Goal: Transaction & Acquisition: Purchase product/service

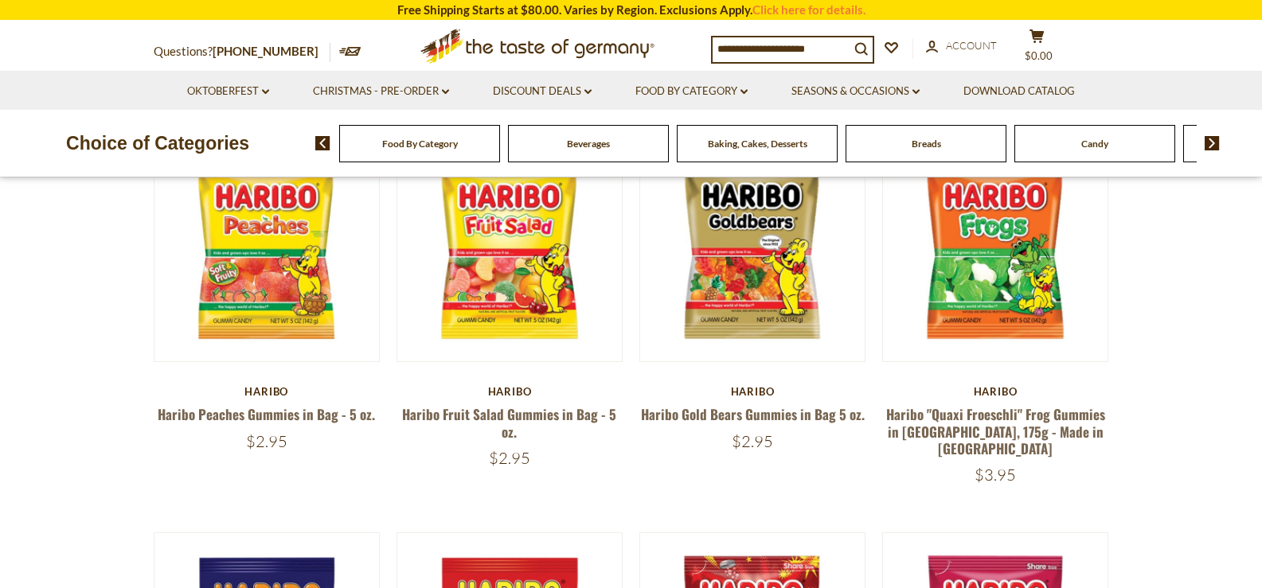
scroll to position [159, 0]
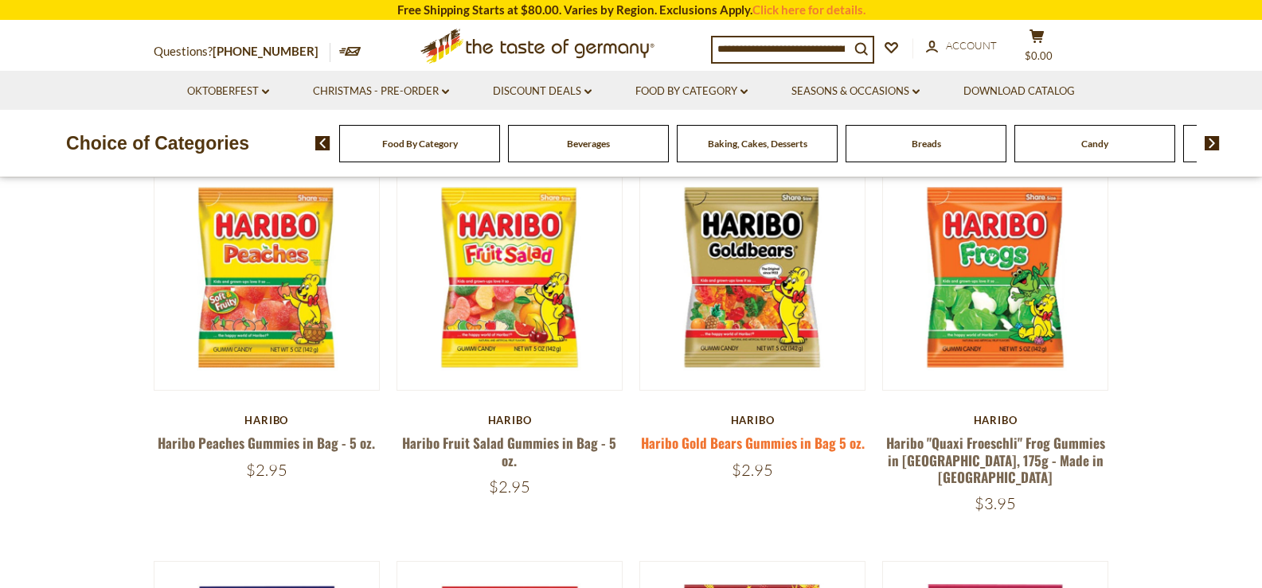
click at [760, 443] on link "Haribo Gold Bears Gummies in Bag 5 oz." at bounding box center [753, 443] width 224 height 20
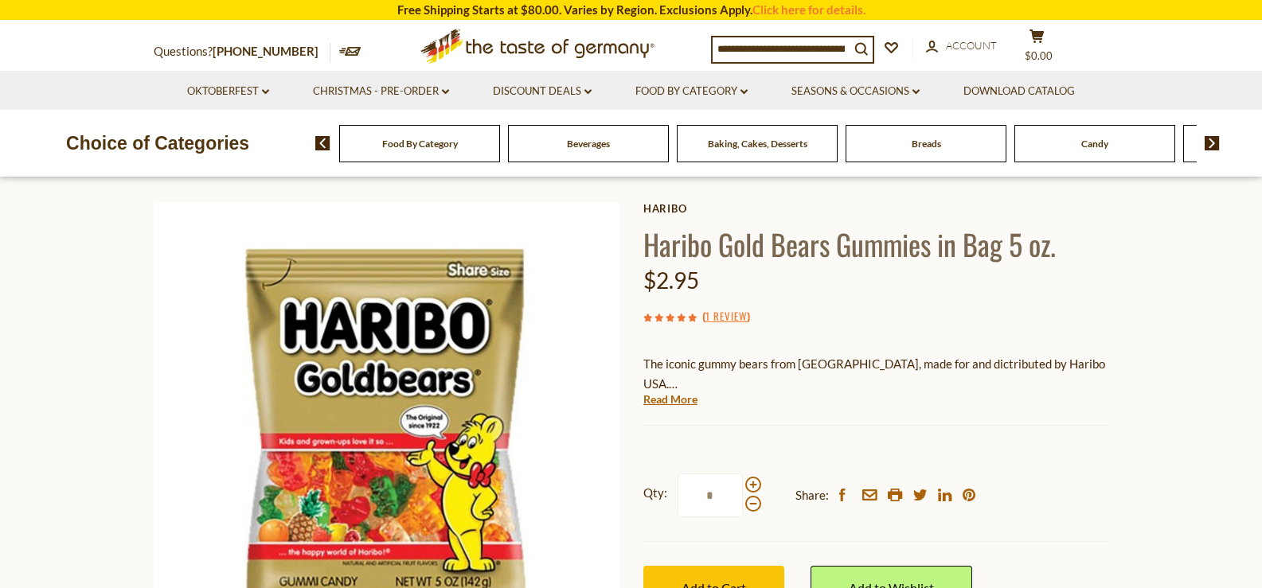
scroll to position [239, 0]
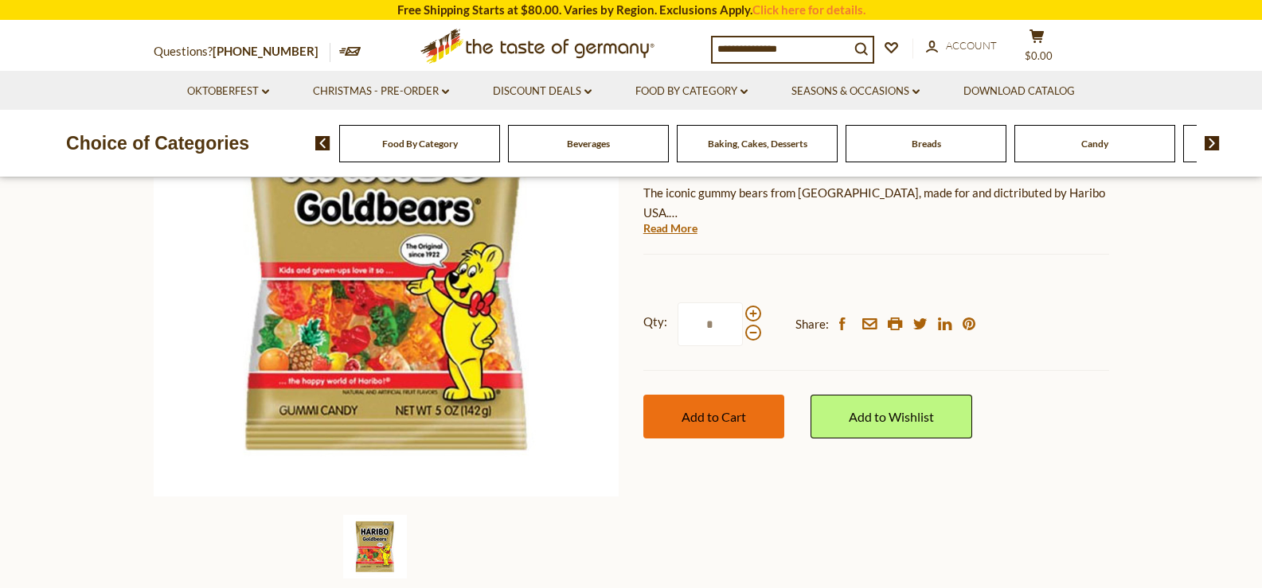
click at [720, 419] on span "Add to Cart" at bounding box center [713, 416] width 64 height 15
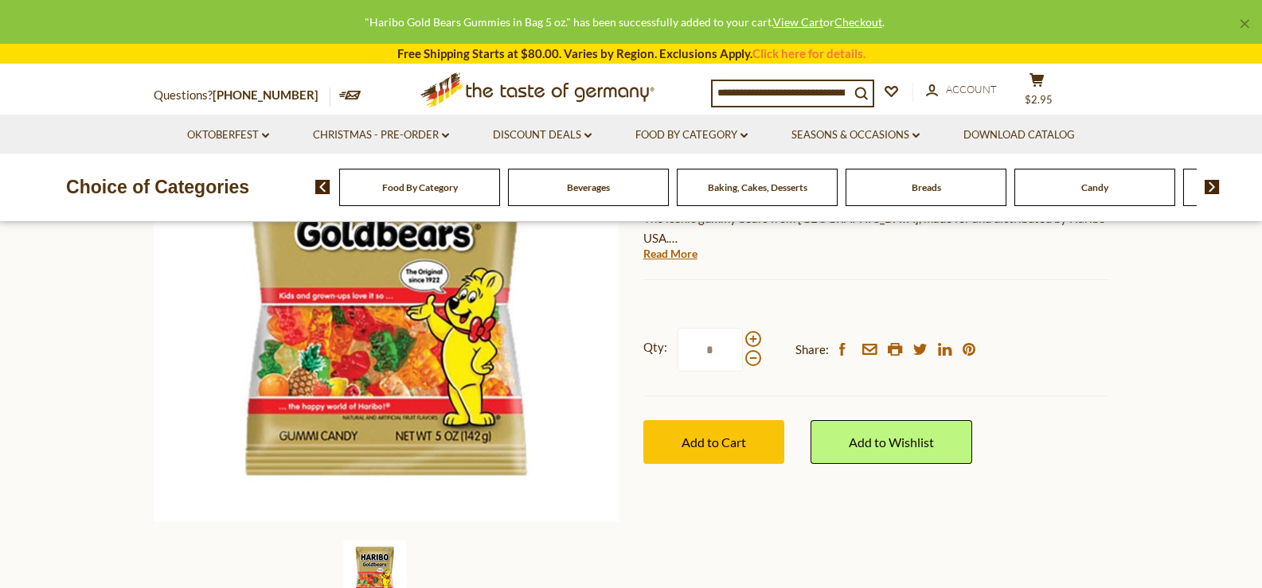
scroll to position [0, 0]
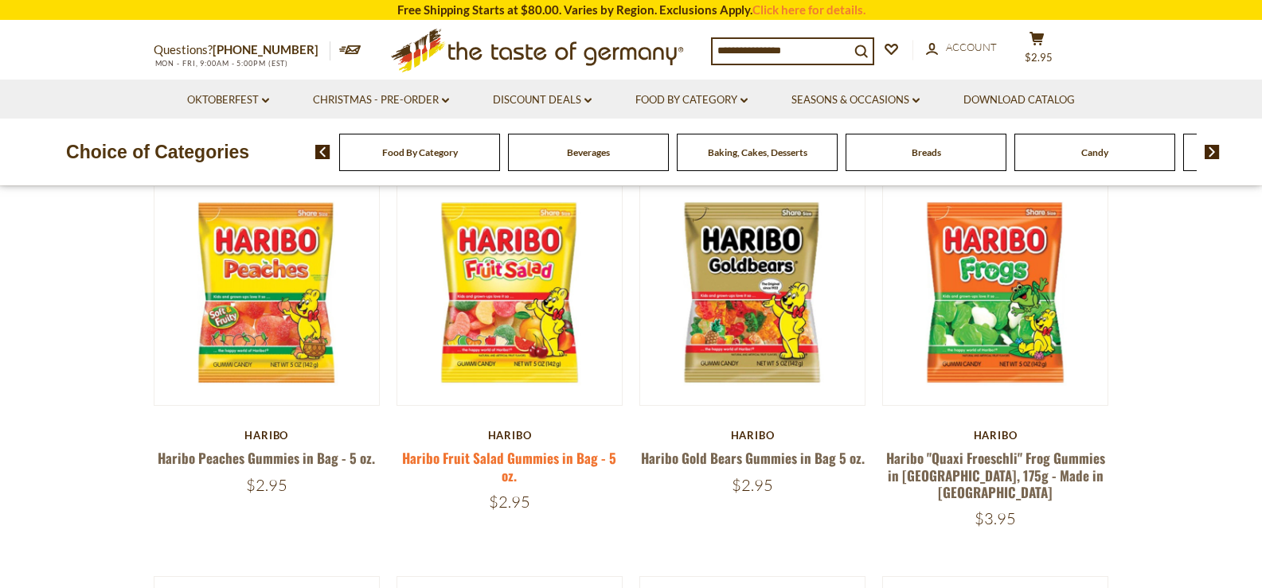
drag, startPoint x: 549, startPoint y: 459, endPoint x: 559, endPoint y: 459, distance: 9.6
click at [552, 459] on link "Haribo Fruit Salad Gummies in Bag - 5 oz." at bounding box center [509, 466] width 214 height 37
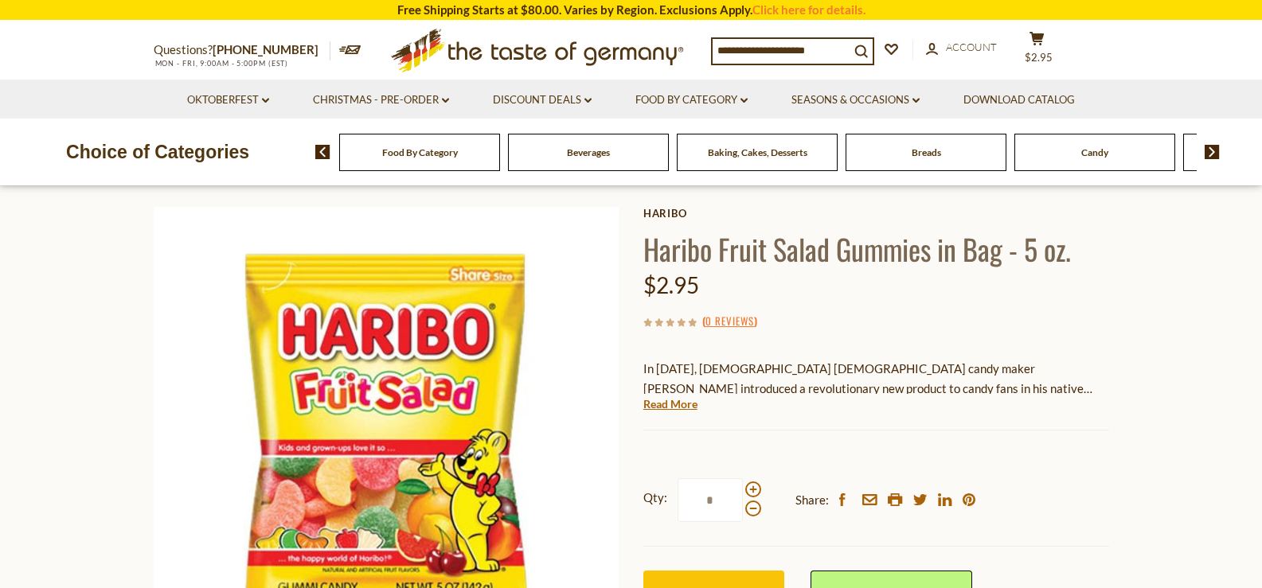
scroll to position [159, 0]
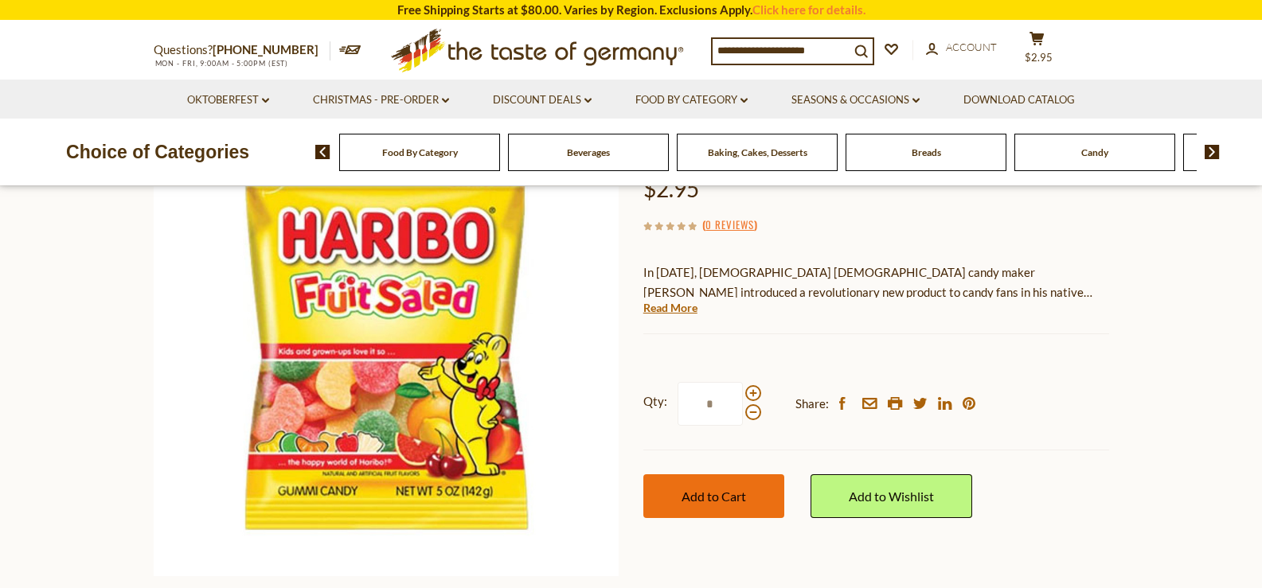
click at [730, 497] on span "Add to Cart" at bounding box center [713, 496] width 64 height 15
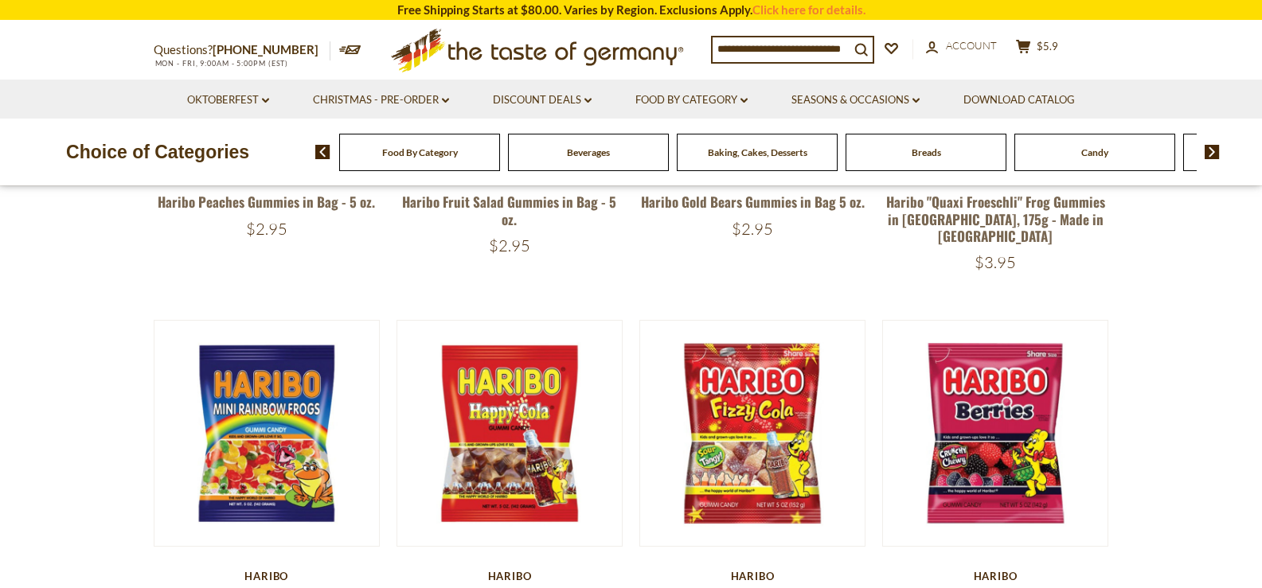
scroll to position [447, 0]
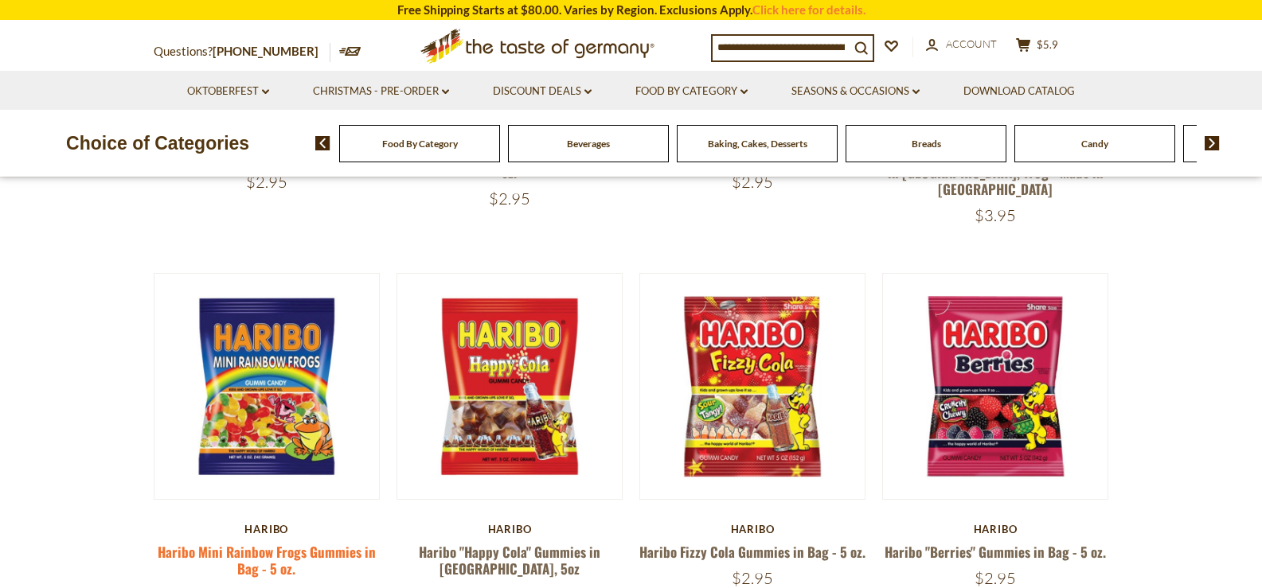
click at [267, 545] on link "Haribo Mini Rainbow Frogs Gummies in Bag - 5 oz." at bounding box center [267, 560] width 218 height 37
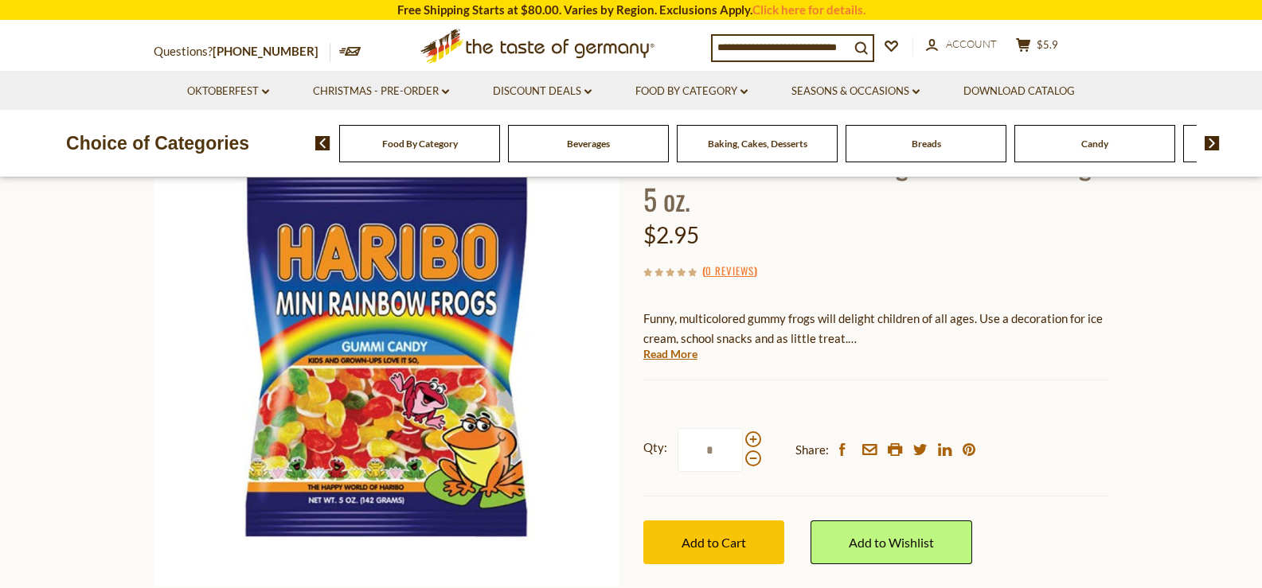
scroll to position [159, 0]
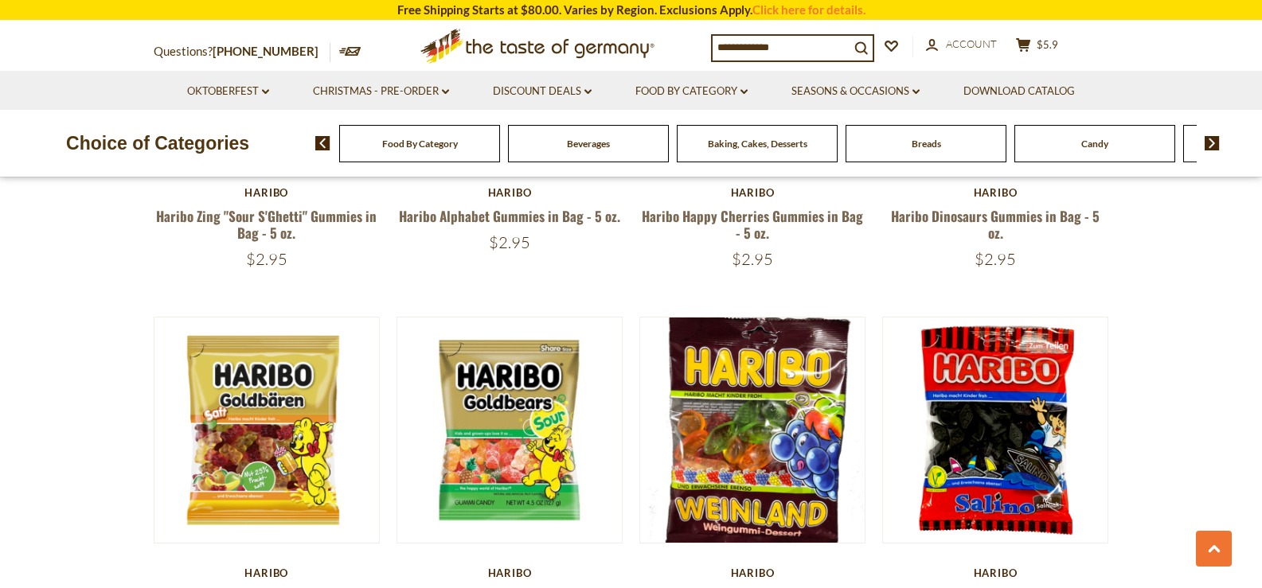
scroll to position [1244, 0]
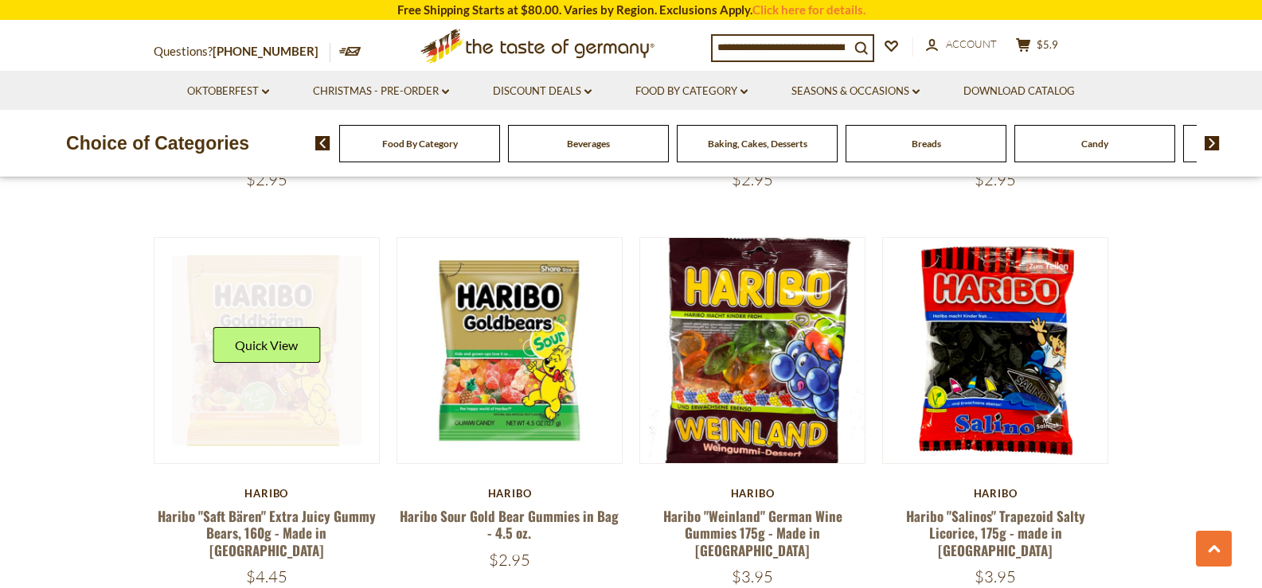
click at [251, 397] on link at bounding box center [266, 350] width 189 height 189
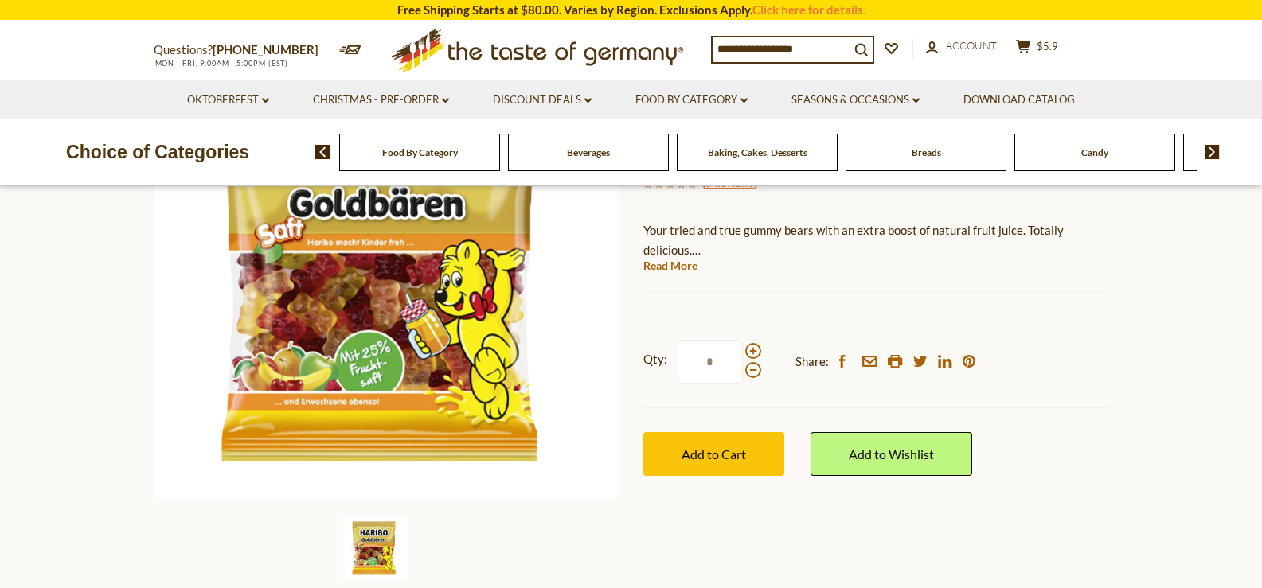
scroll to position [239, 0]
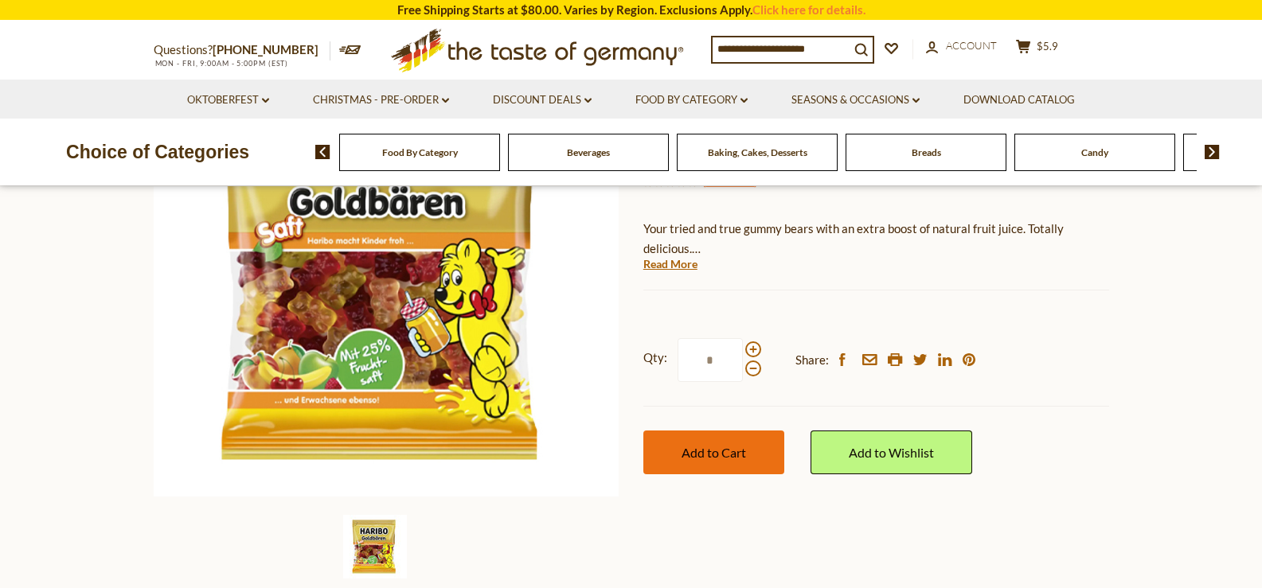
click at [720, 437] on button "Add to Cart" at bounding box center [713, 453] width 141 height 44
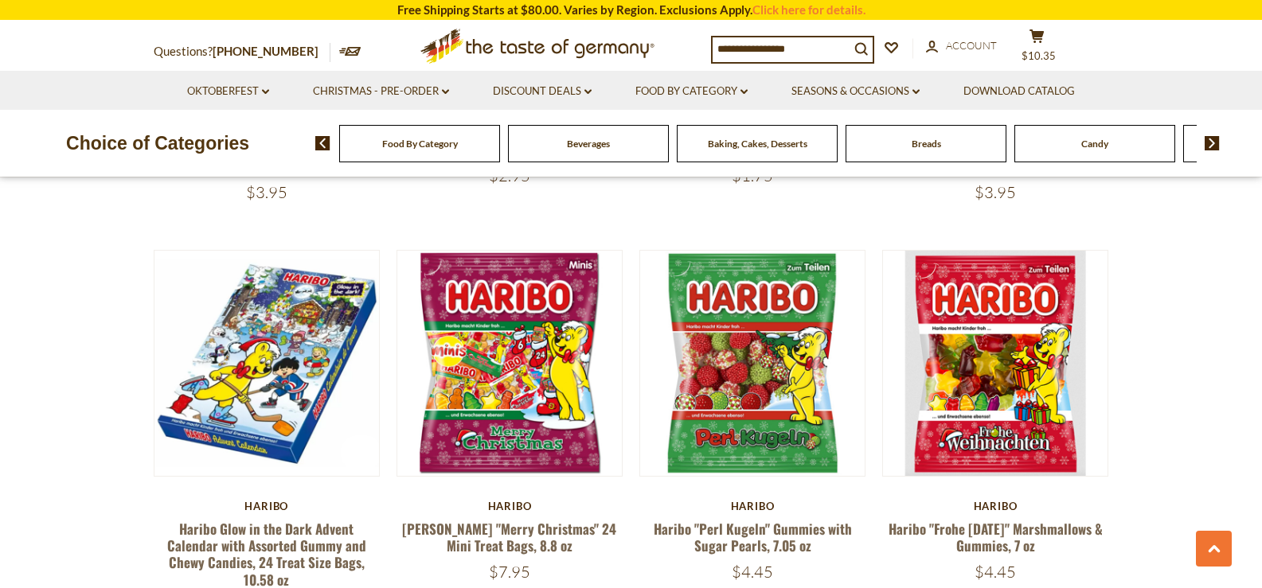
scroll to position [2800, 0]
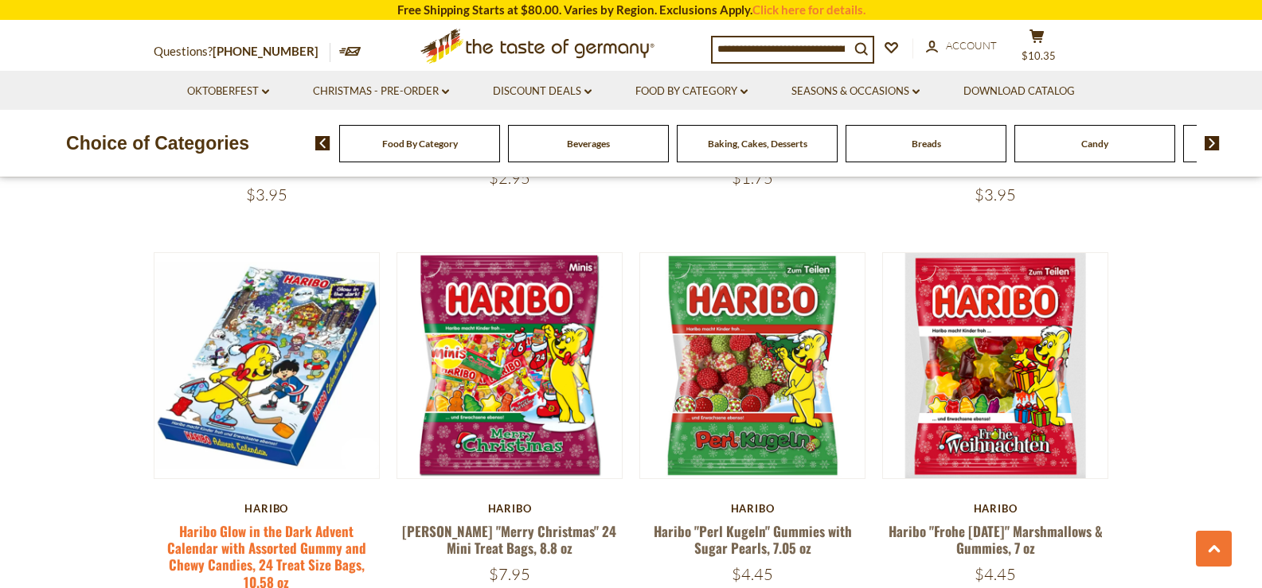
click at [291, 521] on link "Haribo Glow in the Dark Advent Calendar with Assorted Gummy and Chewy Candies, …" at bounding box center [266, 556] width 199 height 71
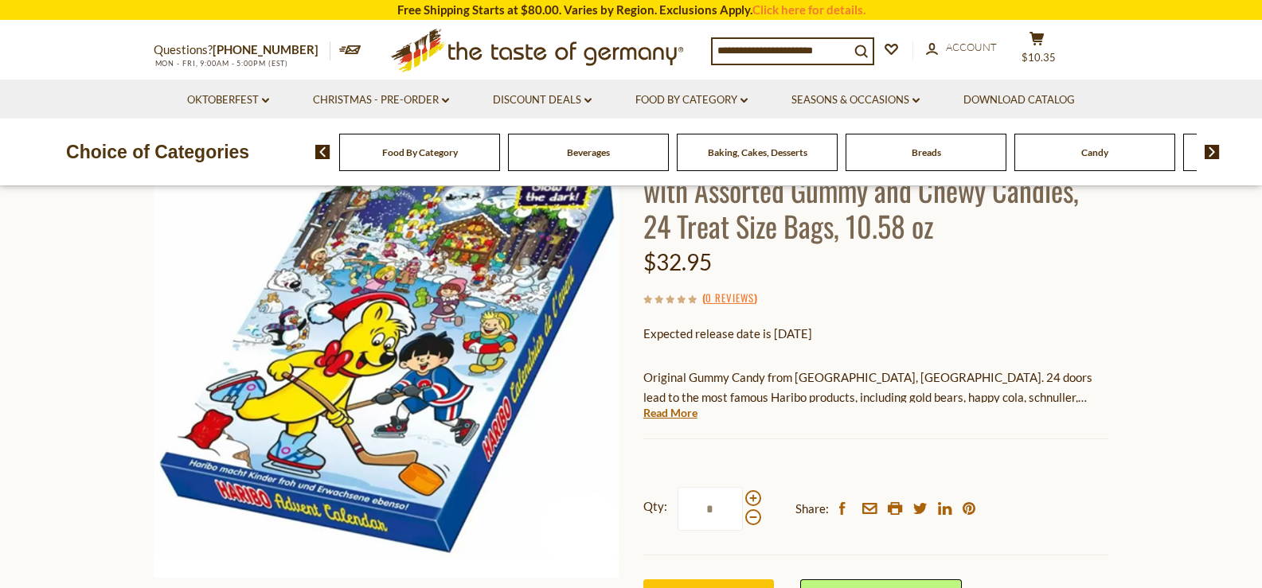
scroll to position [318, 0]
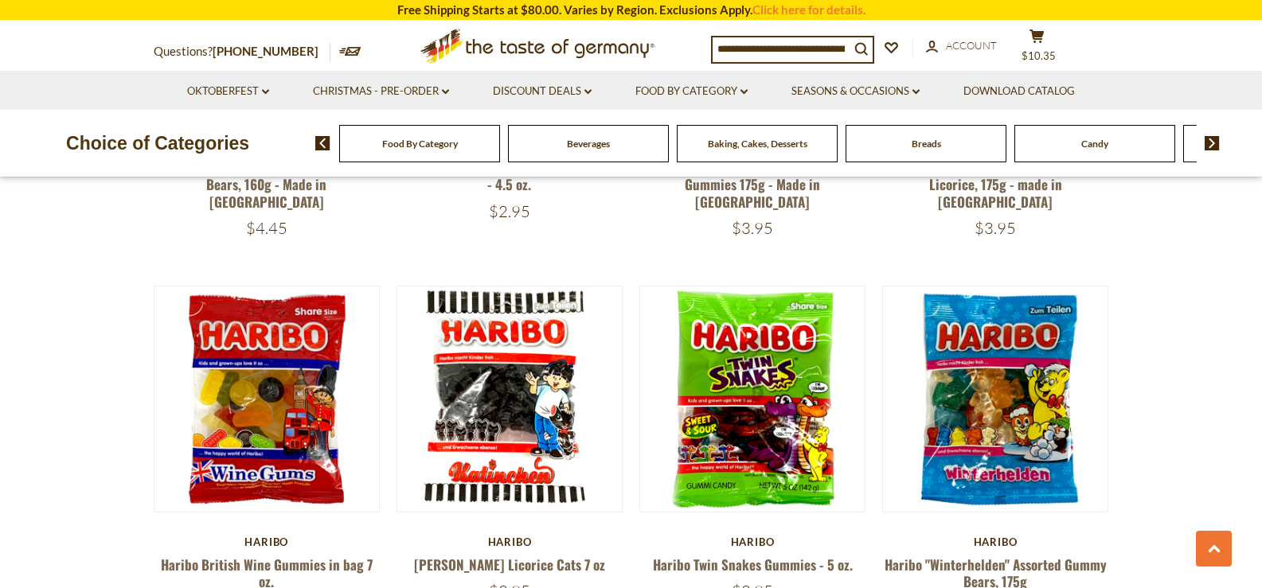
scroll to position [1672, 0]
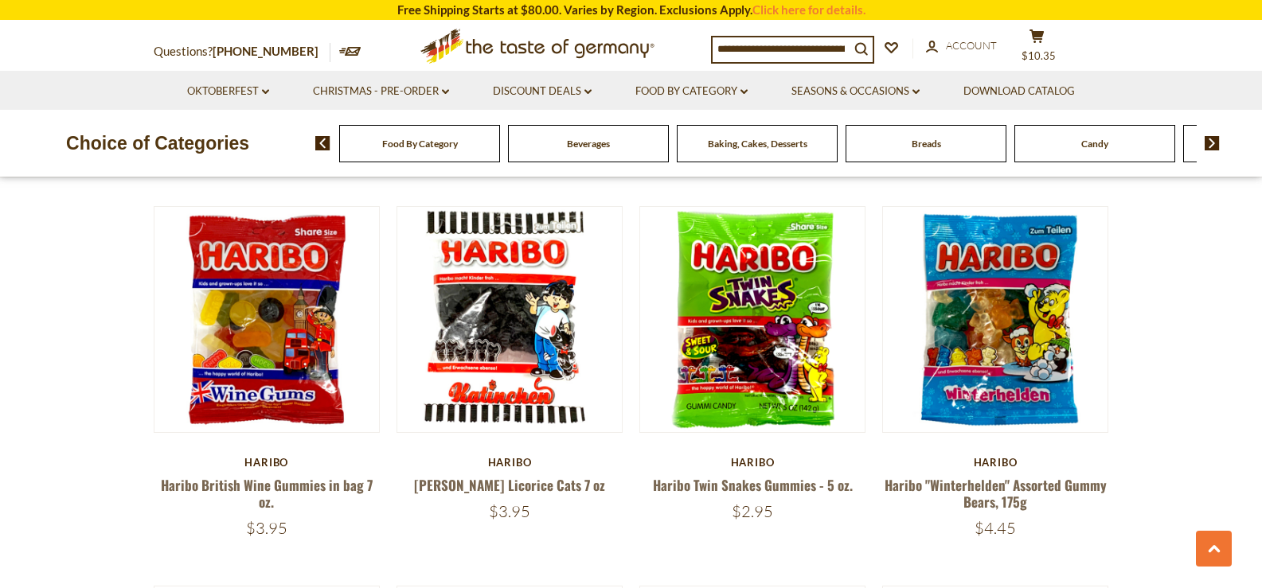
drag, startPoint x: 730, startPoint y: 454, endPoint x: 1201, endPoint y: 392, distance: 475.4
click at [1201, 392] on section "**********" at bounding box center [631, 456] width 1262 height 3885
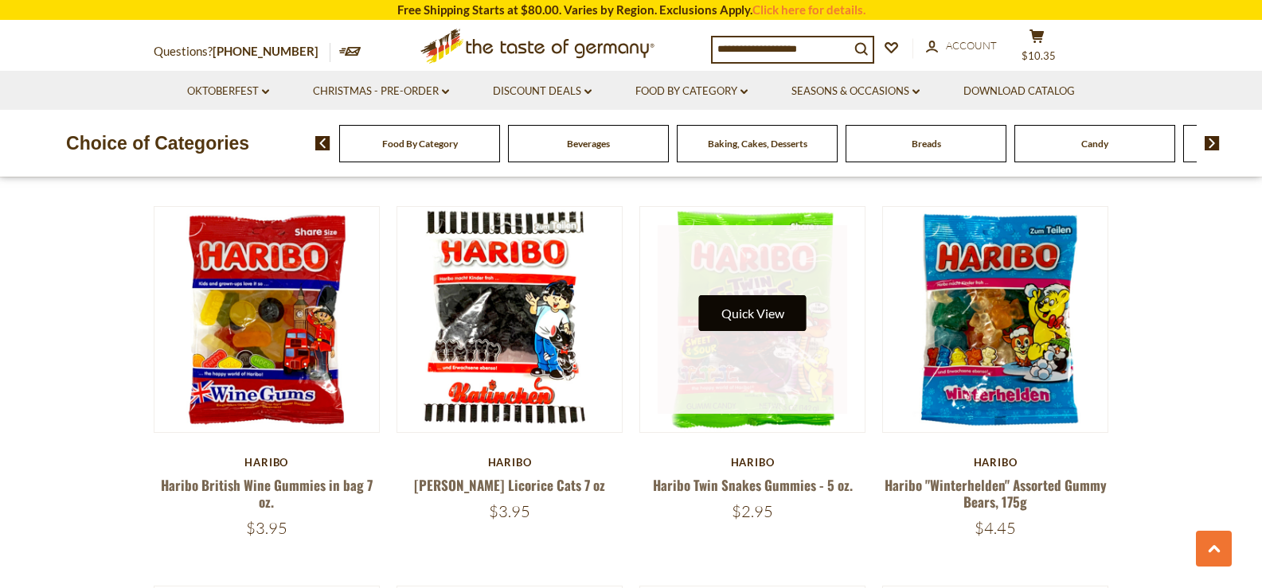
click at [744, 295] on button "Quick View" at bounding box center [752, 313] width 107 height 36
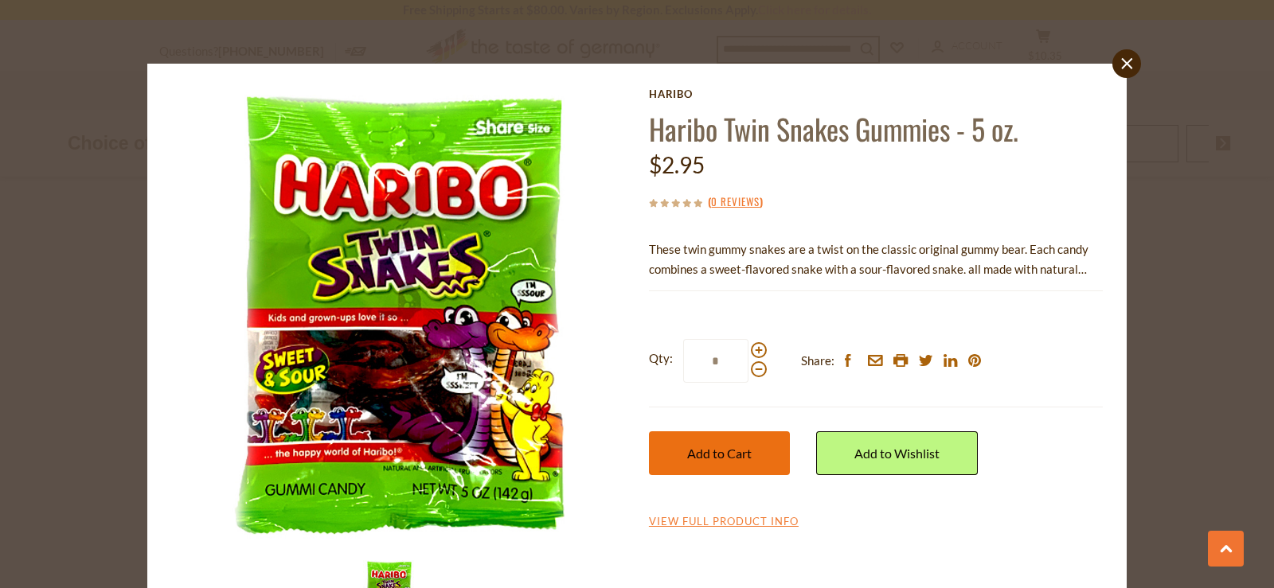
click at [777, 439] on button "Add to Cart" at bounding box center [719, 454] width 141 height 44
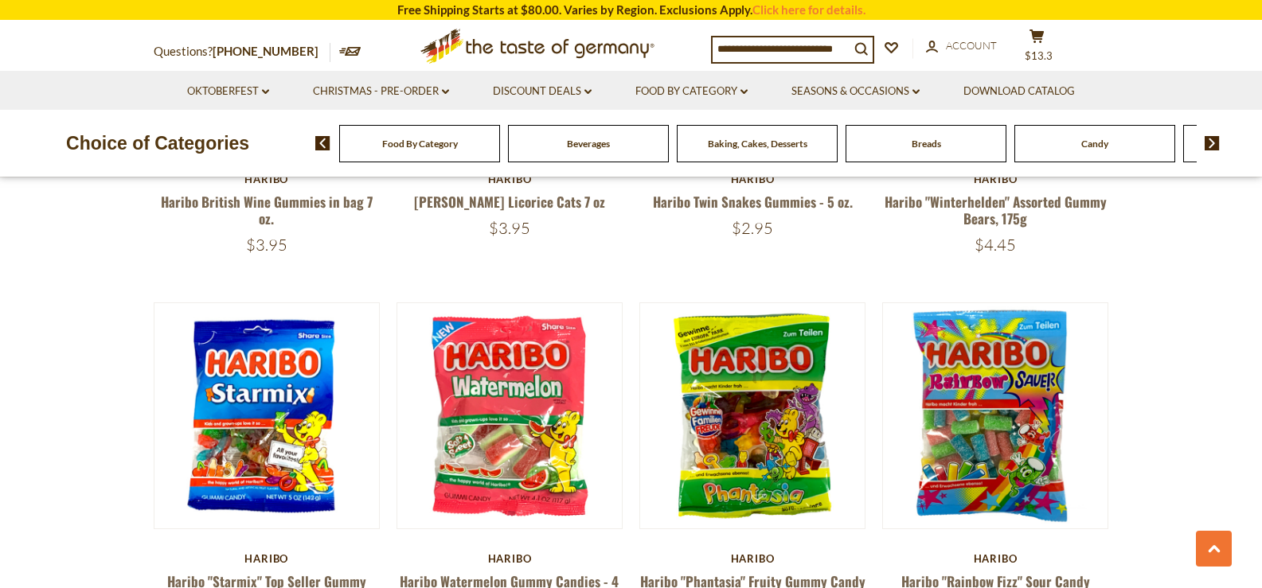
scroll to position [1990, 0]
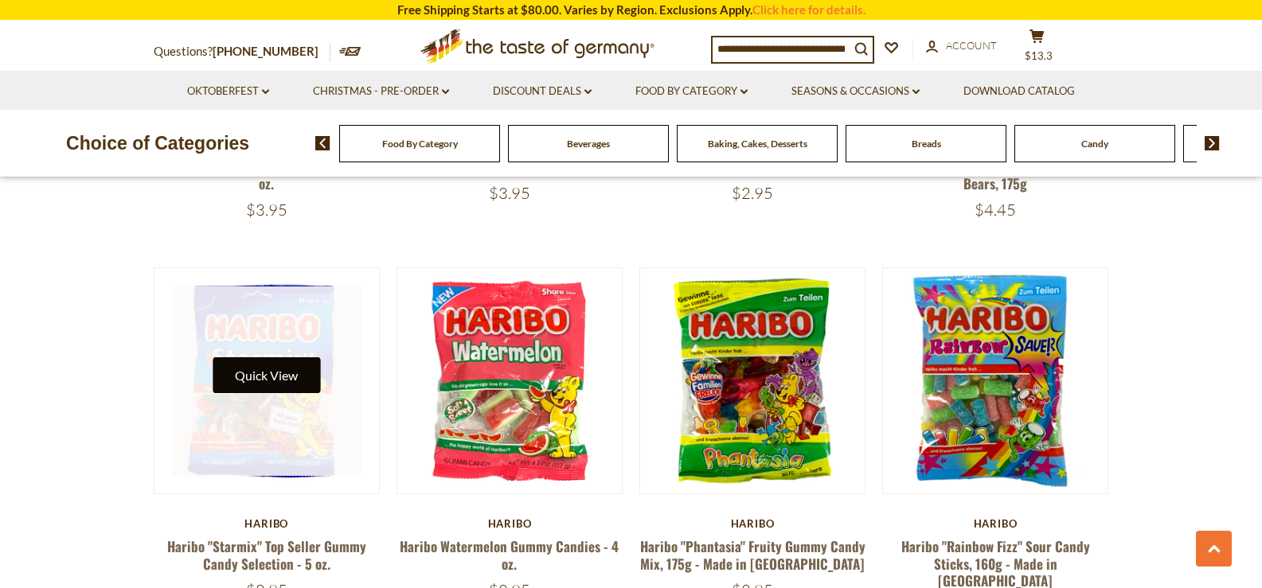
click at [278, 357] on button "Quick View" at bounding box center [266, 375] width 107 height 36
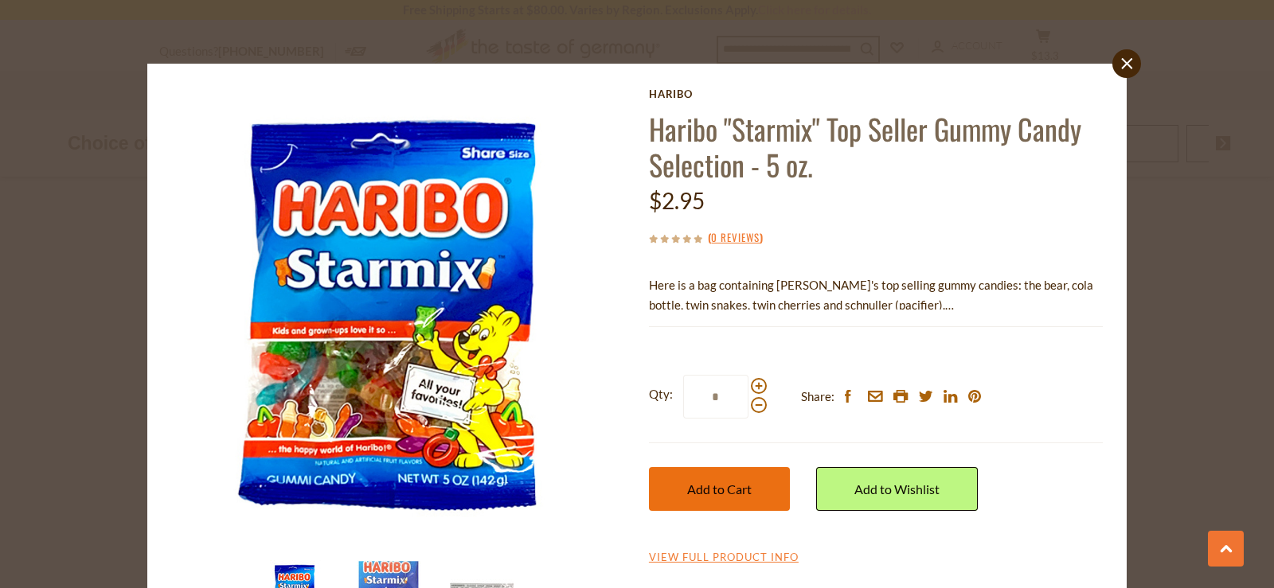
click at [721, 509] on button "Add to Cart" at bounding box center [719, 489] width 141 height 44
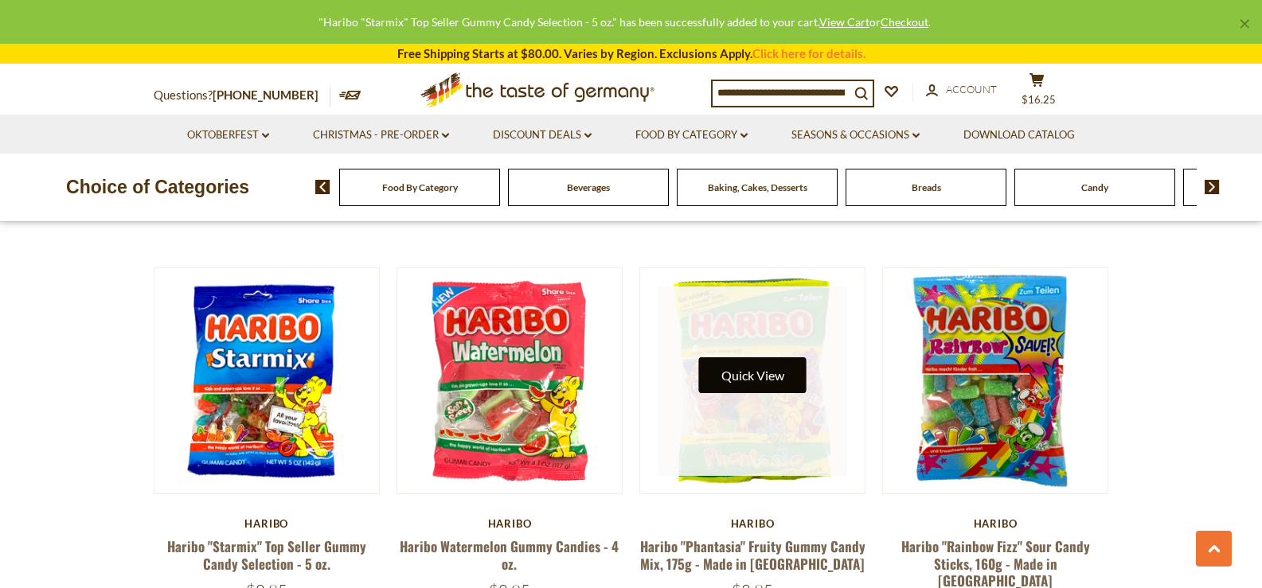
click at [751, 357] on button "Quick View" at bounding box center [752, 375] width 107 height 36
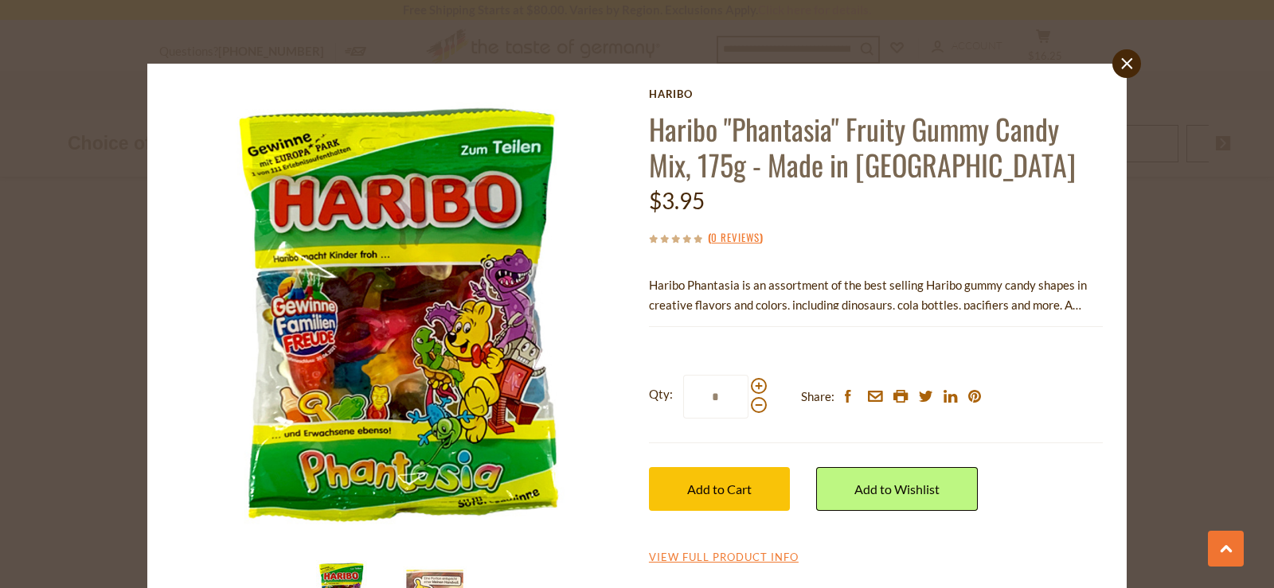
drag, startPoint x: 1119, startPoint y: 65, endPoint x: 1106, endPoint y: 84, distance: 23.0
click at [1121, 65] on icon "close" at bounding box center [1127, 64] width 12 height 12
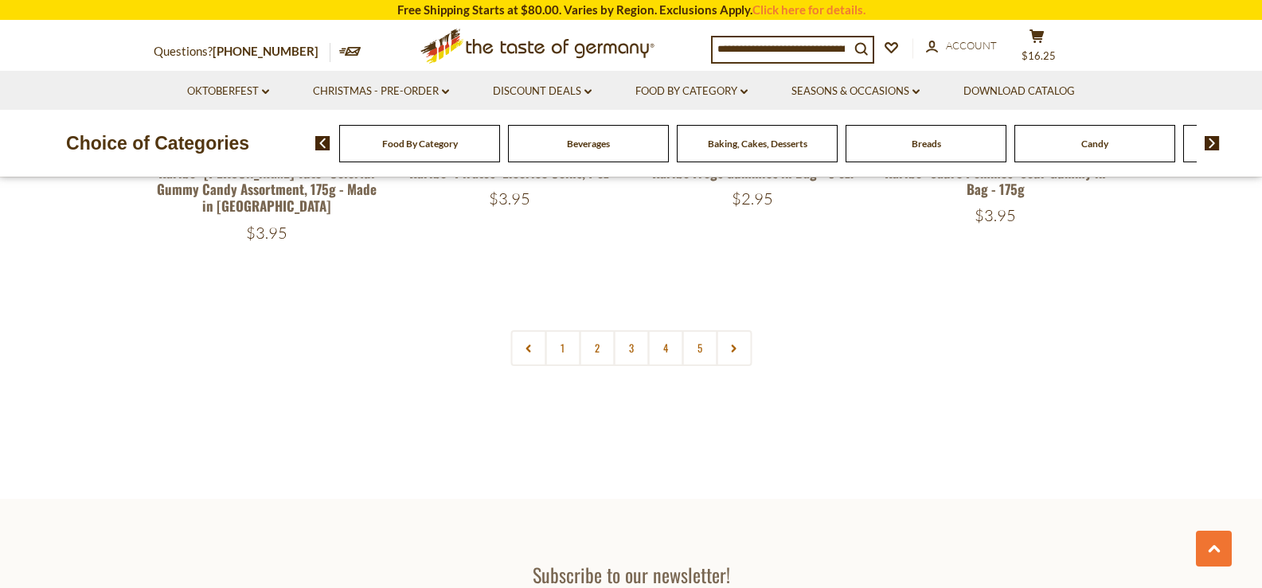
scroll to position [3583, 0]
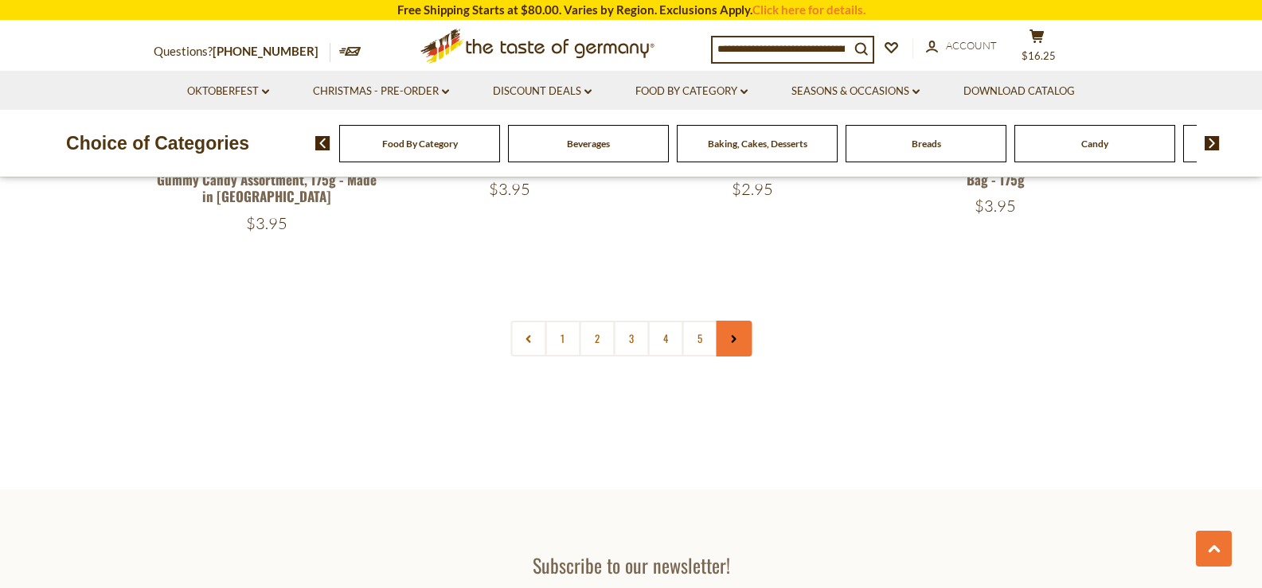
click at [741, 321] on link at bounding box center [734, 339] width 36 height 36
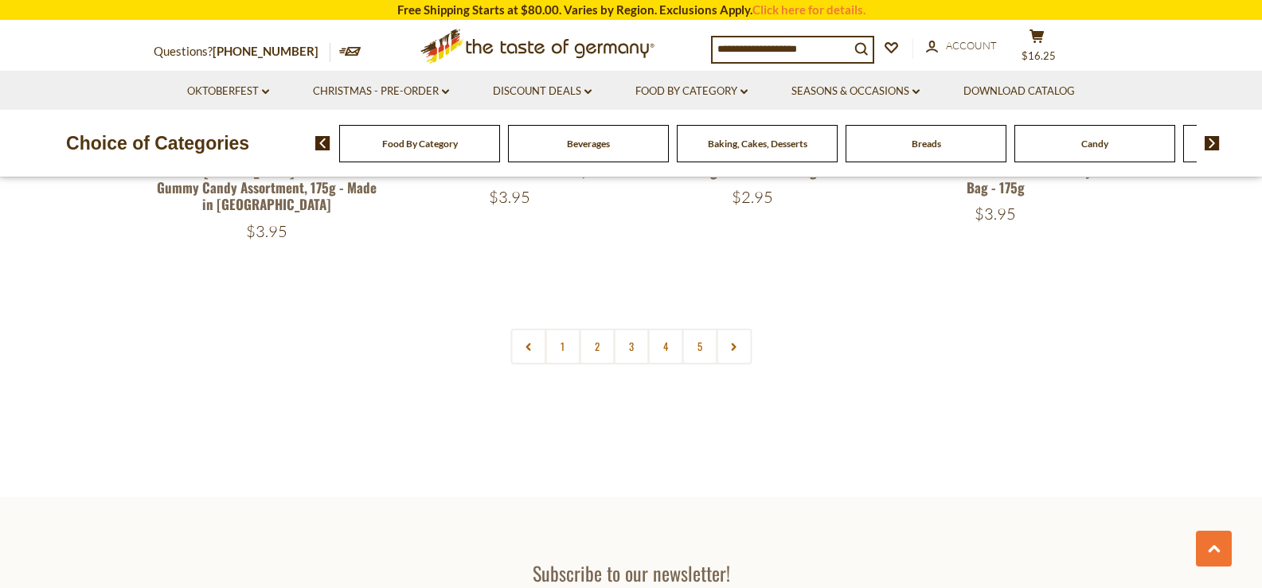
scroll to position [3423, 0]
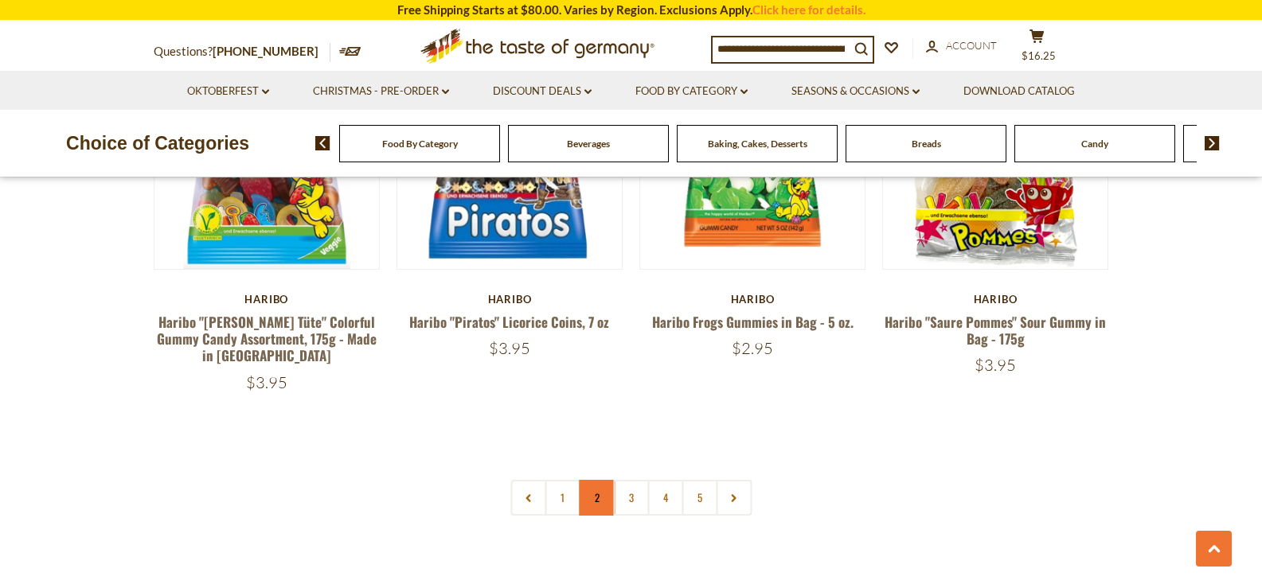
click at [591, 480] on link "2" at bounding box center [597, 498] width 36 height 36
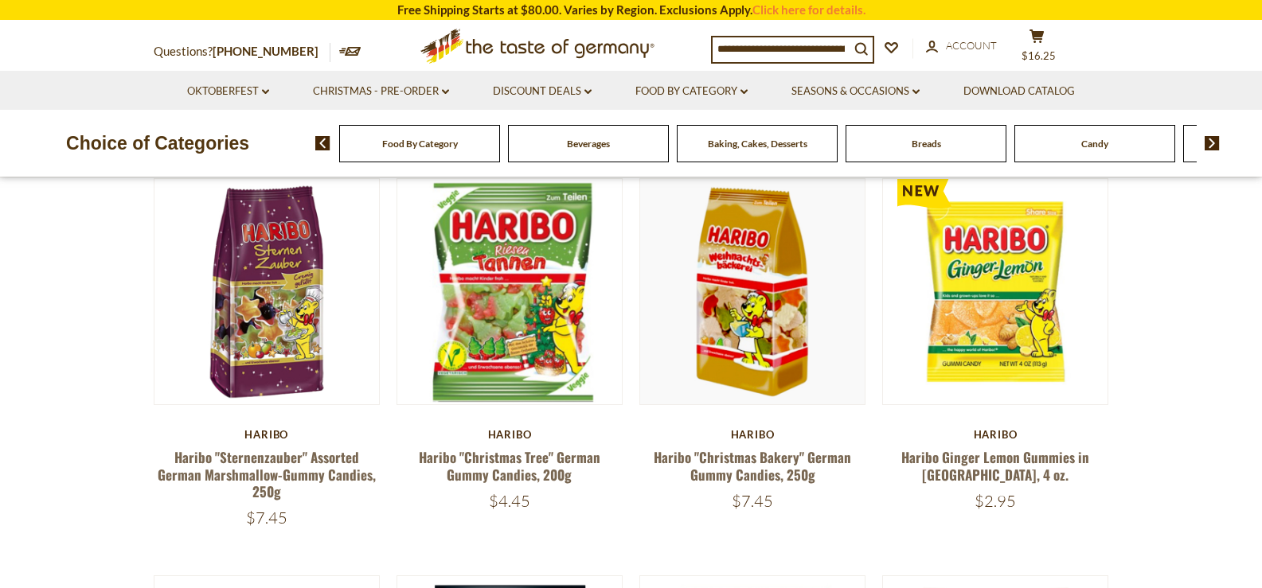
scroll to position [170, 0]
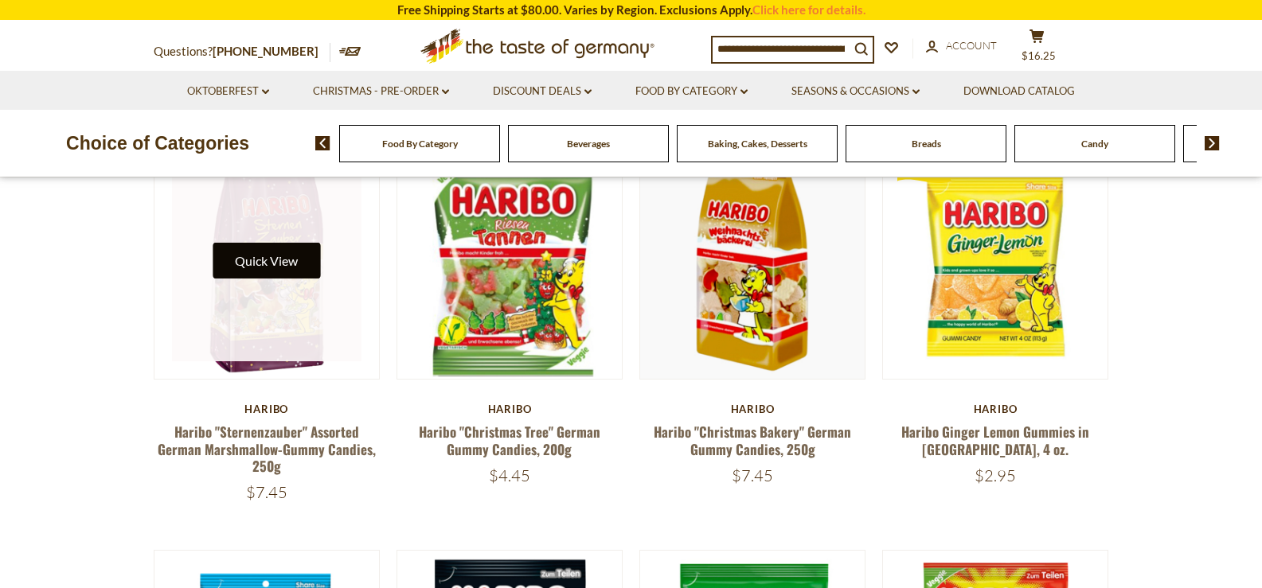
click at [270, 267] on button "Quick View" at bounding box center [266, 261] width 107 height 36
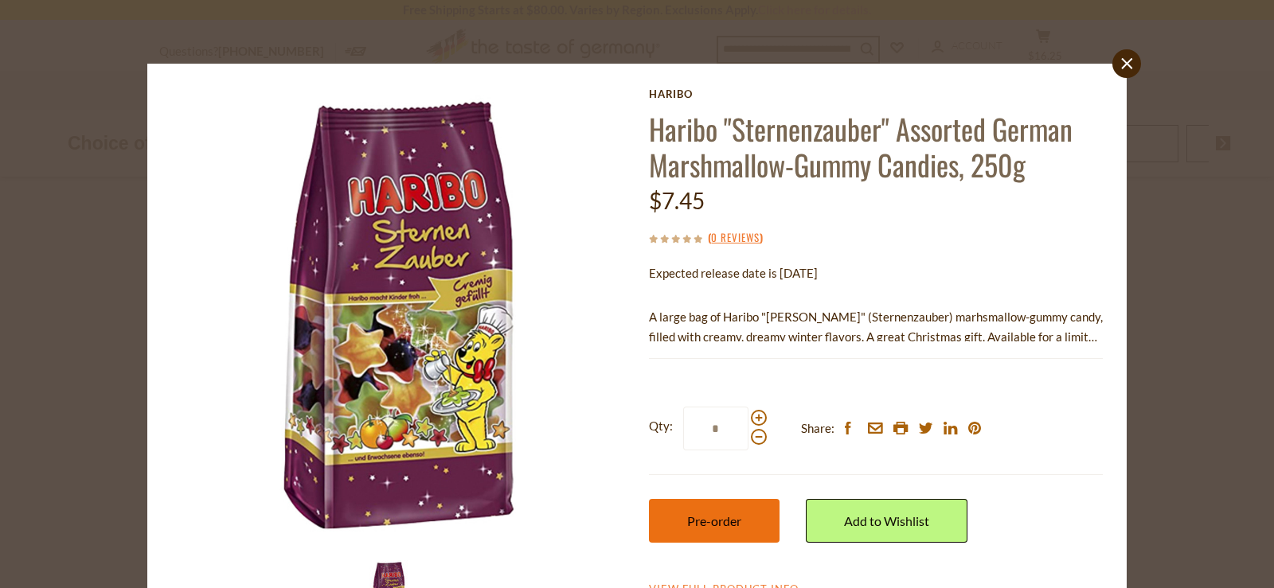
click at [750, 527] on button "Pre-order" at bounding box center [714, 521] width 131 height 44
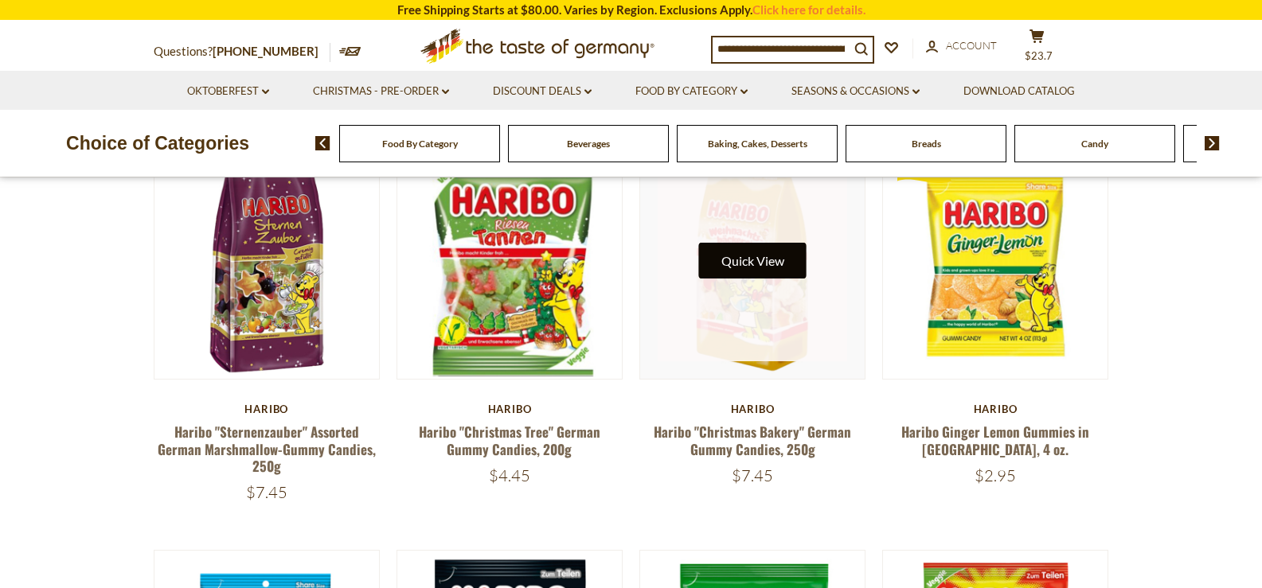
click at [764, 254] on button "Quick View" at bounding box center [752, 261] width 107 height 36
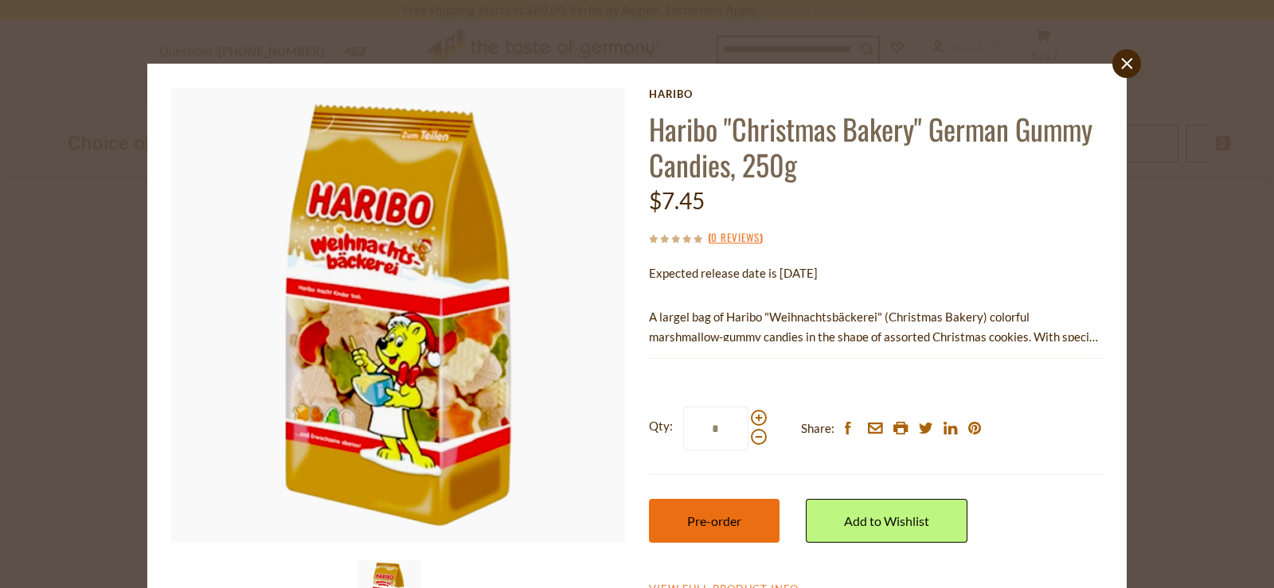
click at [701, 522] on span "Pre-order" at bounding box center [714, 521] width 54 height 15
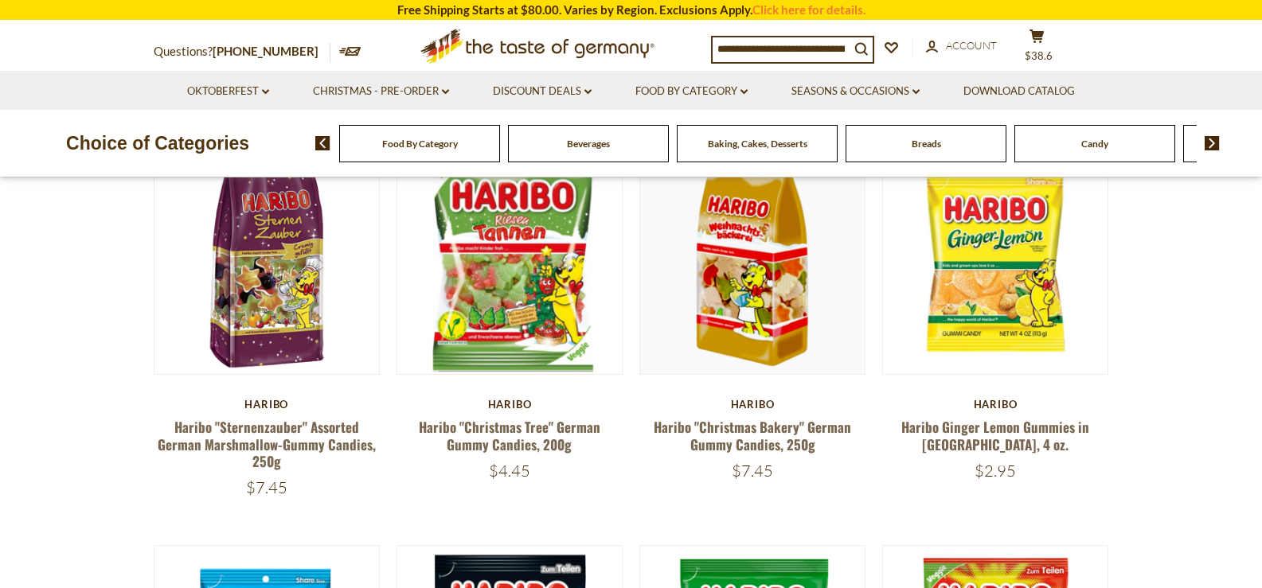
scroll to position [489, 0]
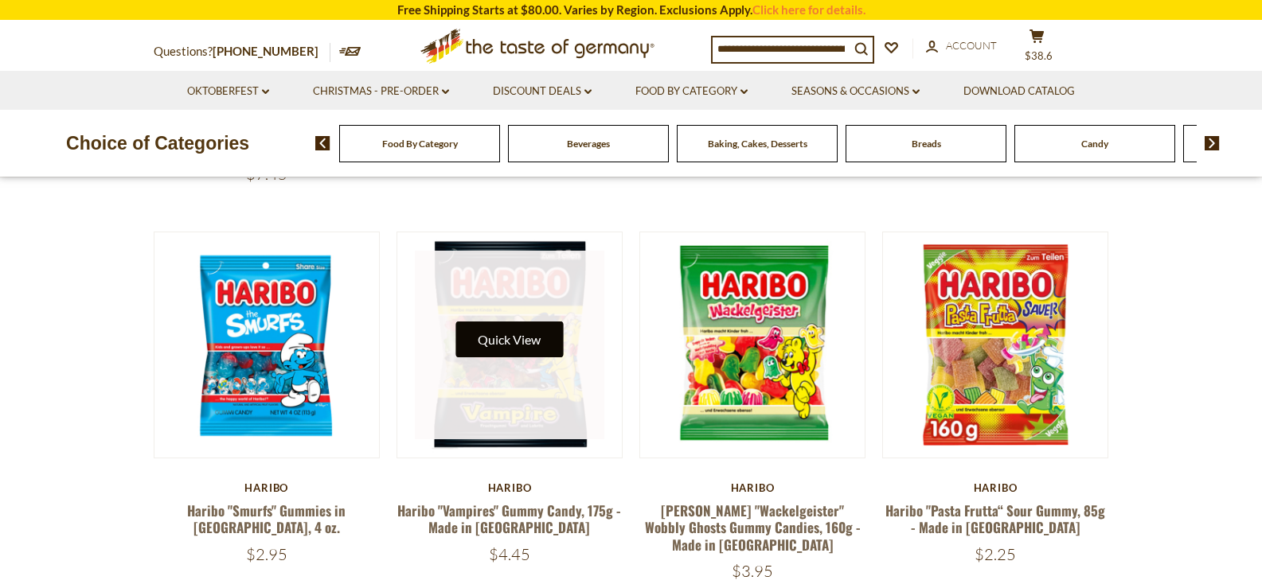
click at [510, 341] on button "Quick View" at bounding box center [508, 340] width 107 height 36
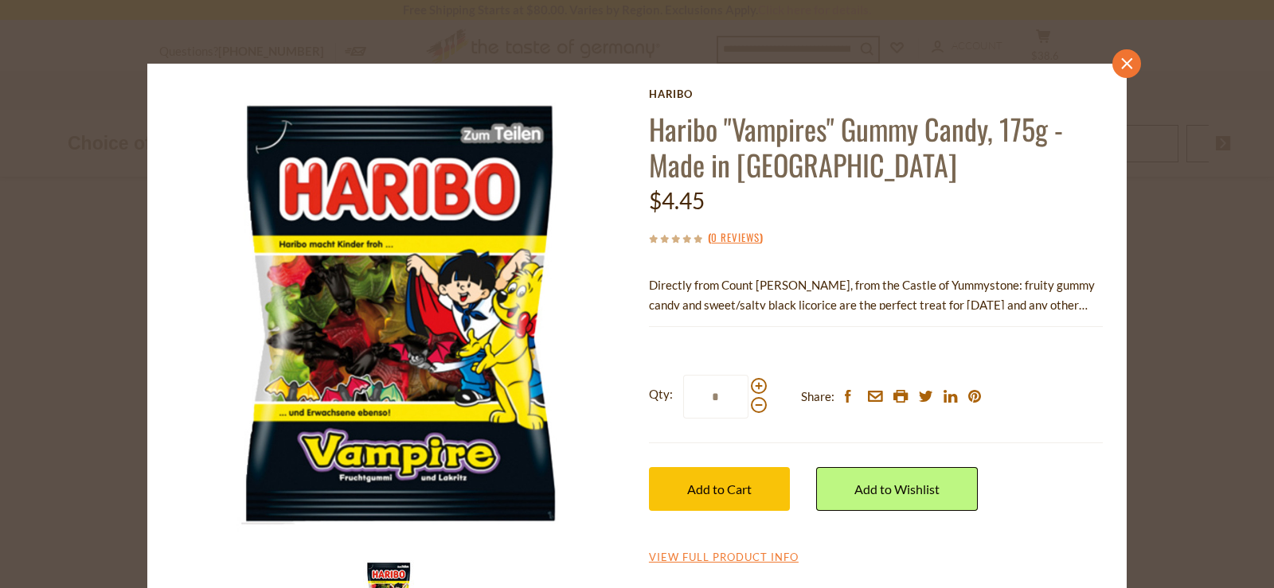
click at [1125, 73] on link "close" at bounding box center [1126, 63] width 29 height 29
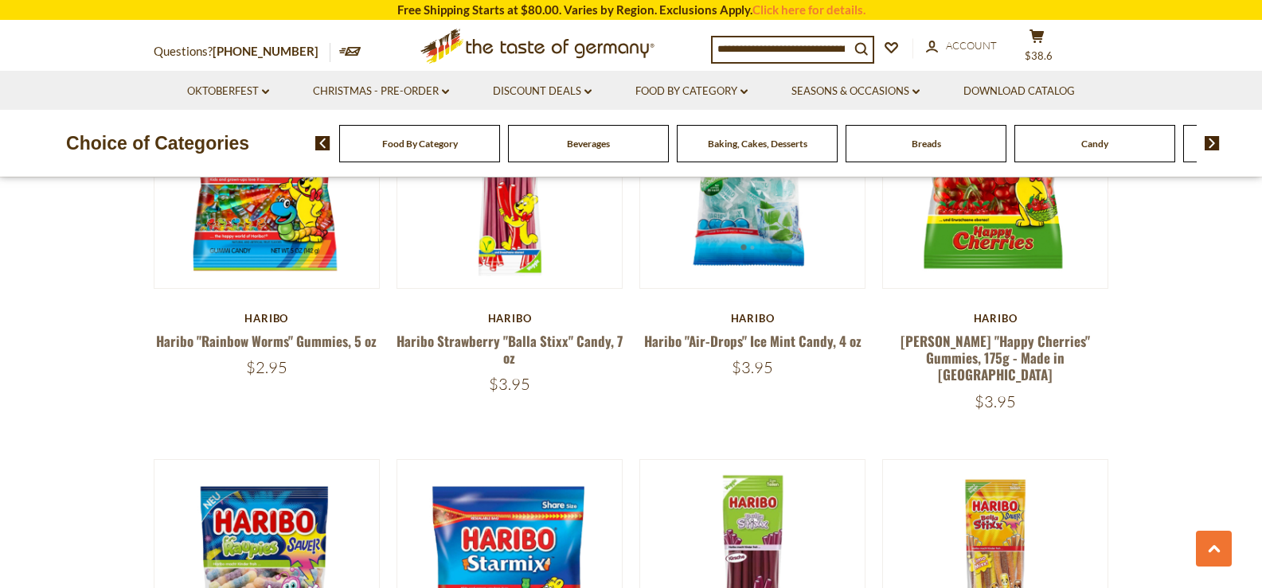
scroll to position [2320, 0]
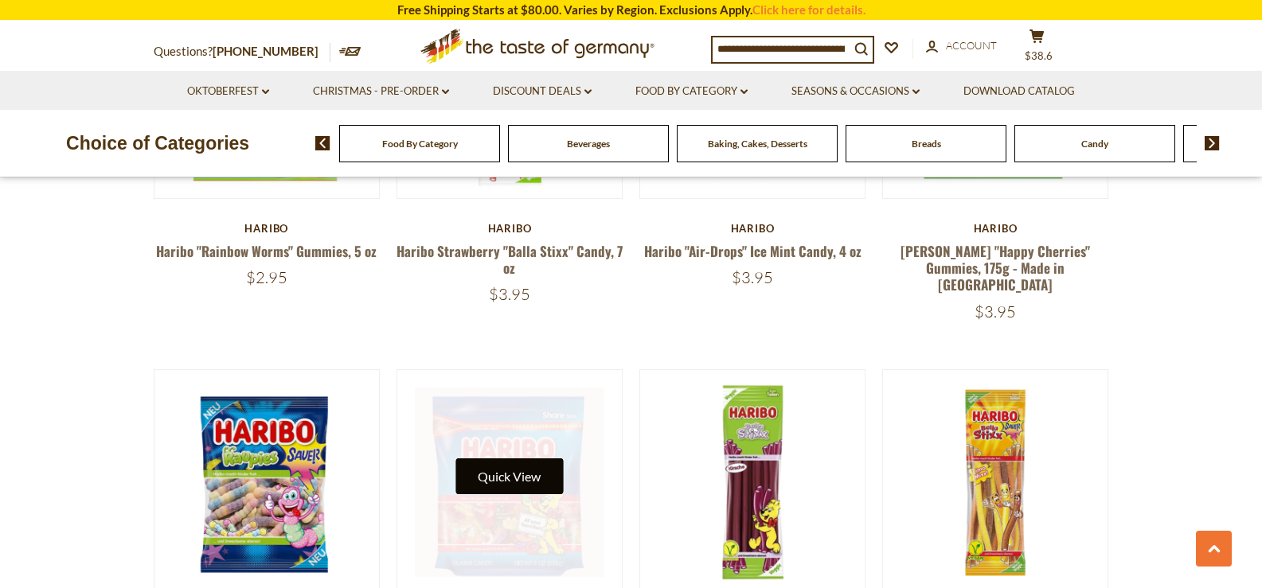
click at [528, 459] on button "Quick View" at bounding box center [508, 477] width 107 height 36
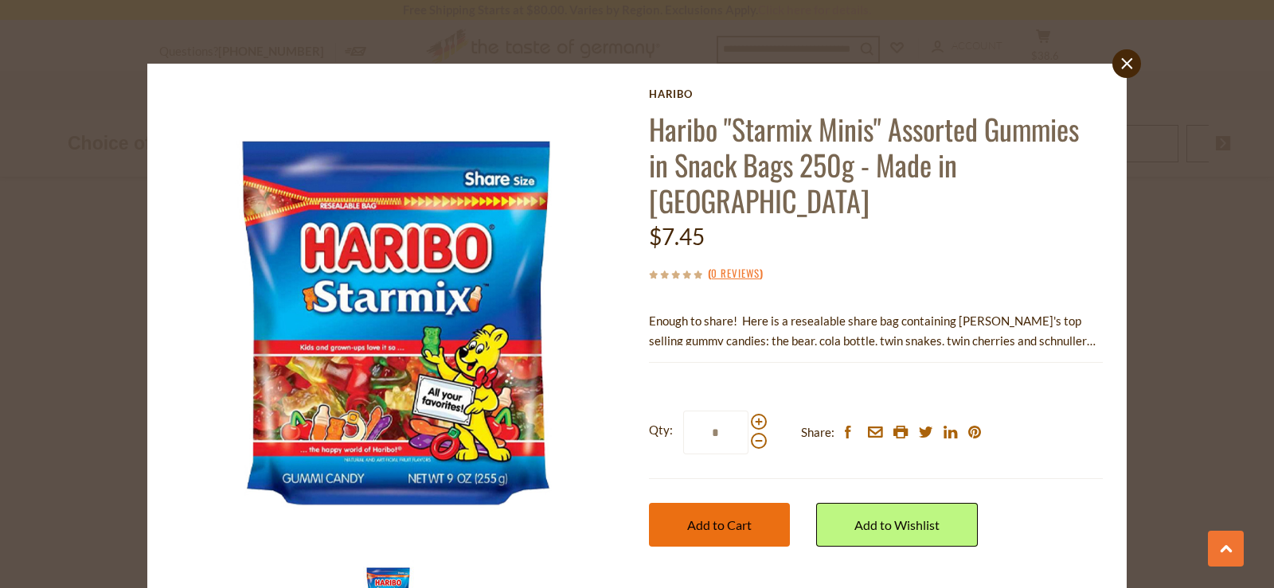
drag, startPoint x: 672, startPoint y: 503, endPoint x: 690, endPoint y: 498, distance: 18.9
click at [672, 504] on button "Add to Cart" at bounding box center [719, 525] width 141 height 44
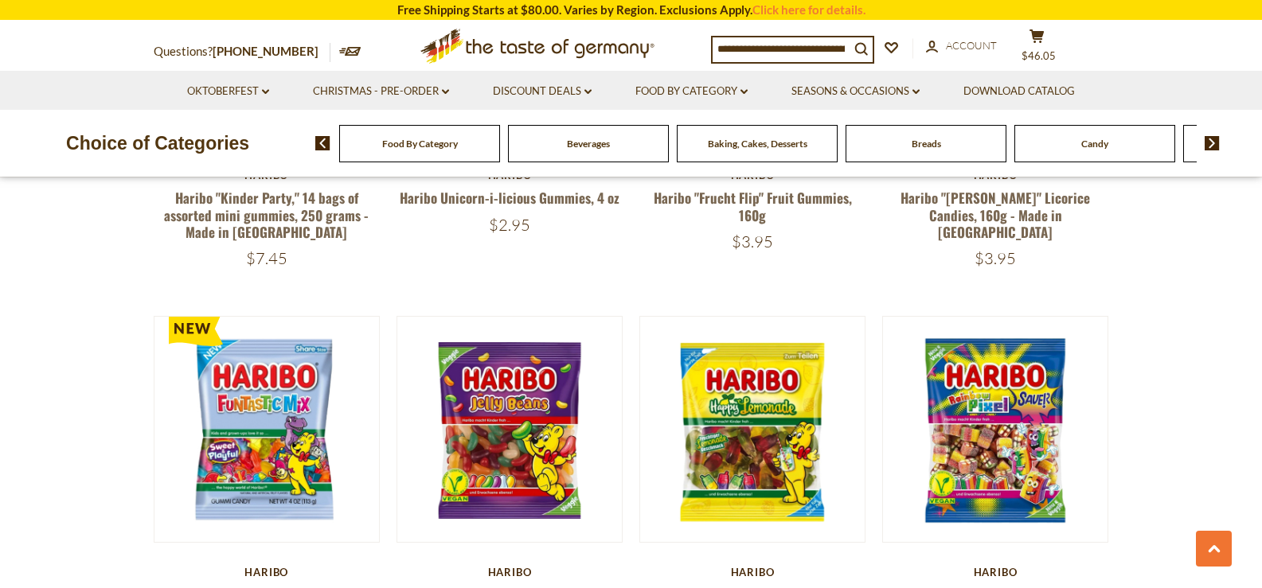
scroll to position [3196, 0]
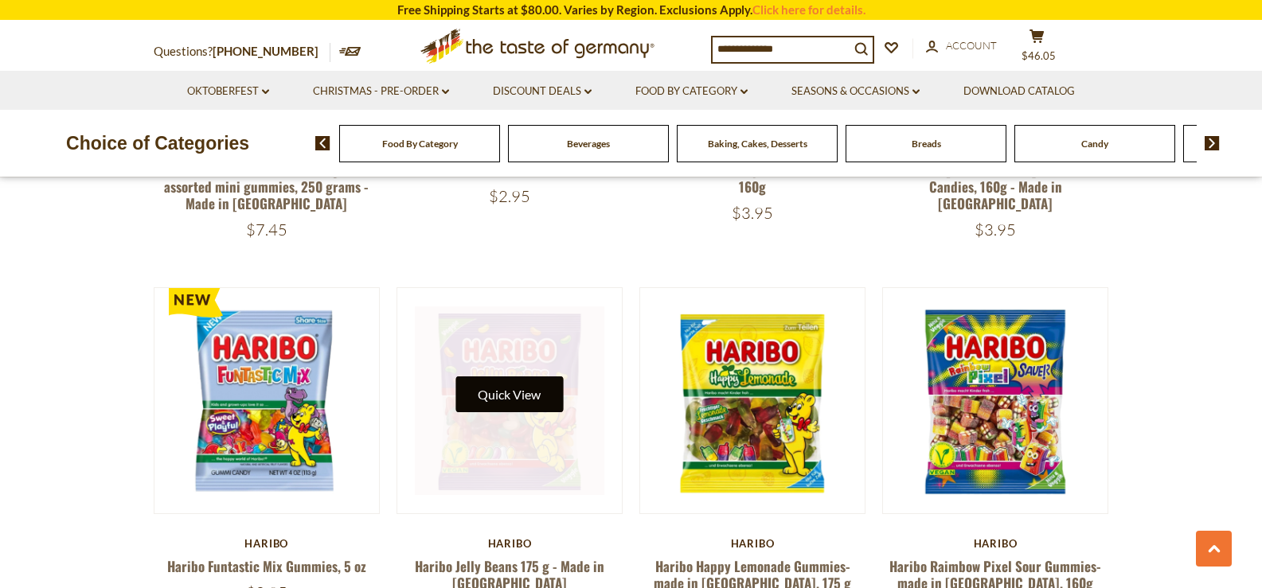
click at [521, 377] on button "Quick View" at bounding box center [508, 395] width 107 height 36
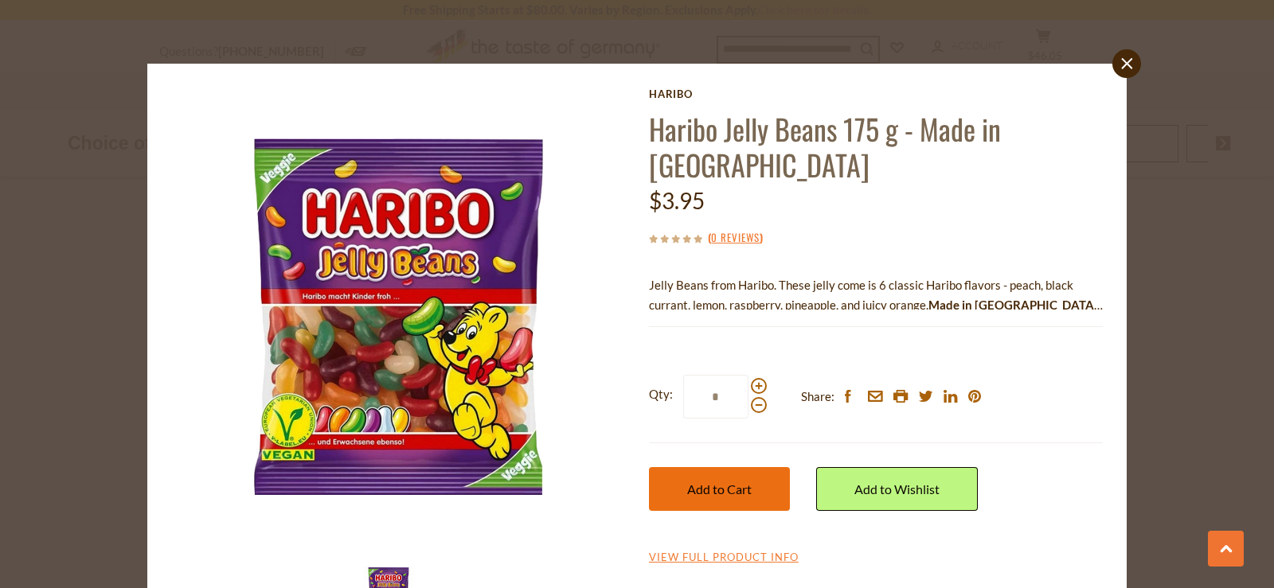
click at [756, 467] on button "Add to Cart" at bounding box center [719, 489] width 141 height 44
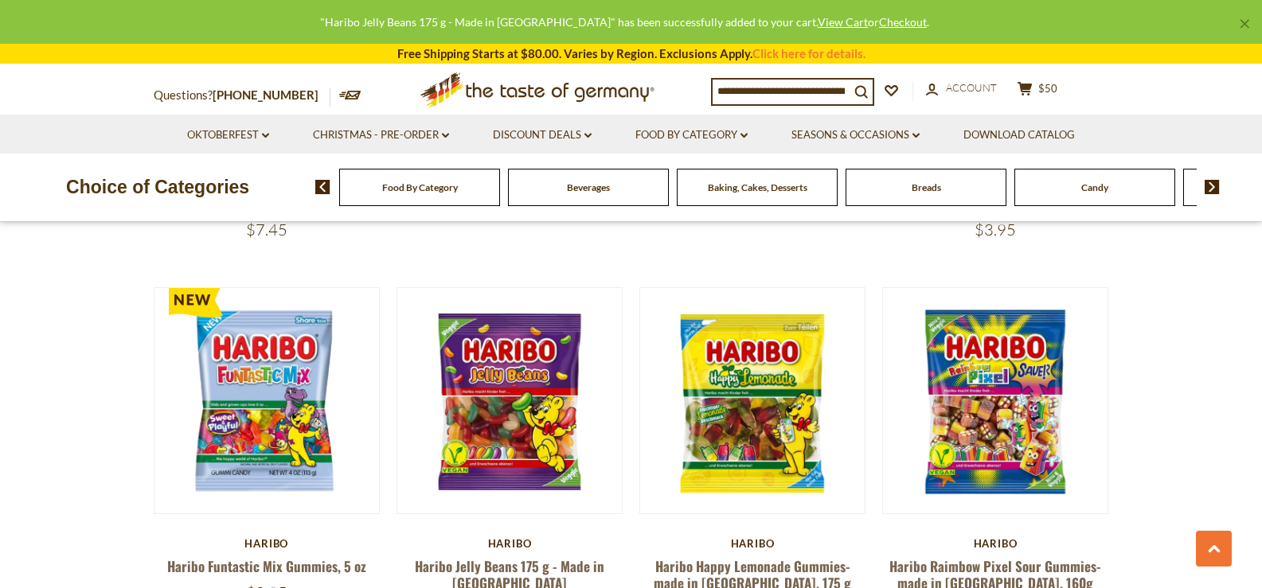
scroll to position [3435, 0]
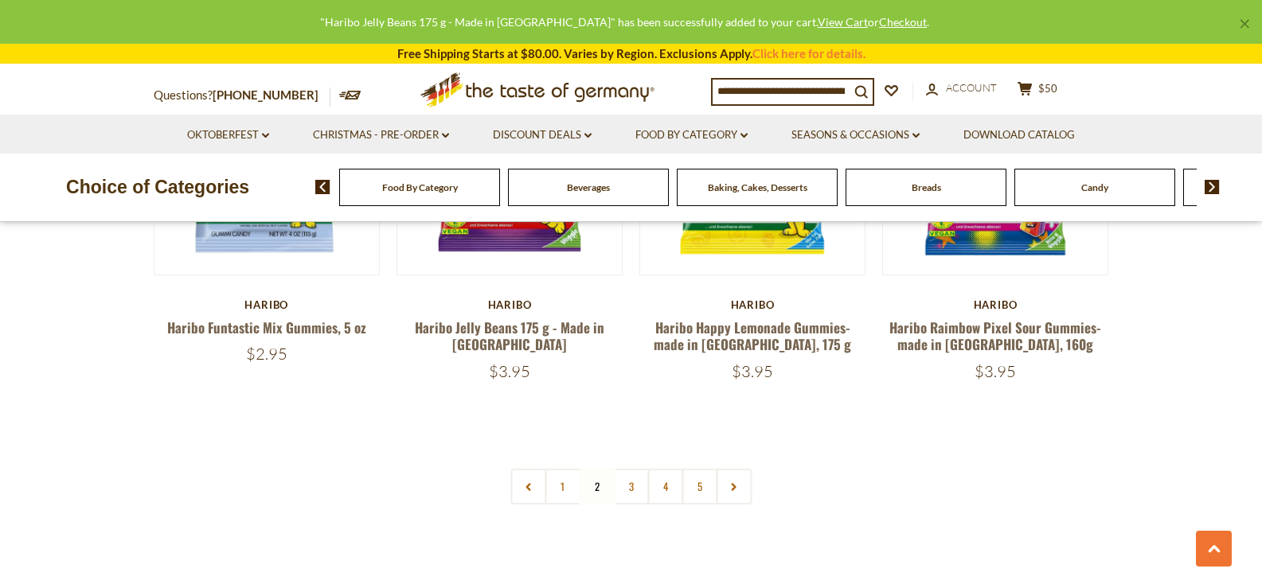
click at [635, 469] on link "3" at bounding box center [631, 487] width 36 height 36
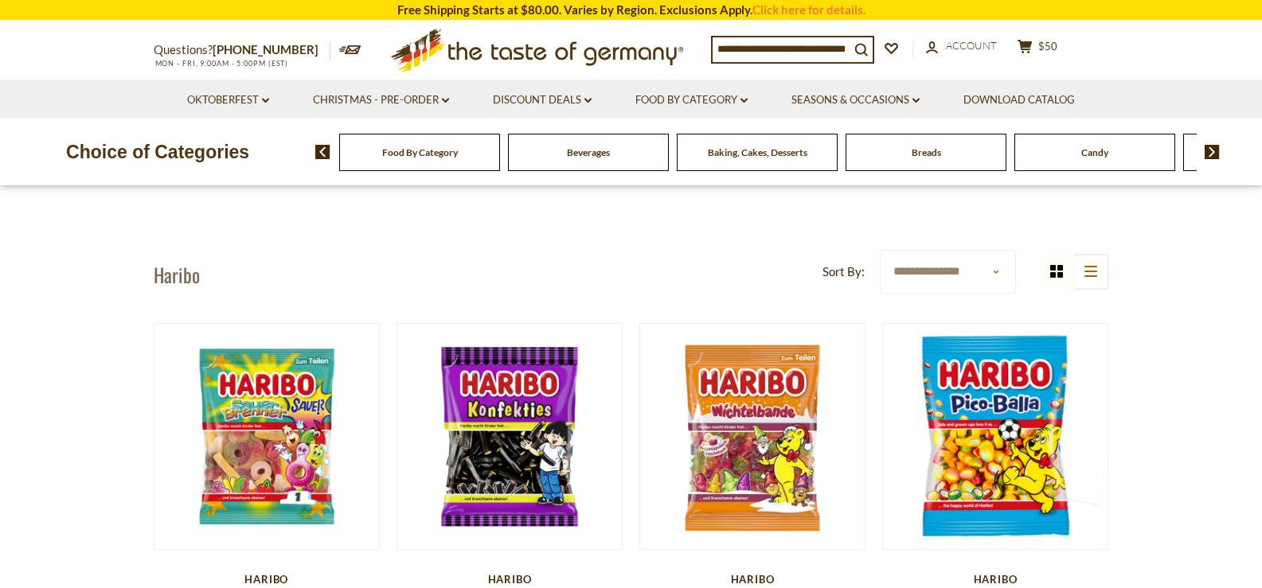
scroll to position [80, 0]
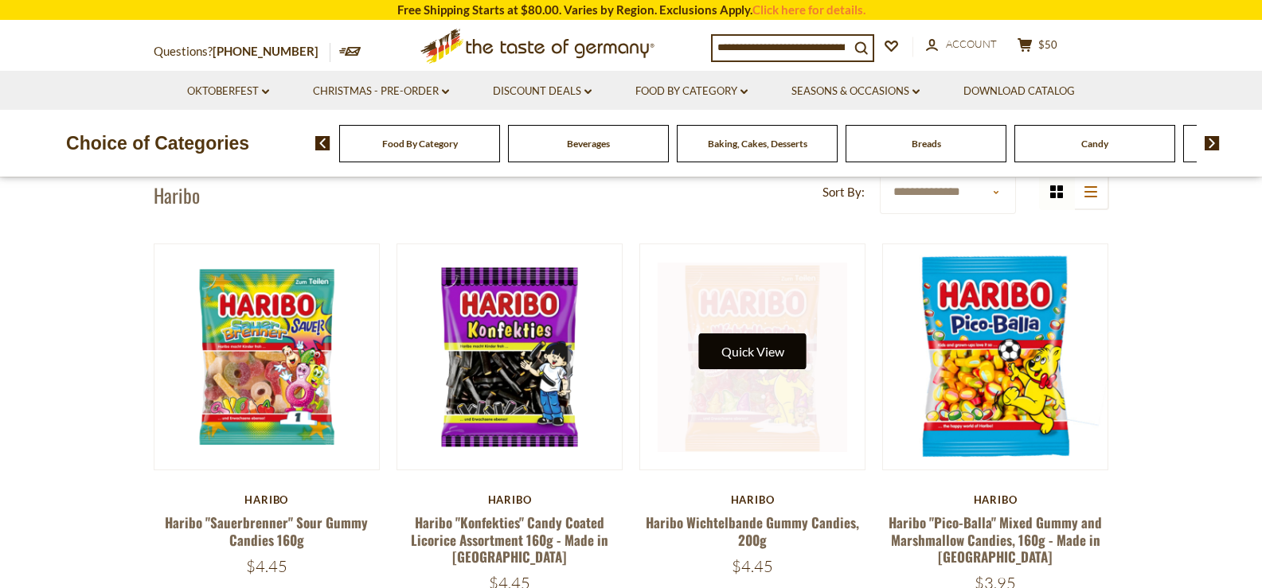
click at [753, 351] on button "Quick View" at bounding box center [752, 352] width 107 height 36
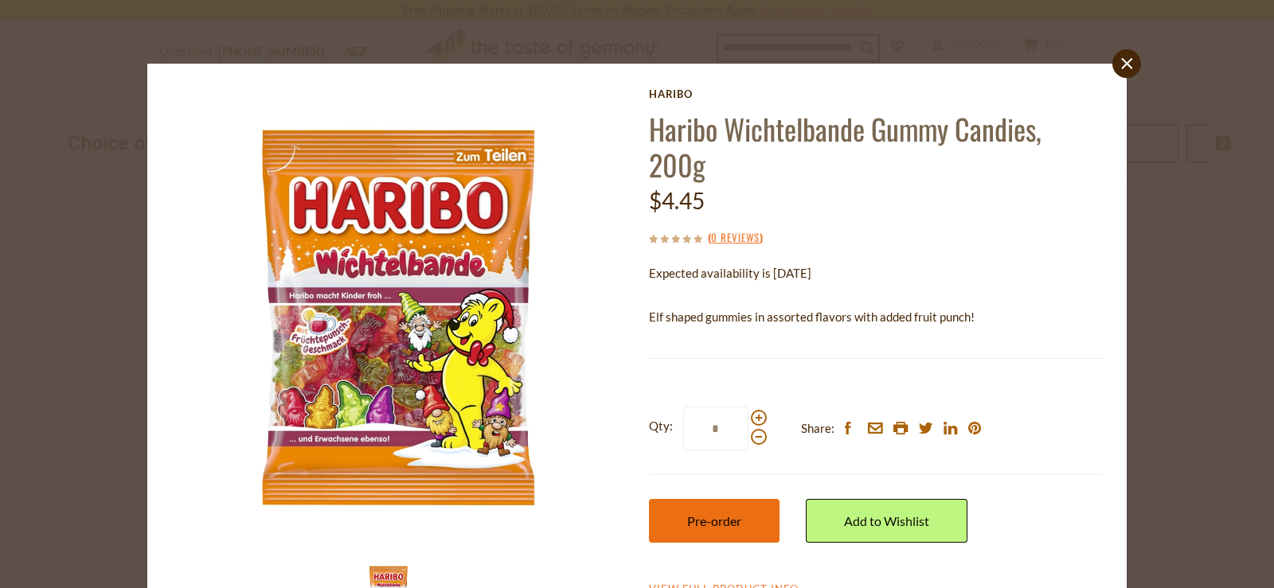
click at [712, 514] on span "Pre-order" at bounding box center [714, 521] width 54 height 15
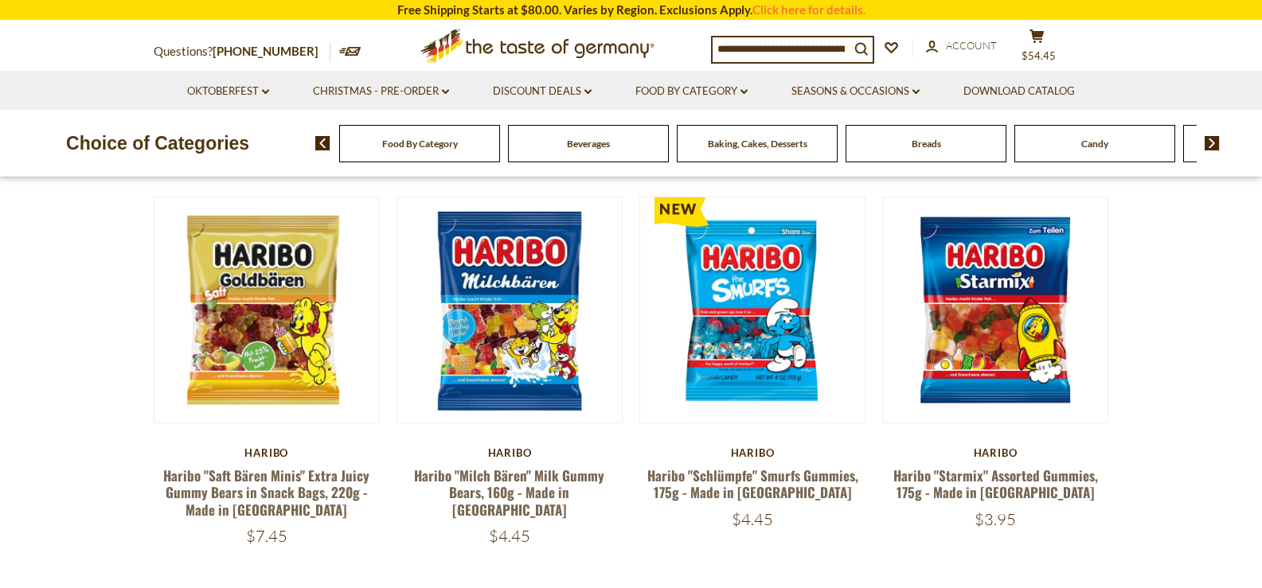
scroll to position [557, 0]
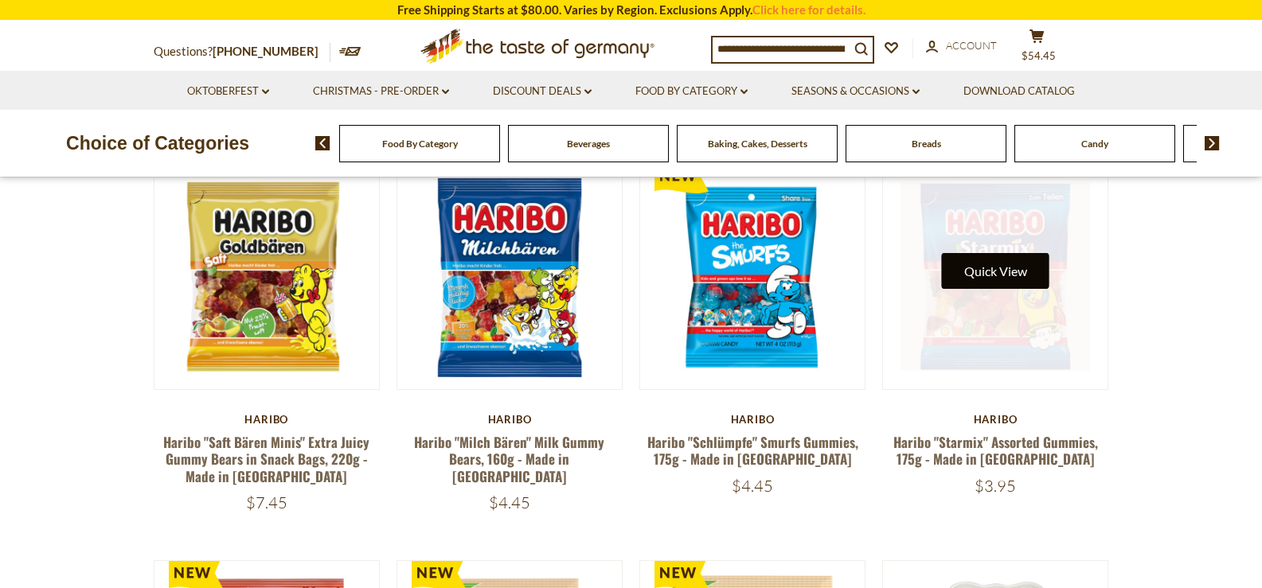
click at [994, 278] on button "Quick View" at bounding box center [995, 271] width 107 height 36
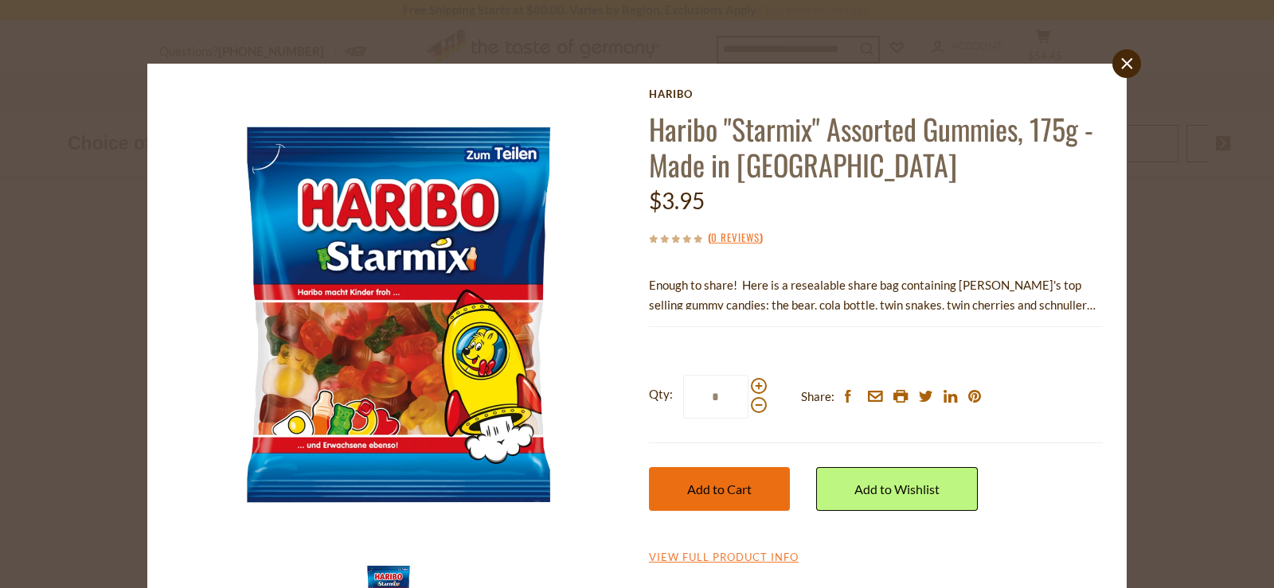
click at [724, 502] on button "Add to Cart" at bounding box center [719, 489] width 141 height 44
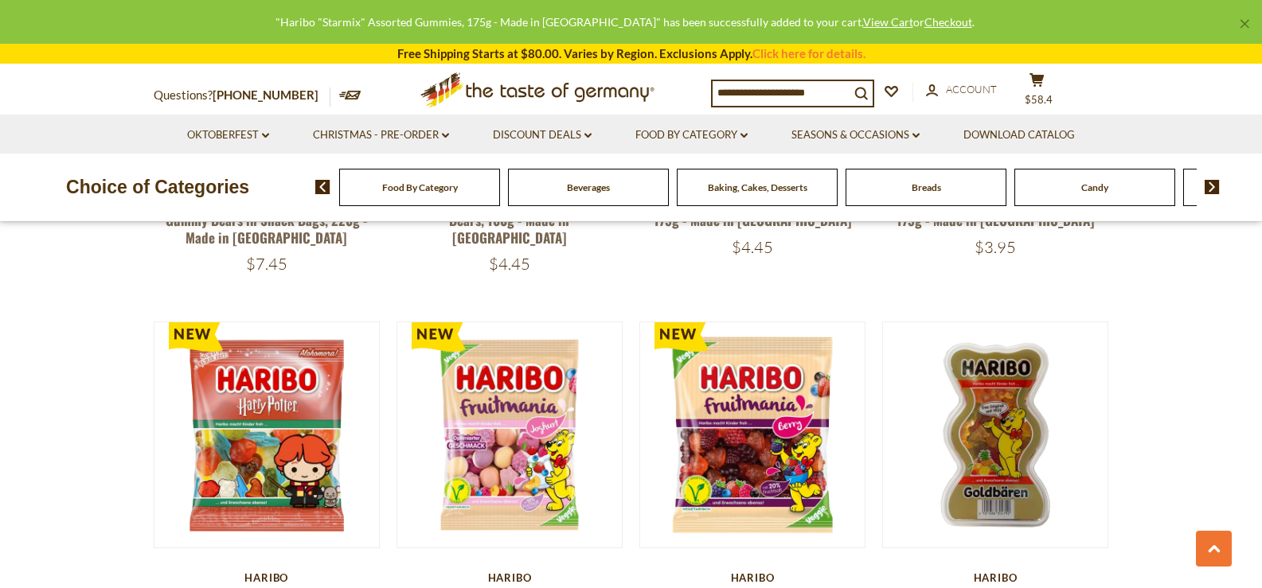
scroll to position [876, 0]
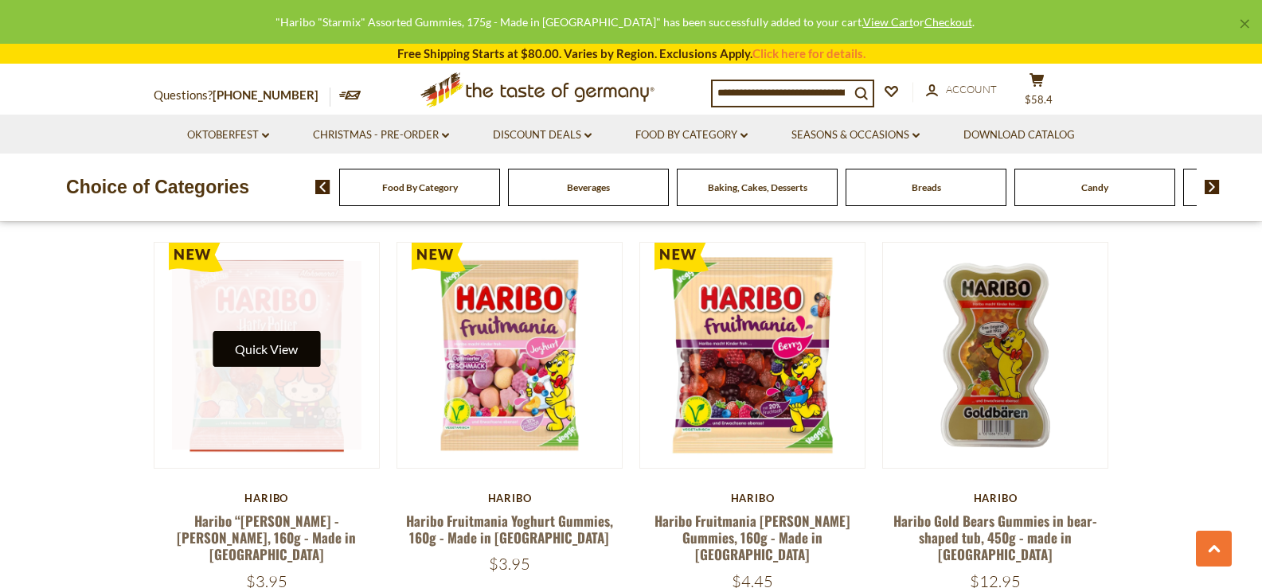
click at [274, 351] on button "Quick View" at bounding box center [266, 349] width 107 height 36
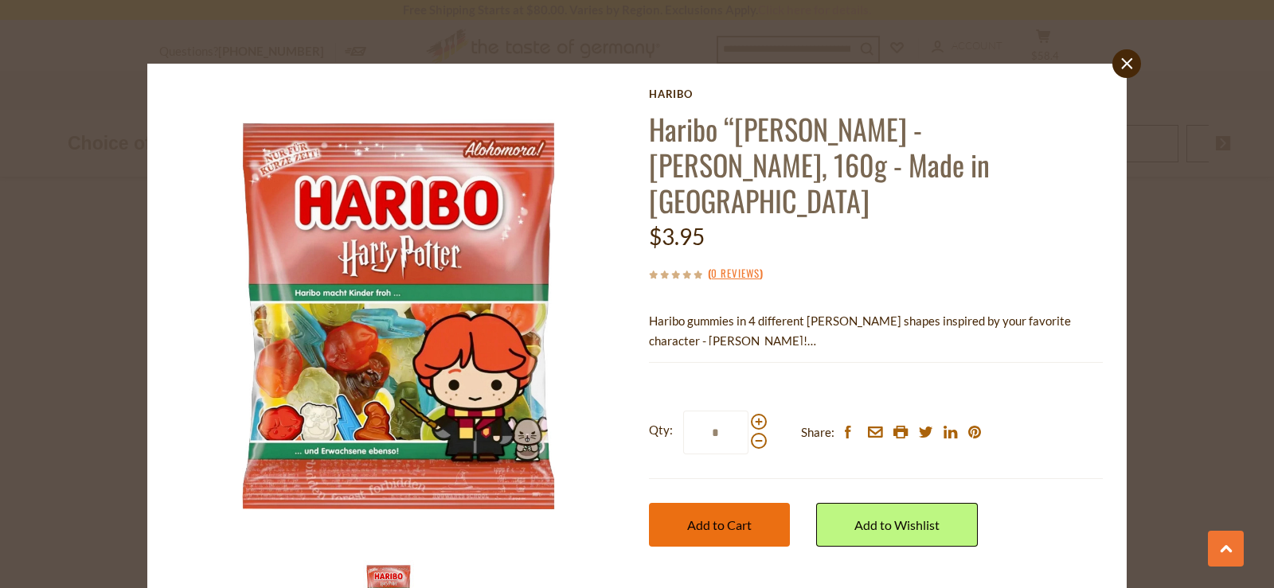
click at [711, 517] on span "Add to Cart" at bounding box center [719, 524] width 64 height 15
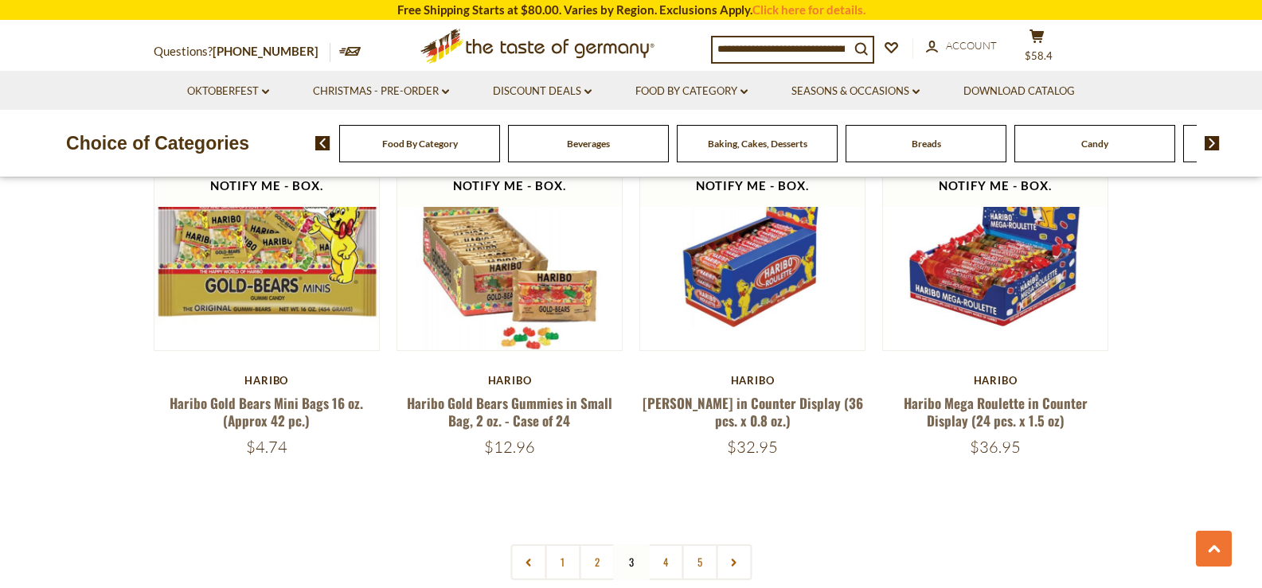
scroll to position [3423, 0]
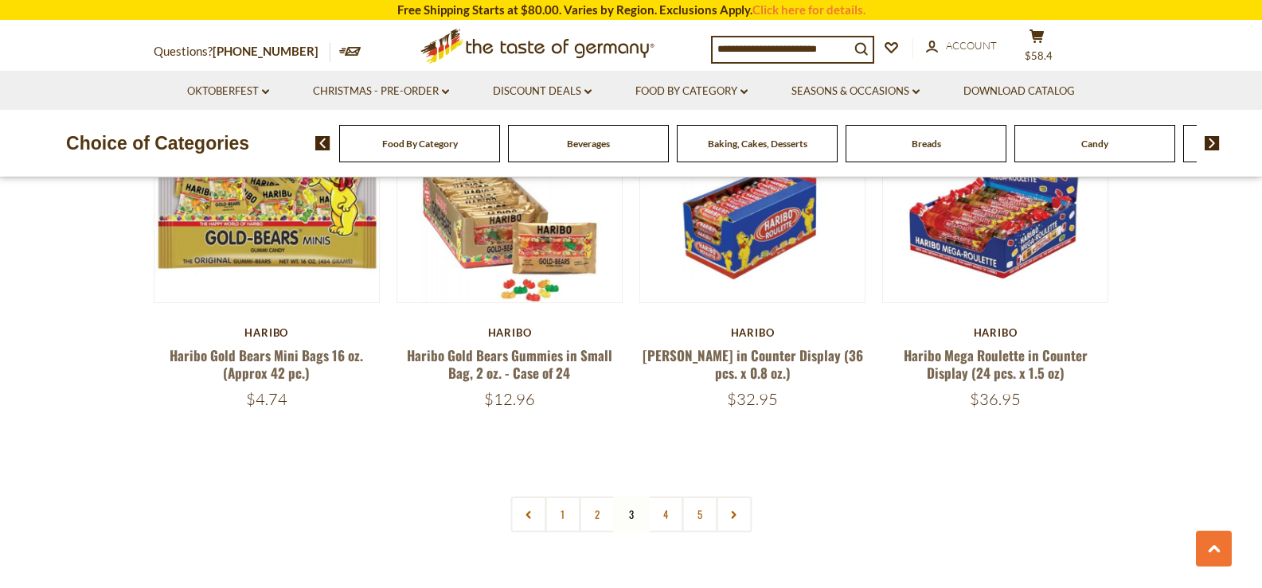
click at [654, 497] on link "4" at bounding box center [665, 515] width 36 height 36
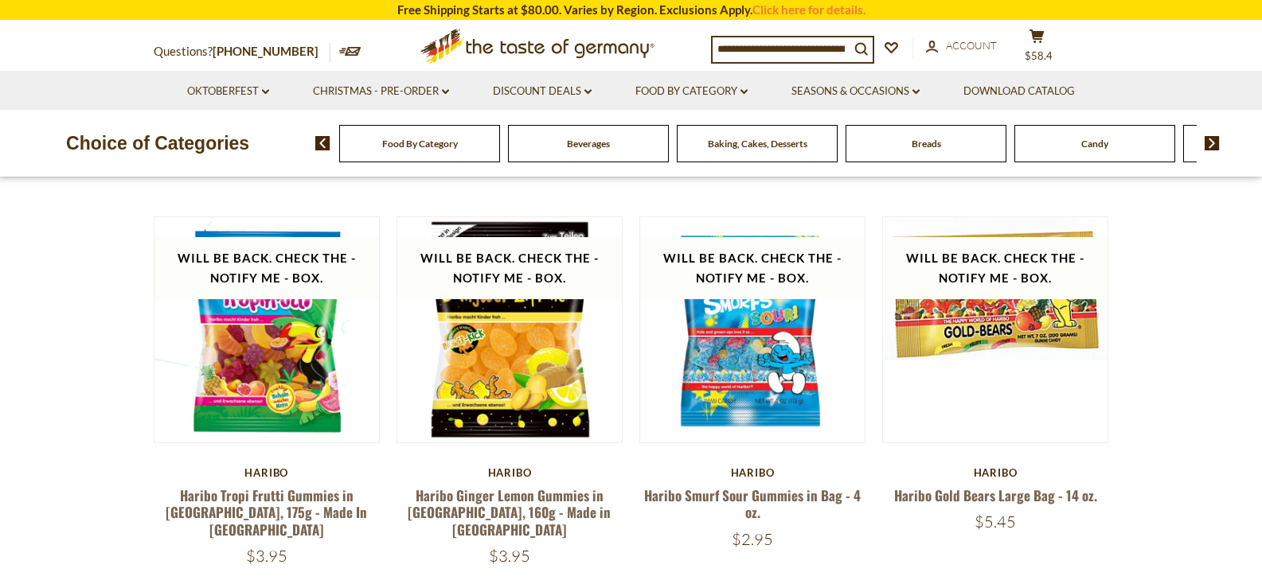
scroll to position [239, 0]
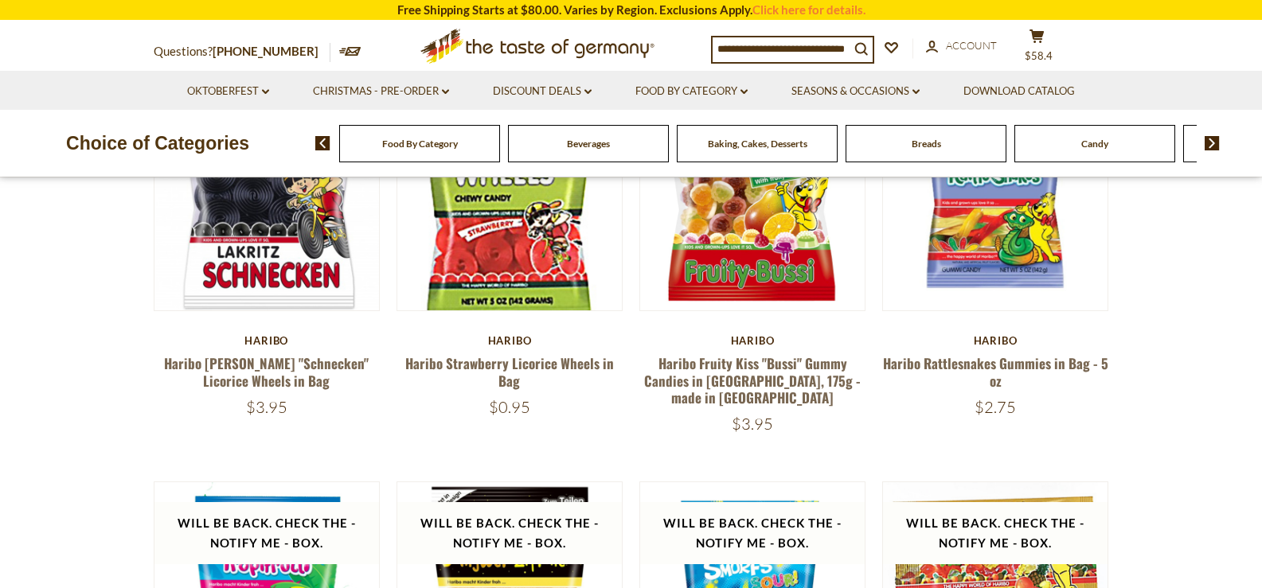
click at [790, 56] on input at bounding box center [781, 48] width 137 height 22
type input "**********"
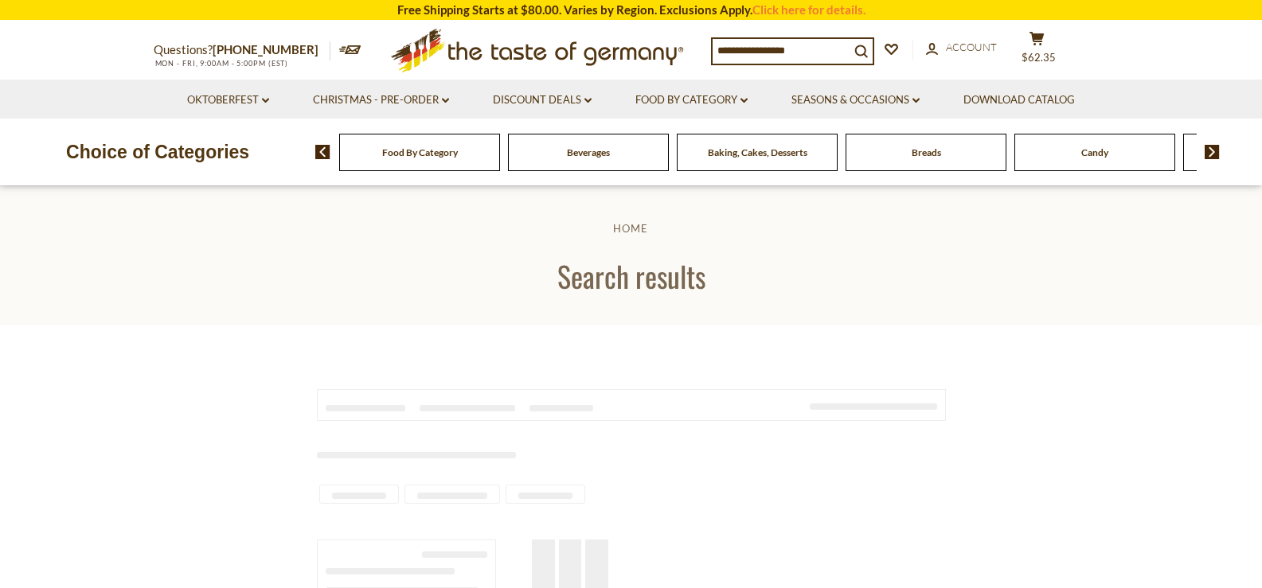
type input "**********"
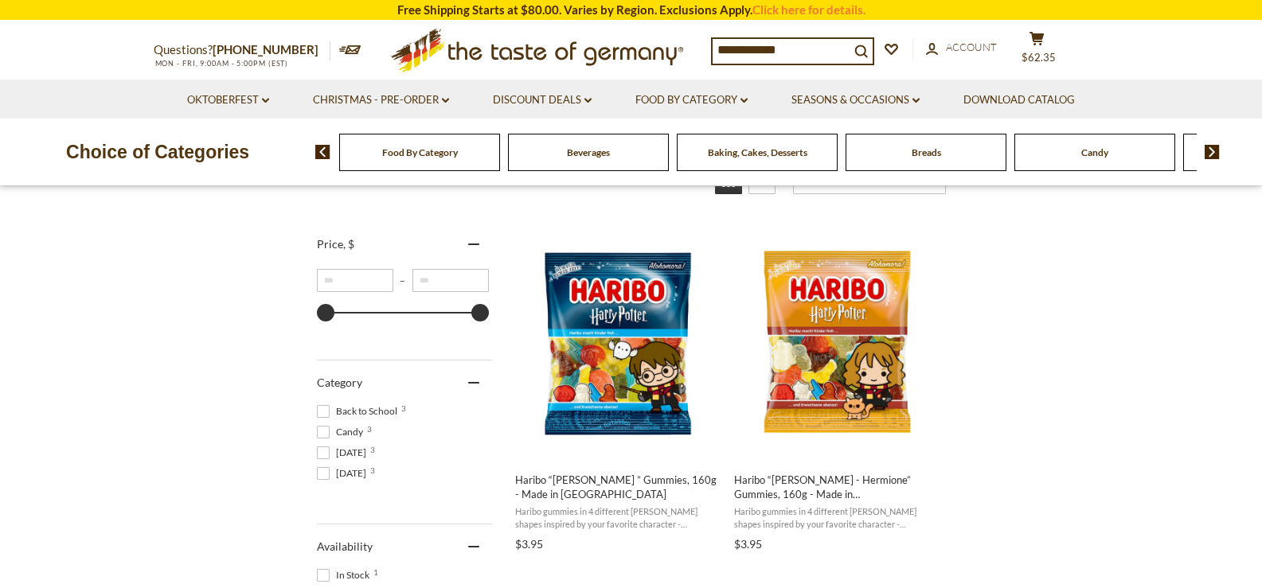
scroll to position [318, 0]
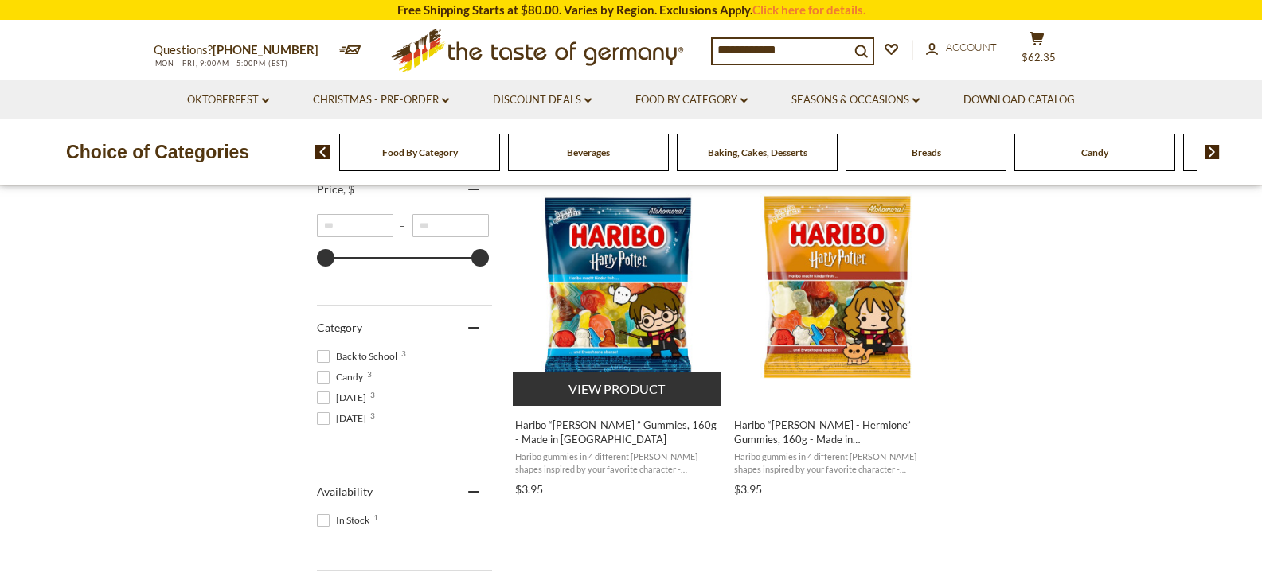
click at [617, 381] on button "View product" at bounding box center [617, 389] width 209 height 34
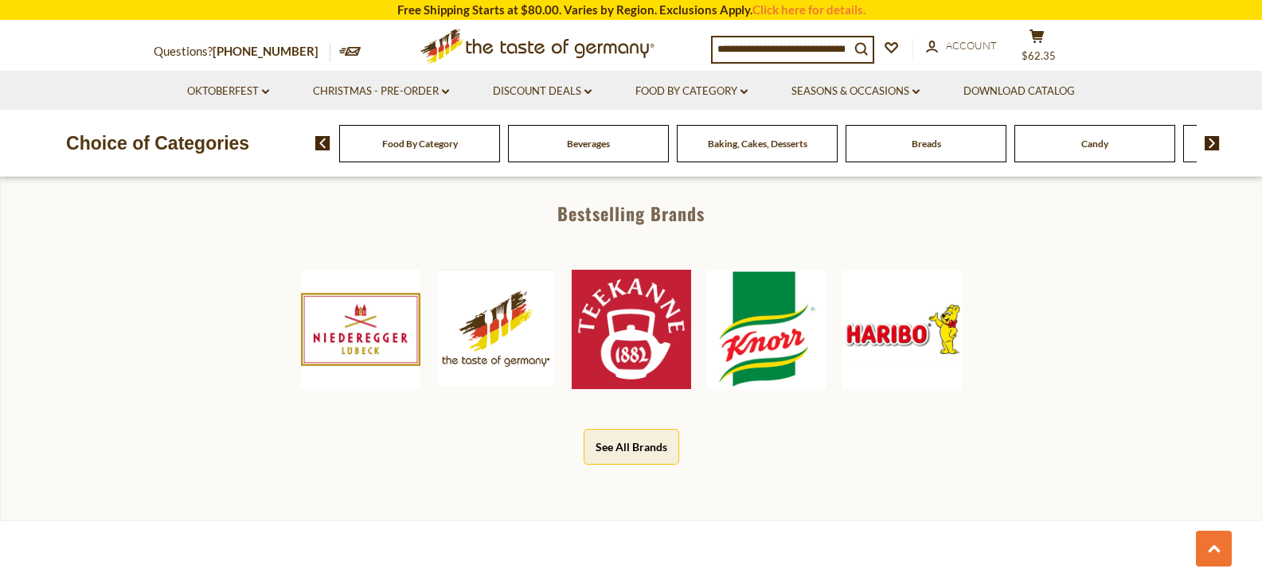
scroll to position [796, 0]
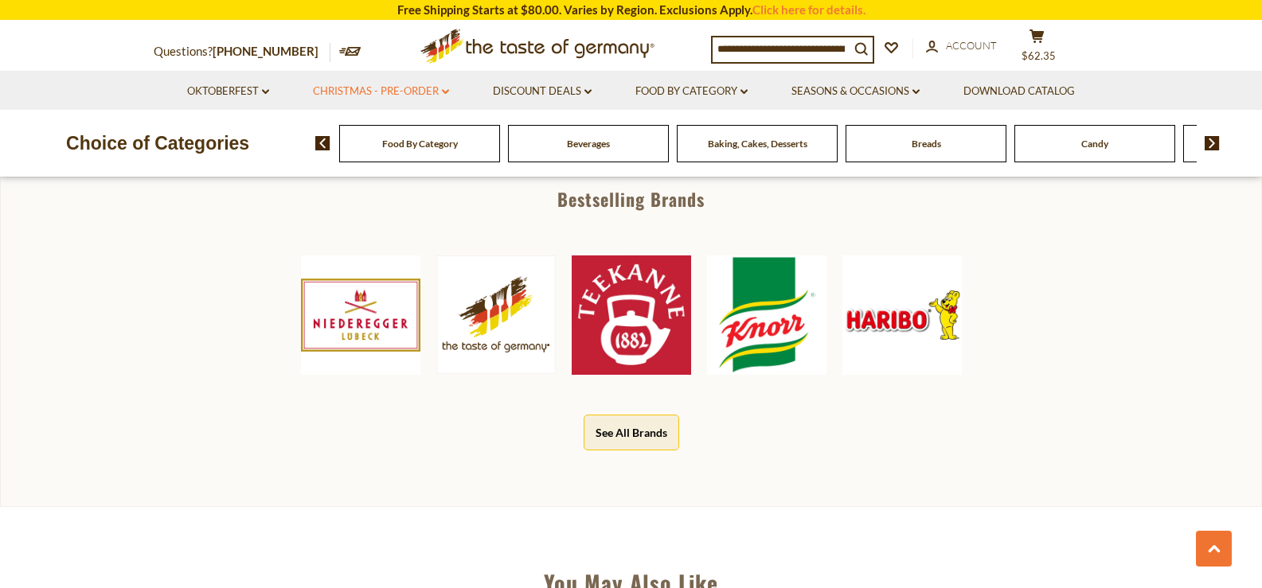
click at [404, 92] on link "Christmas - PRE-ORDER dropdown_arrow" at bounding box center [381, 92] width 136 height 18
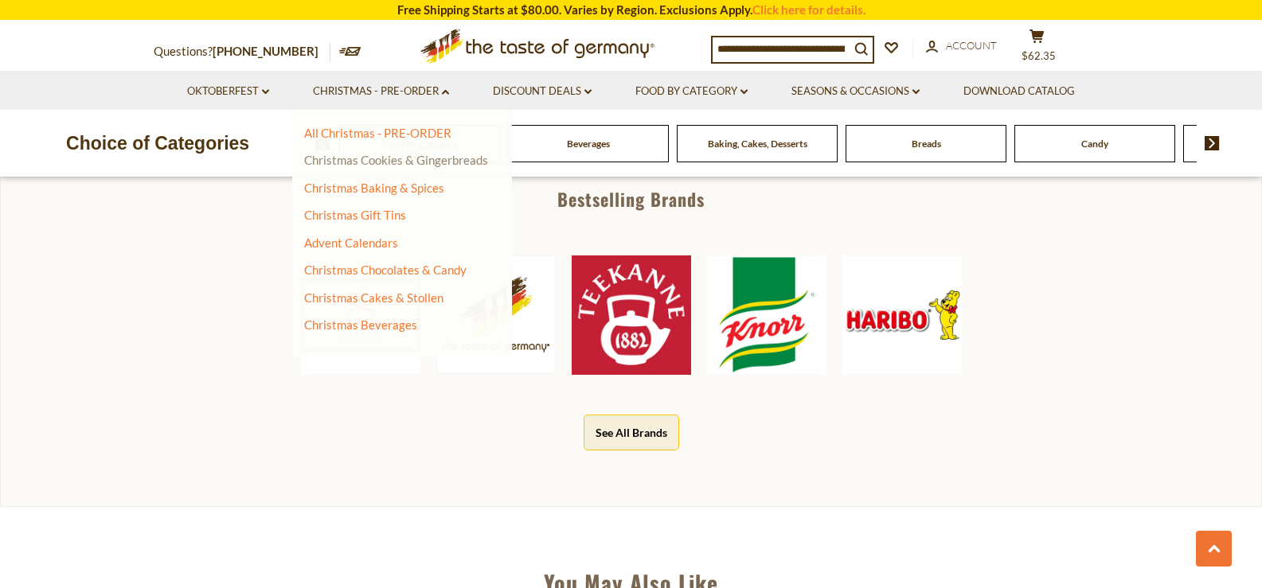
click at [450, 165] on link "Christmas Cookies & Gingerbreads" at bounding box center [396, 160] width 184 height 14
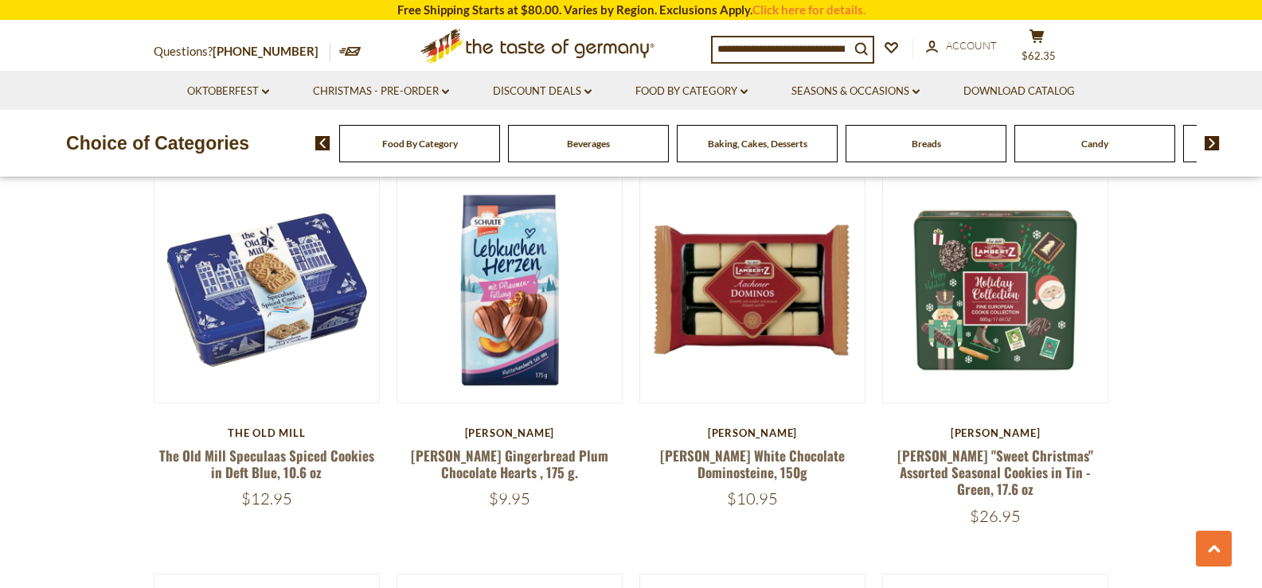
scroll to position [1274, 0]
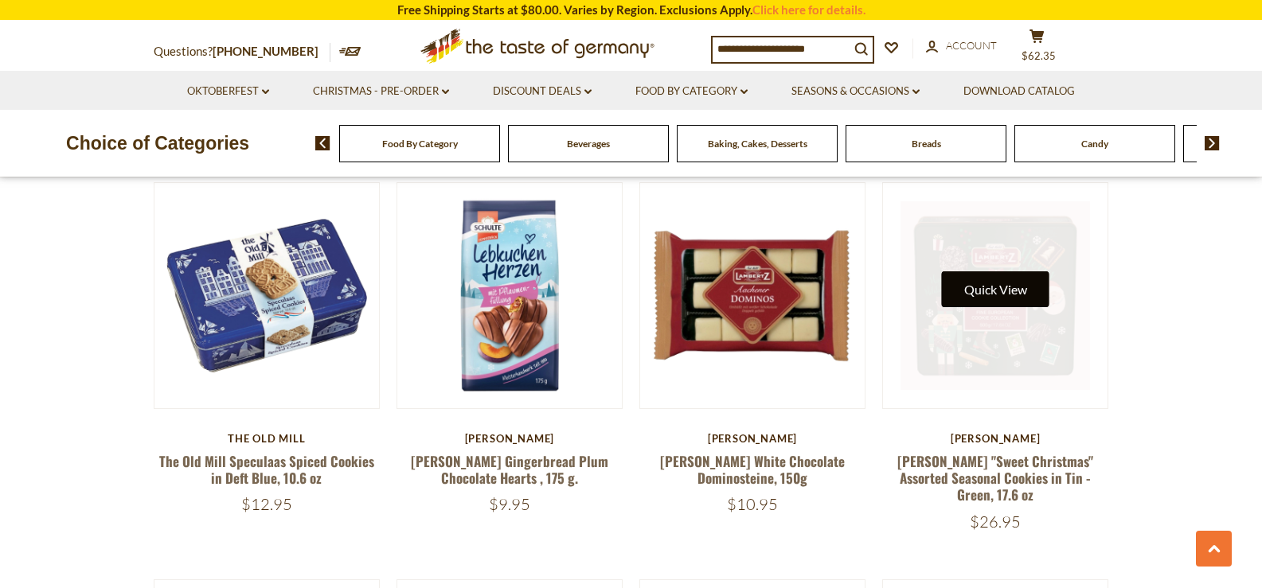
click at [1009, 287] on button "Quick View" at bounding box center [995, 289] width 107 height 36
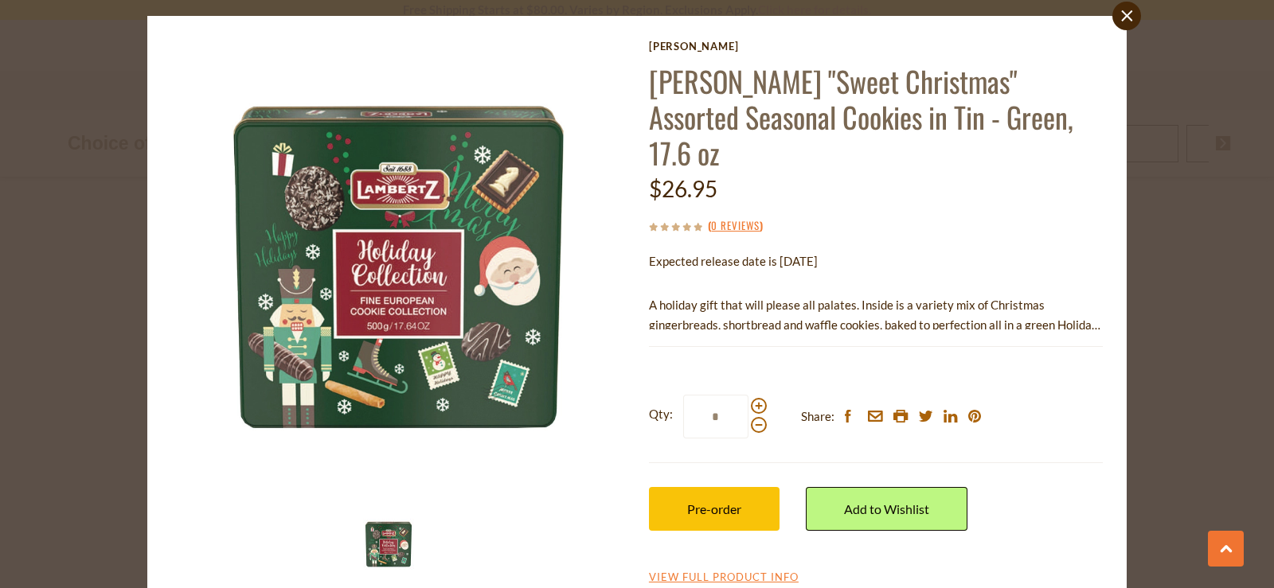
scroll to position [72, 0]
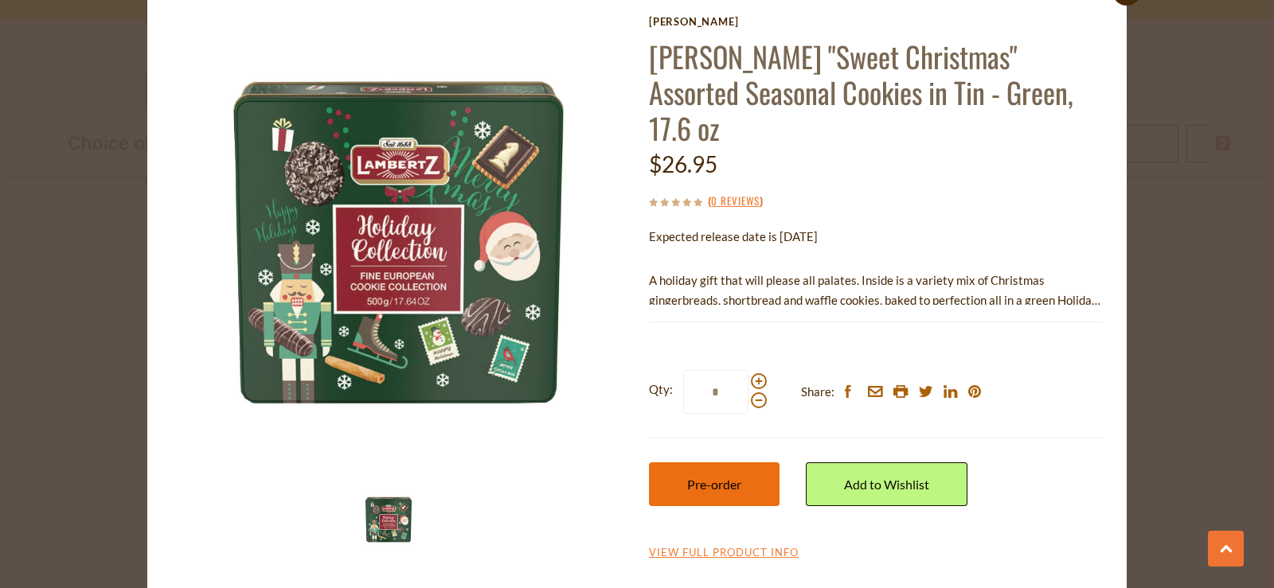
click at [739, 463] on button "Pre-order" at bounding box center [714, 485] width 131 height 44
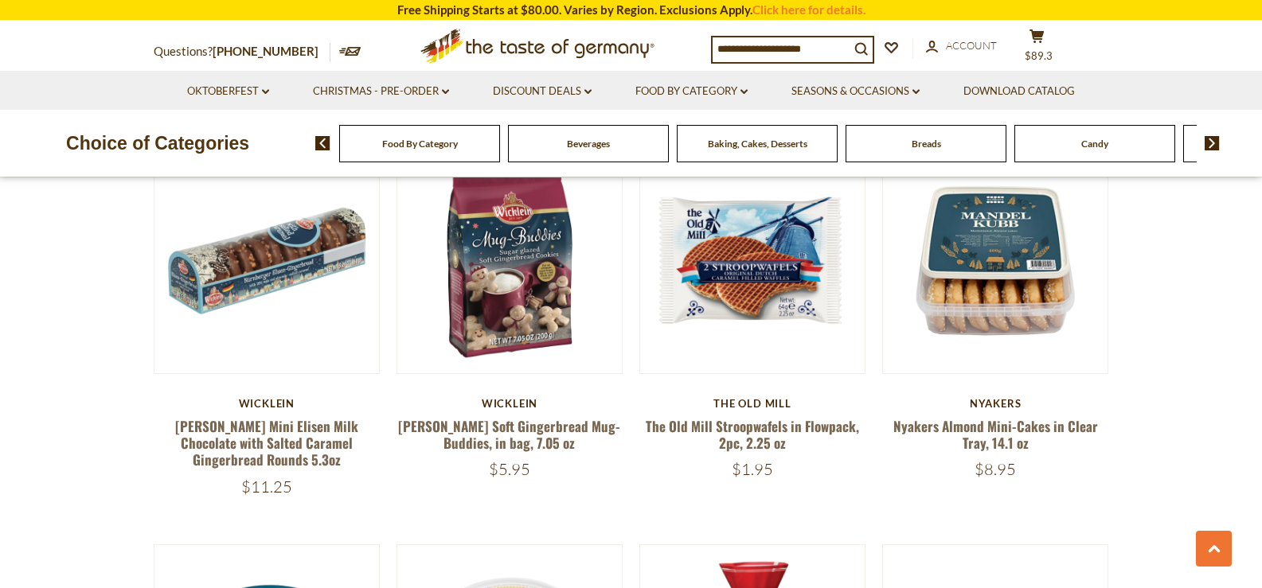
scroll to position [2388, 0]
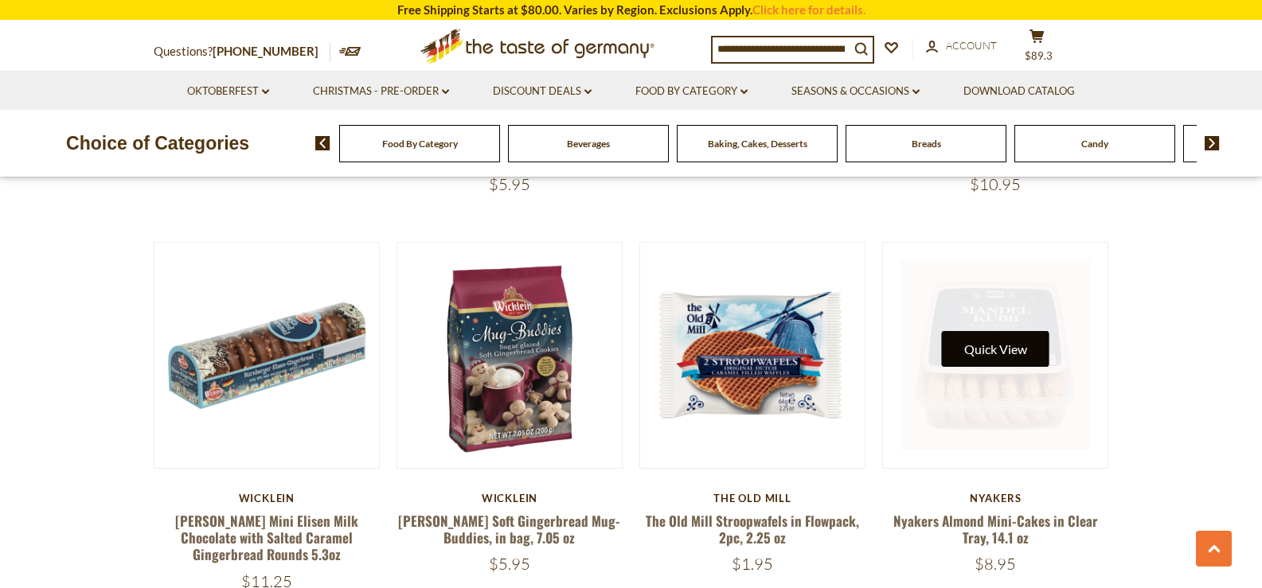
click at [998, 331] on button "Quick View" at bounding box center [995, 349] width 107 height 36
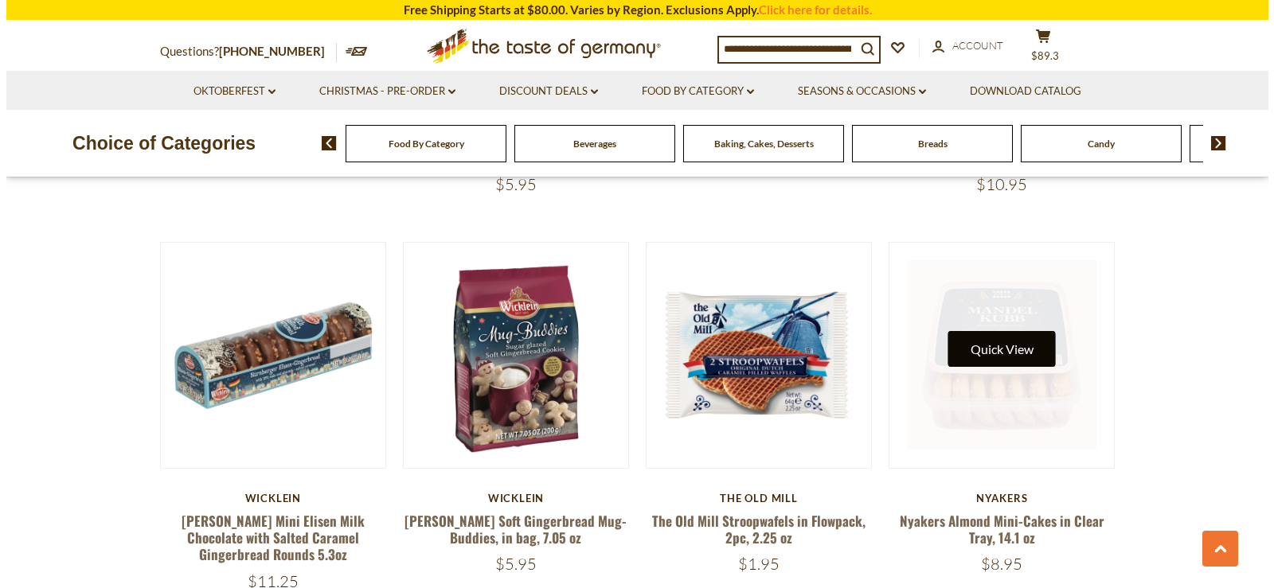
scroll to position [2392, 0]
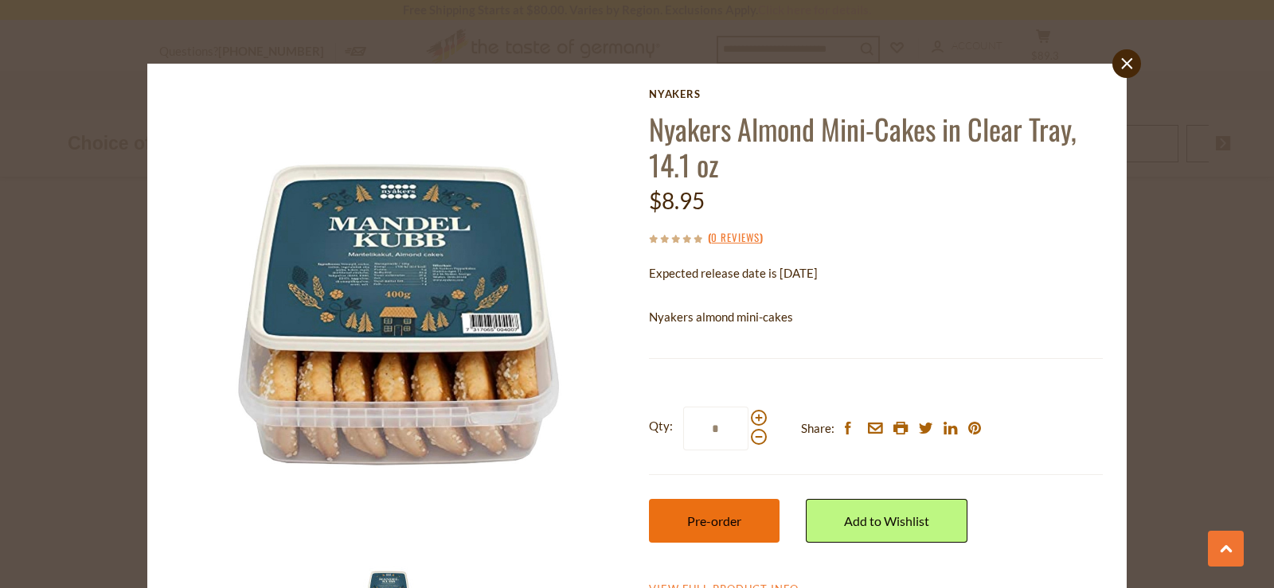
click at [693, 532] on button "Pre-order" at bounding box center [714, 521] width 131 height 44
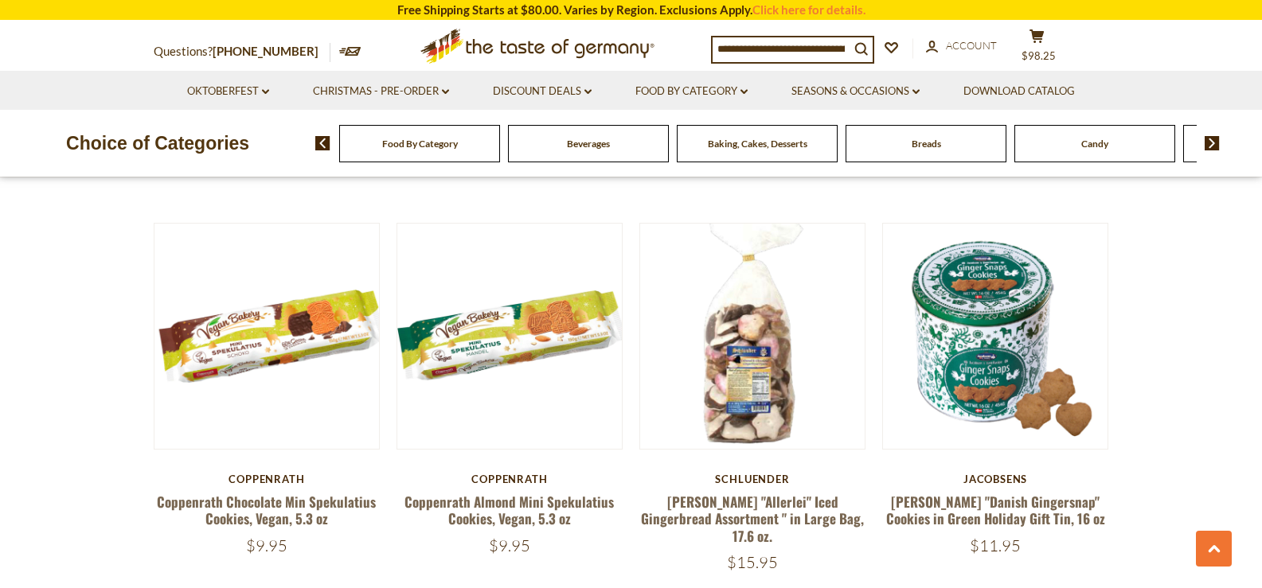
scroll to position [3264, 0]
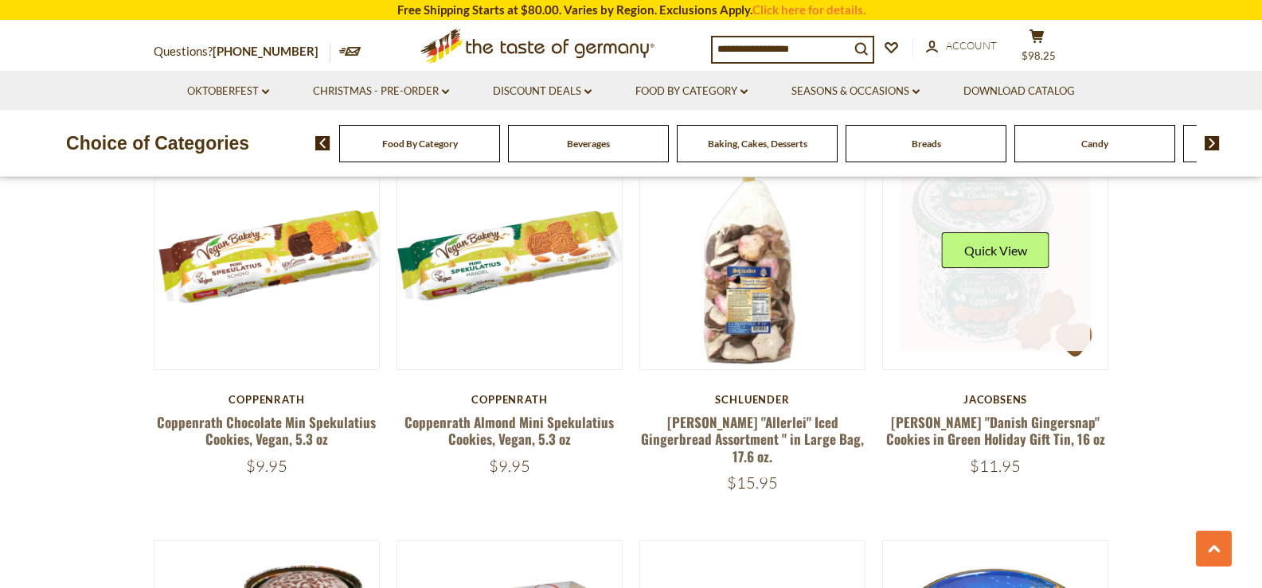
click at [1006, 253] on div "Quick View" at bounding box center [995, 256] width 107 height 48
click at [1003, 235] on button "Quick View" at bounding box center [995, 250] width 107 height 36
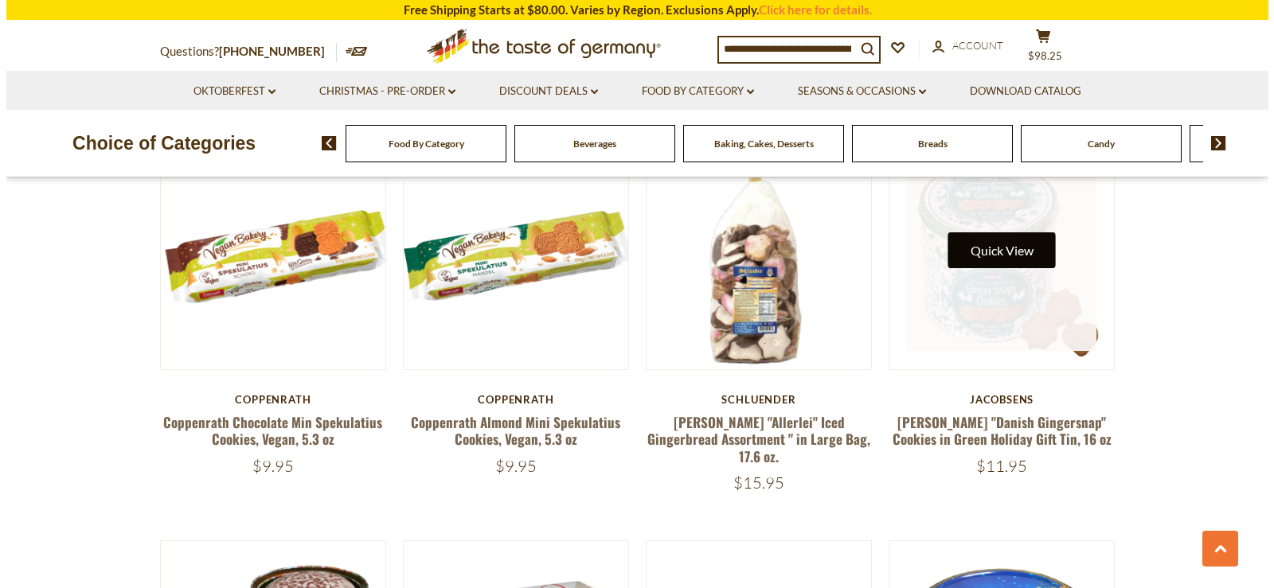
scroll to position [3267, 0]
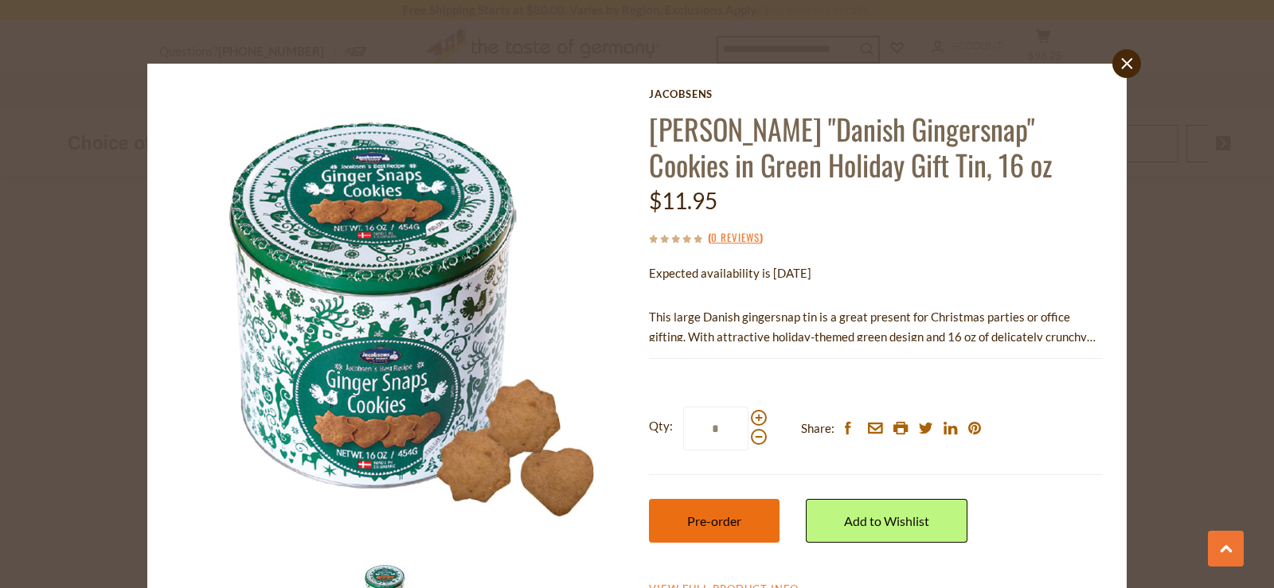
click at [683, 531] on button "Pre-order" at bounding box center [714, 521] width 131 height 44
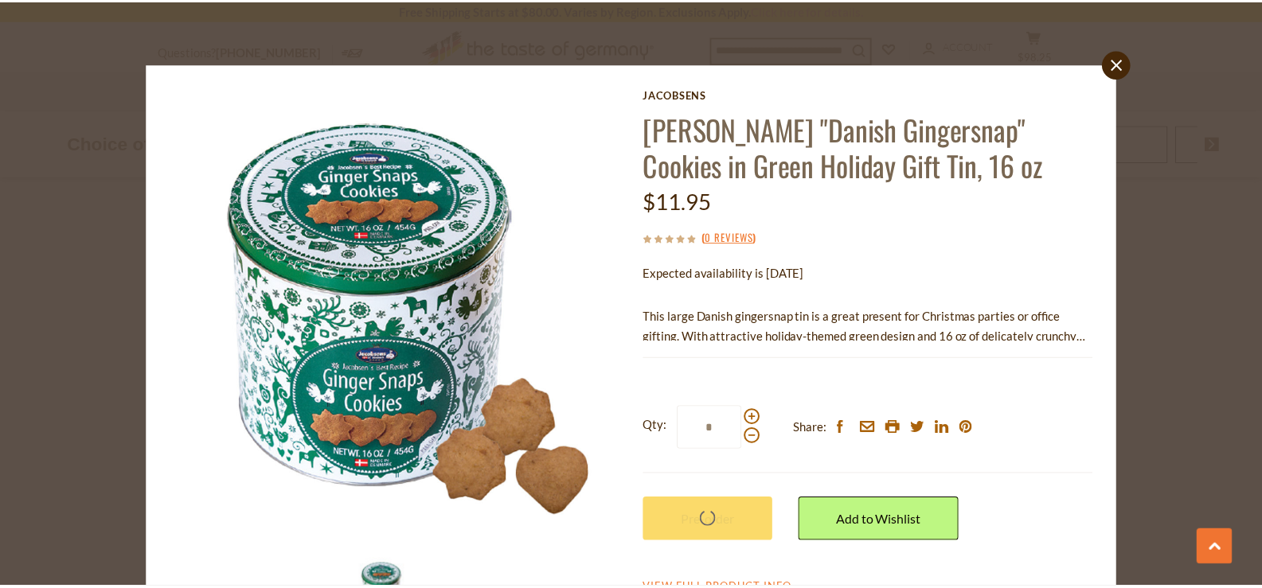
scroll to position [3264, 0]
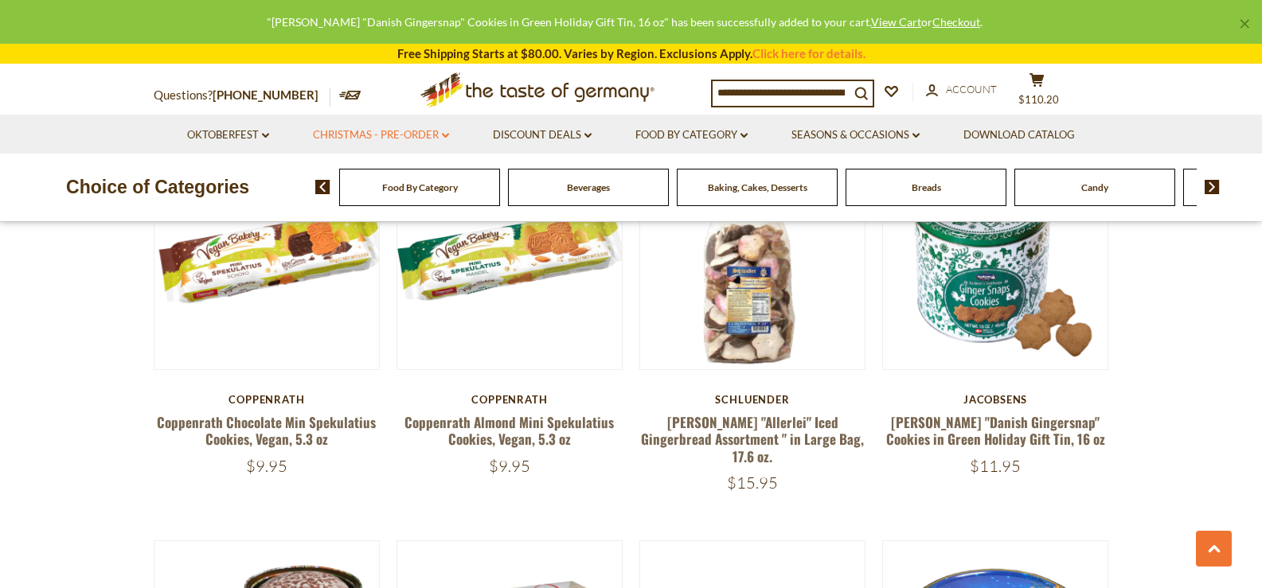
click at [432, 138] on link "Christmas - PRE-ORDER dropdown_arrow" at bounding box center [381, 136] width 136 height 18
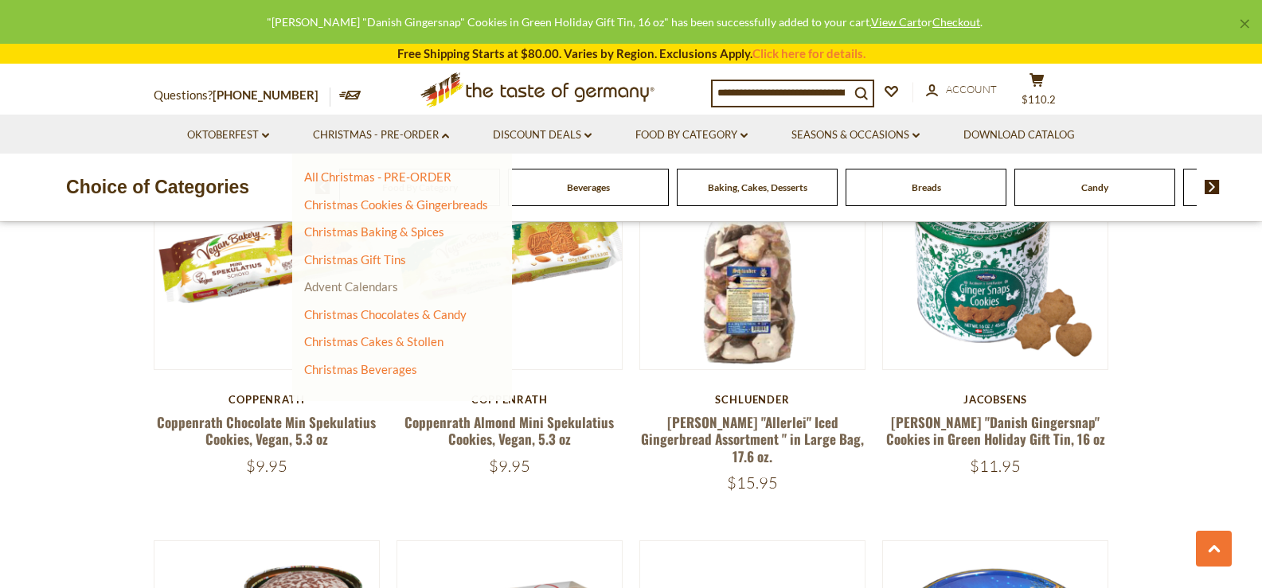
click at [368, 291] on link "Advent Calendars" at bounding box center [351, 286] width 94 height 14
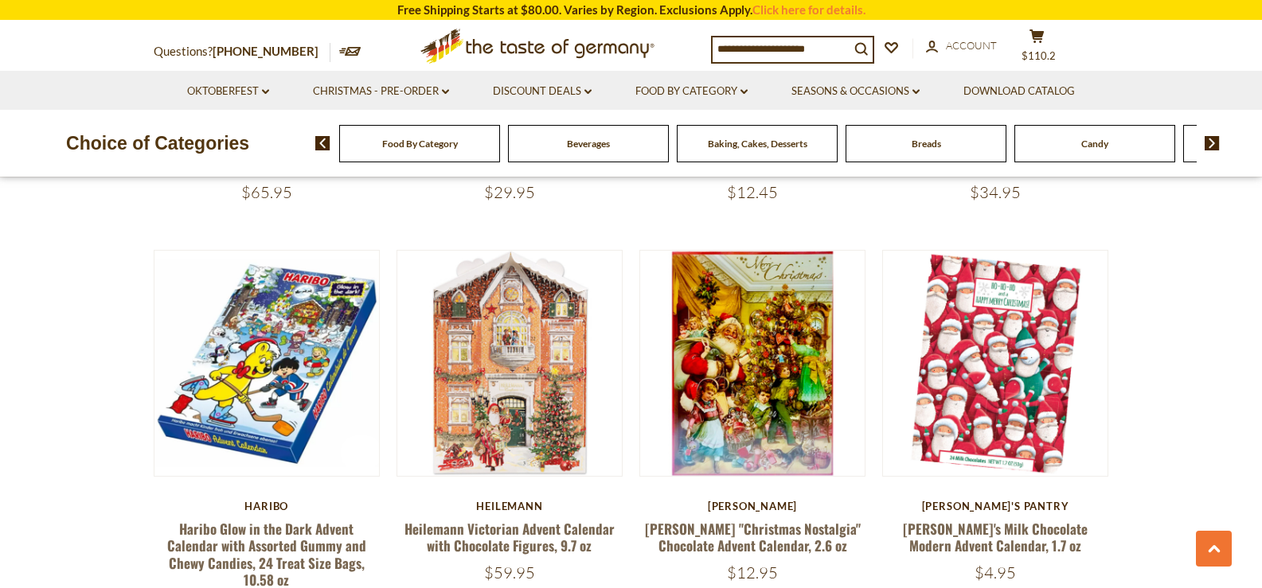
scroll to position [2070, 0]
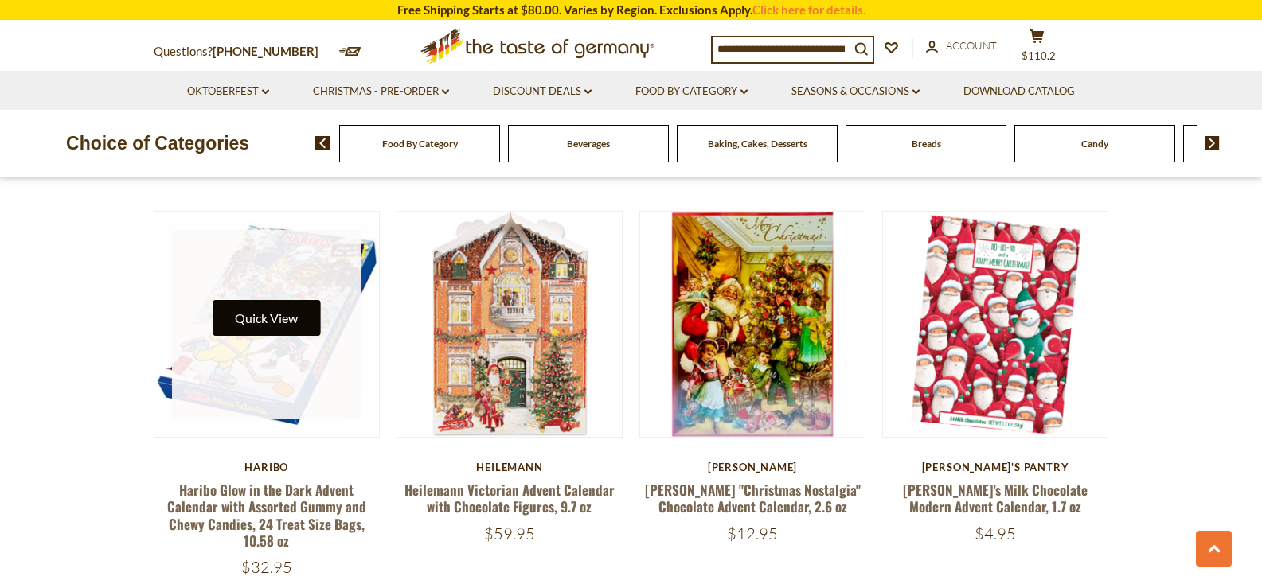
click at [266, 300] on button "Quick View" at bounding box center [266, 318] width 107 height 36
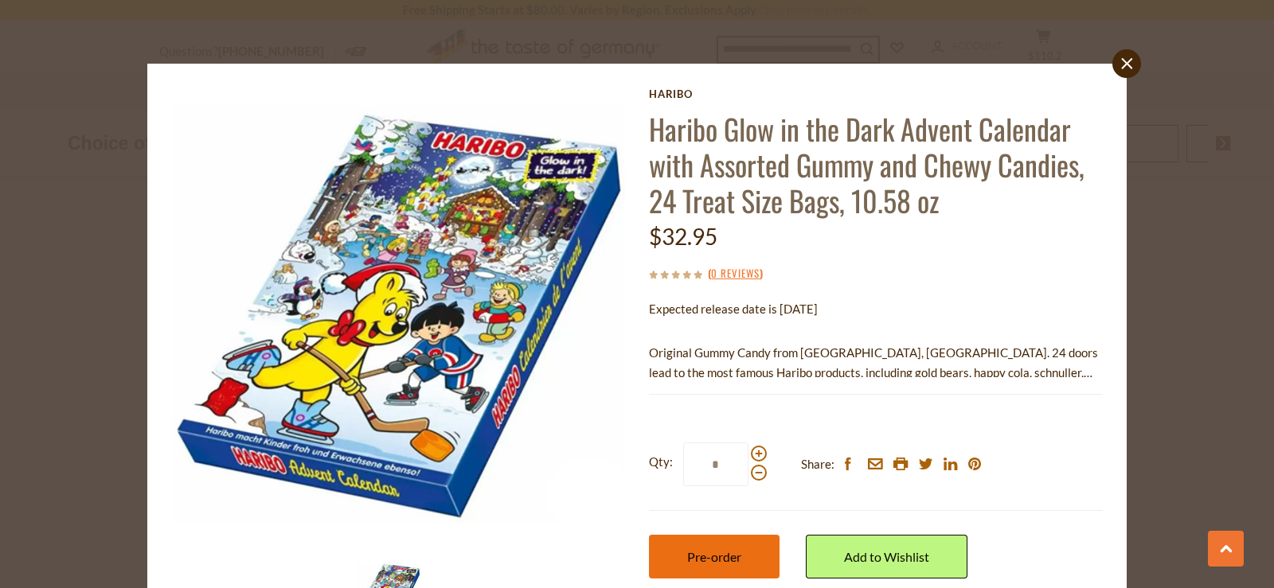
click at [705, 552] on span "Pre-order" at bounding box center [714, 556] width 54 height 15
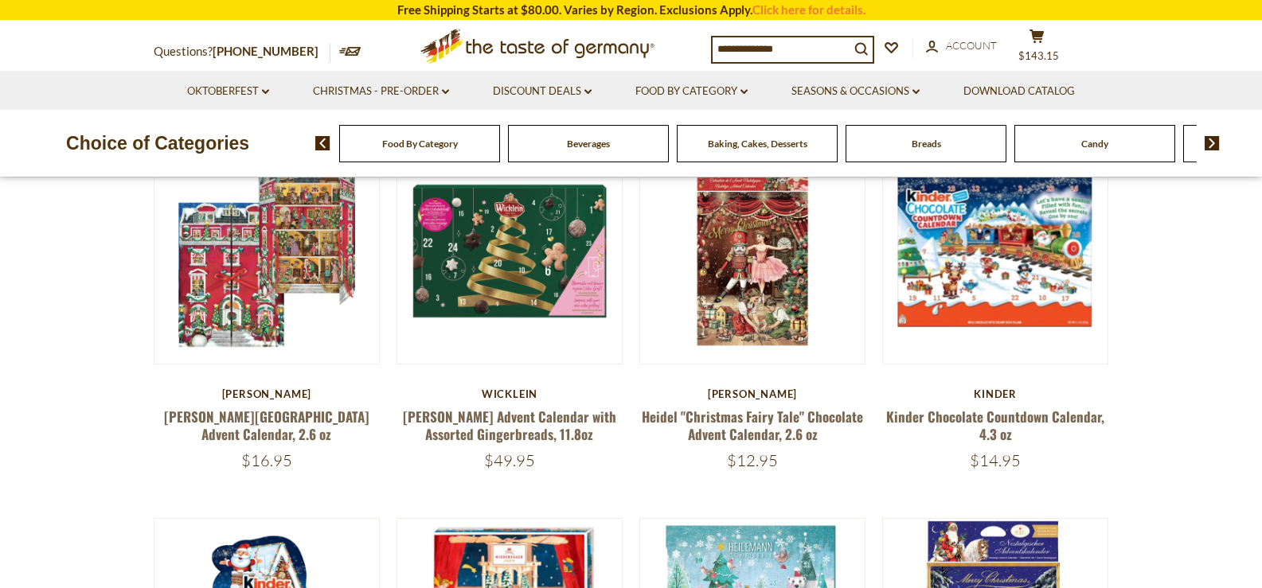
scroll to position [239, 0]
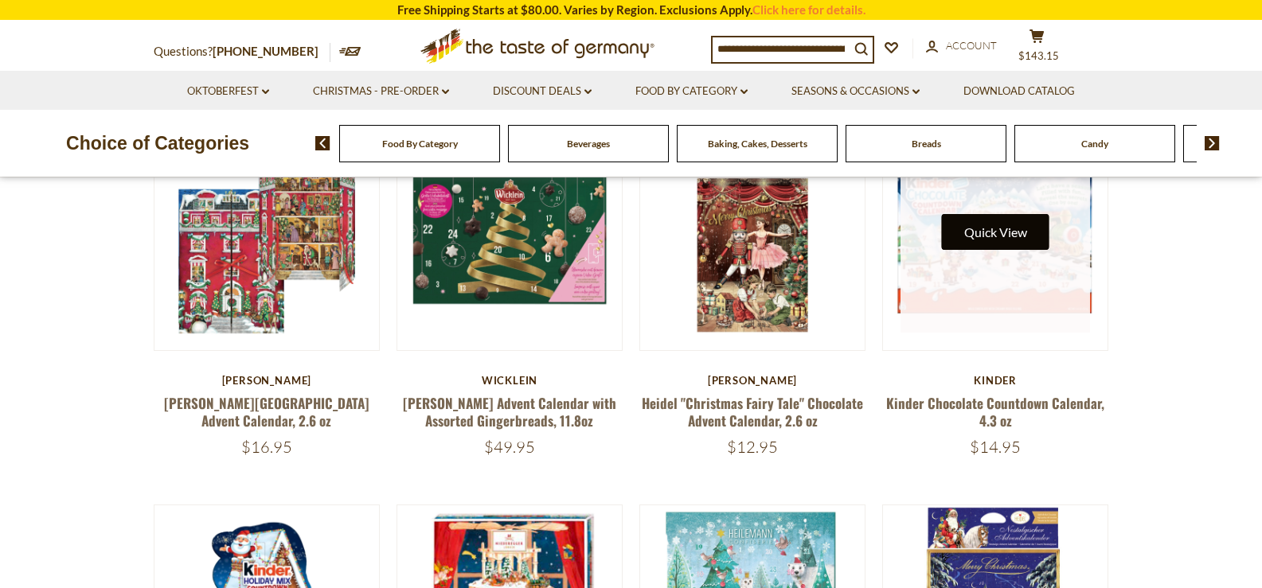
click at [1002, 236] on button "Quick View" at bounding box center [995, 232] width 107 height 36
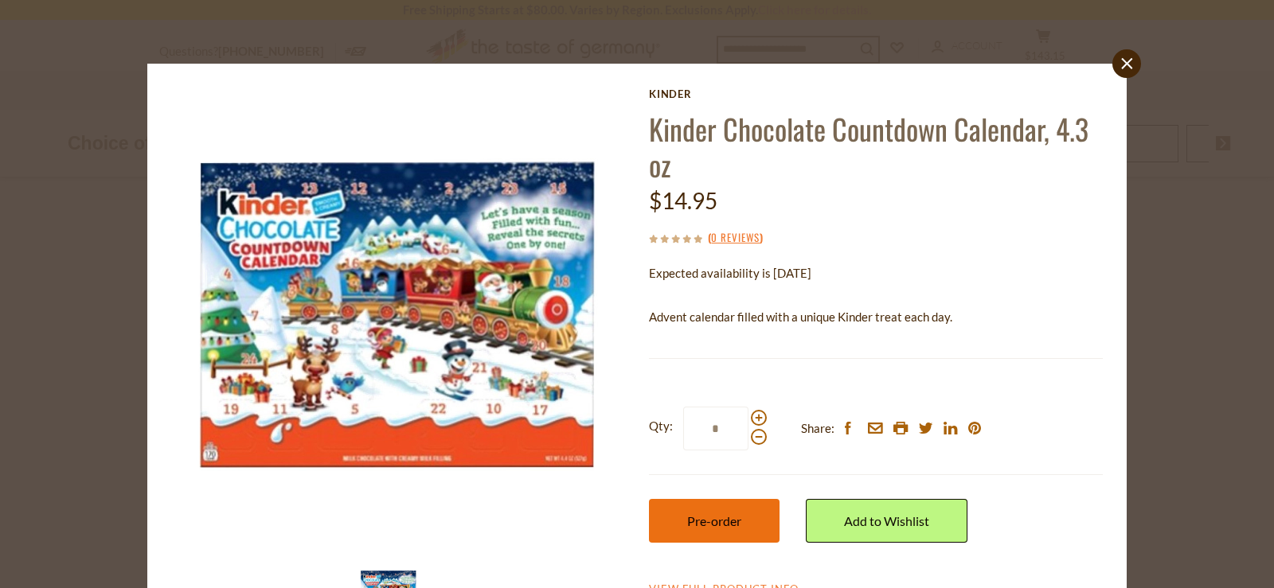
click at [726, 516] on span "Pre-order" at bounding box center [714, 521] width 54 height 15
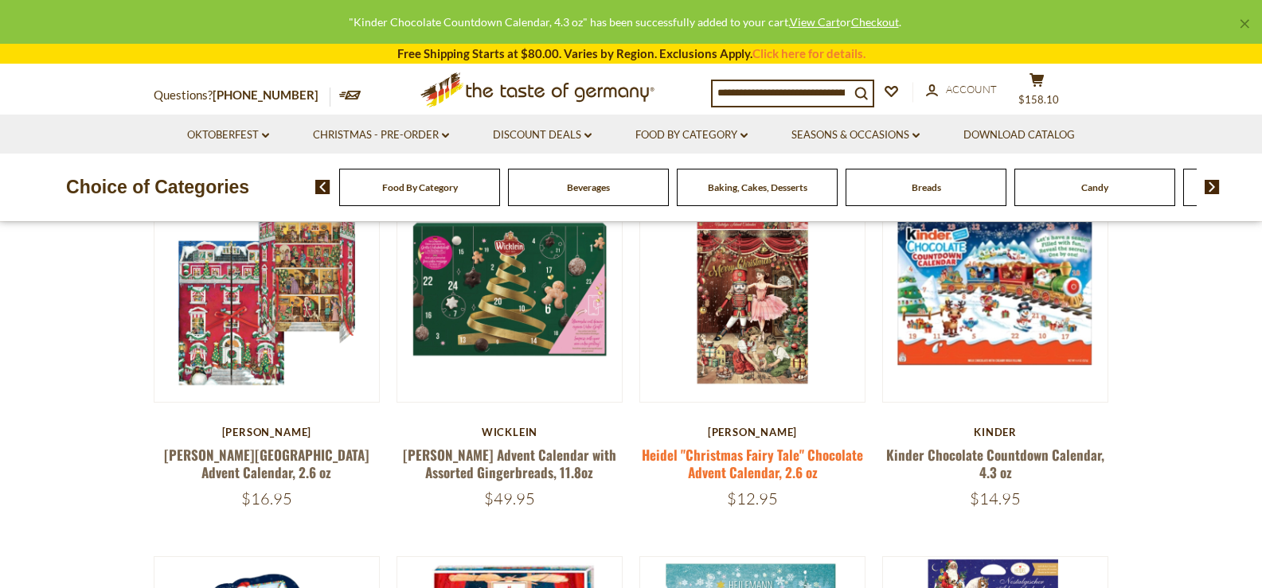
scroll to position [159, 0]
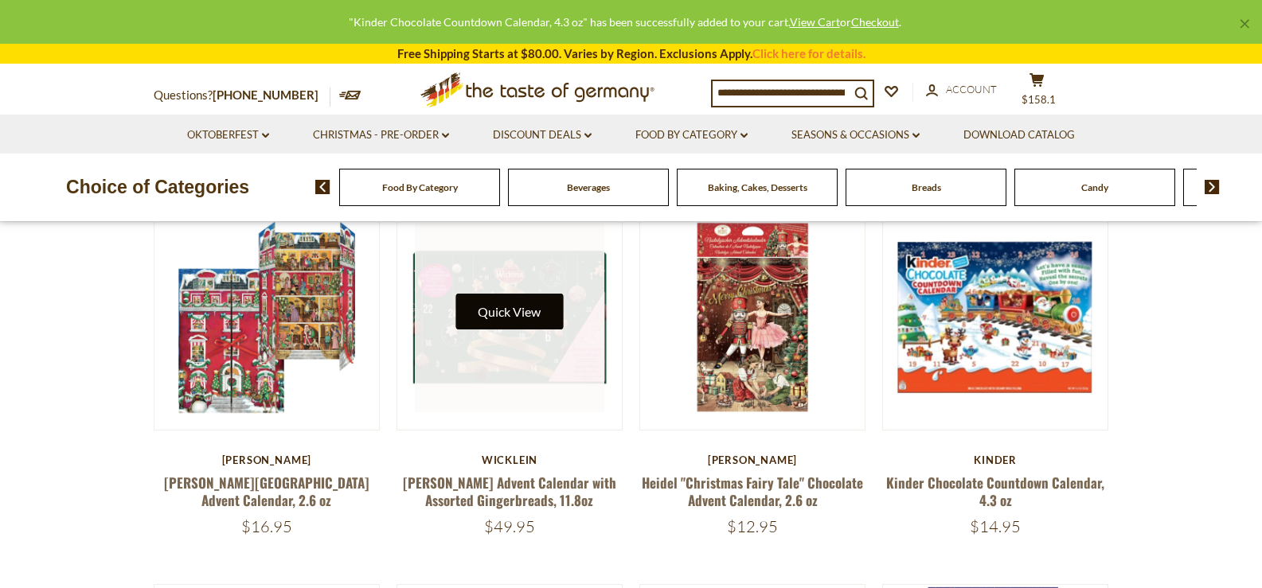
click at [517, 318] on button "Quick View" at bounding box center [508, 312] width 107 height 36
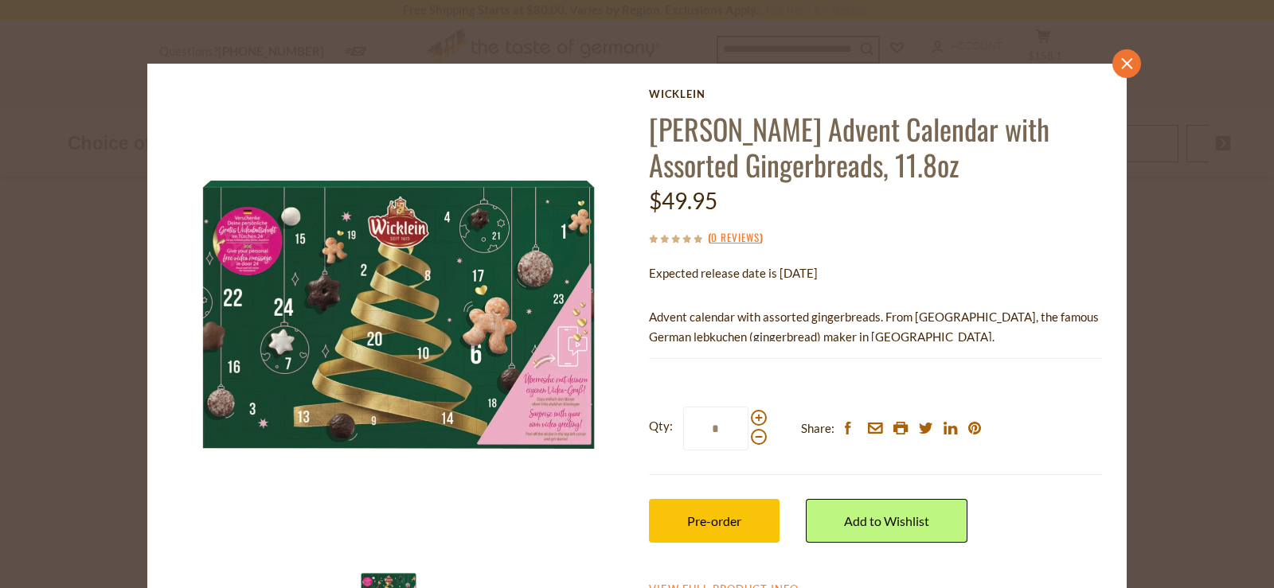
click at [1121, 64] on icon "close" at bounding box center [1127, 64] width 12 height 12
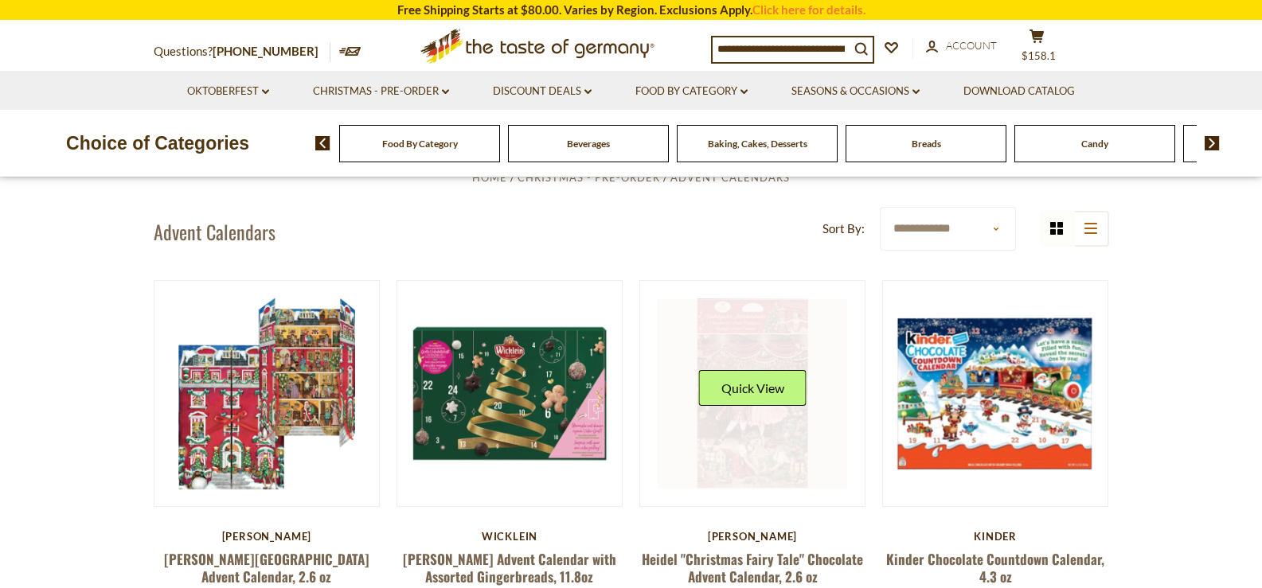
scroll to position [0, 0]
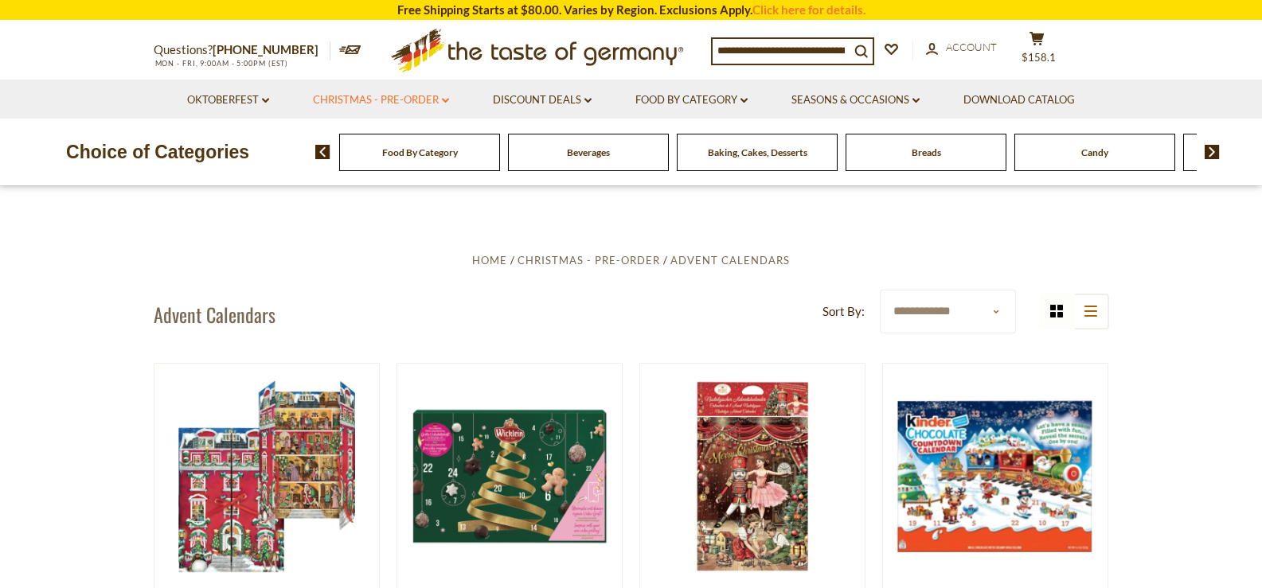
click at [400, 94] on link "Christmas - PRE-ORDER dropdown_arrow" at bounding box center [381, 101] width 136 height 18
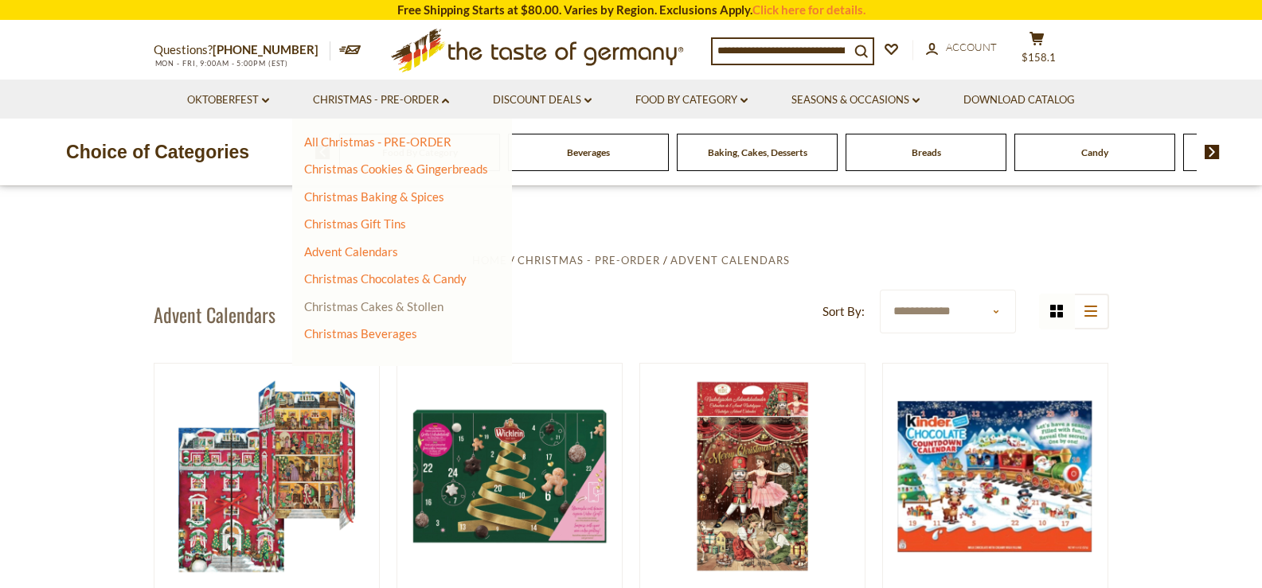
click at [413, 303] on link "Christmas Cakes & Stollen" at bounding box center [373, 306] width 139 height 14
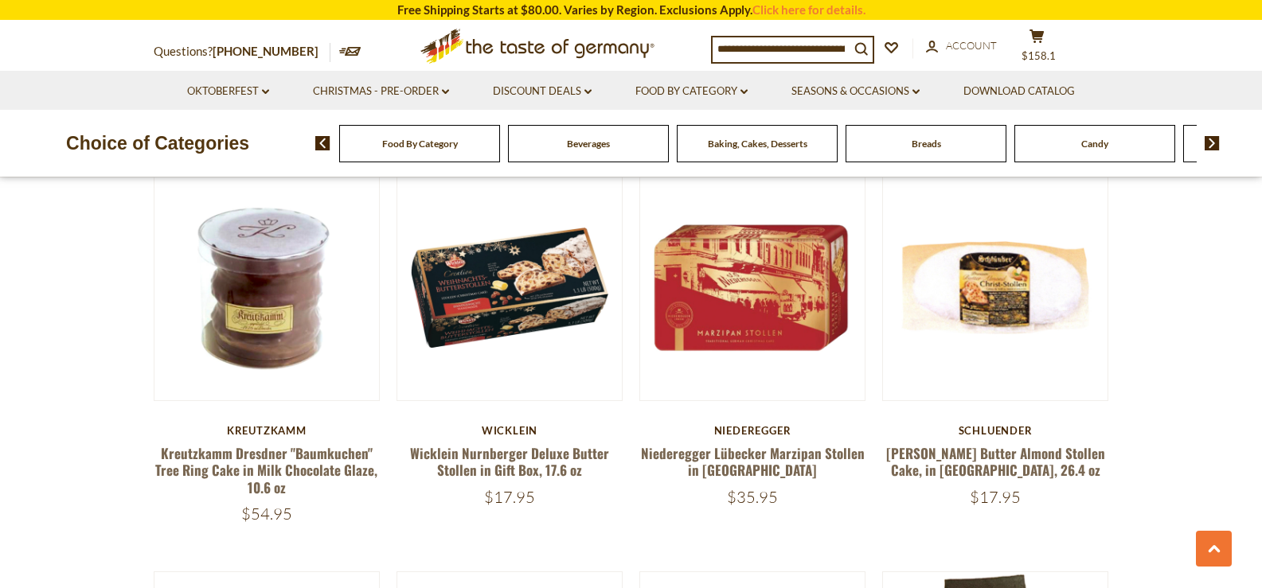
scroll to position [955, 0]
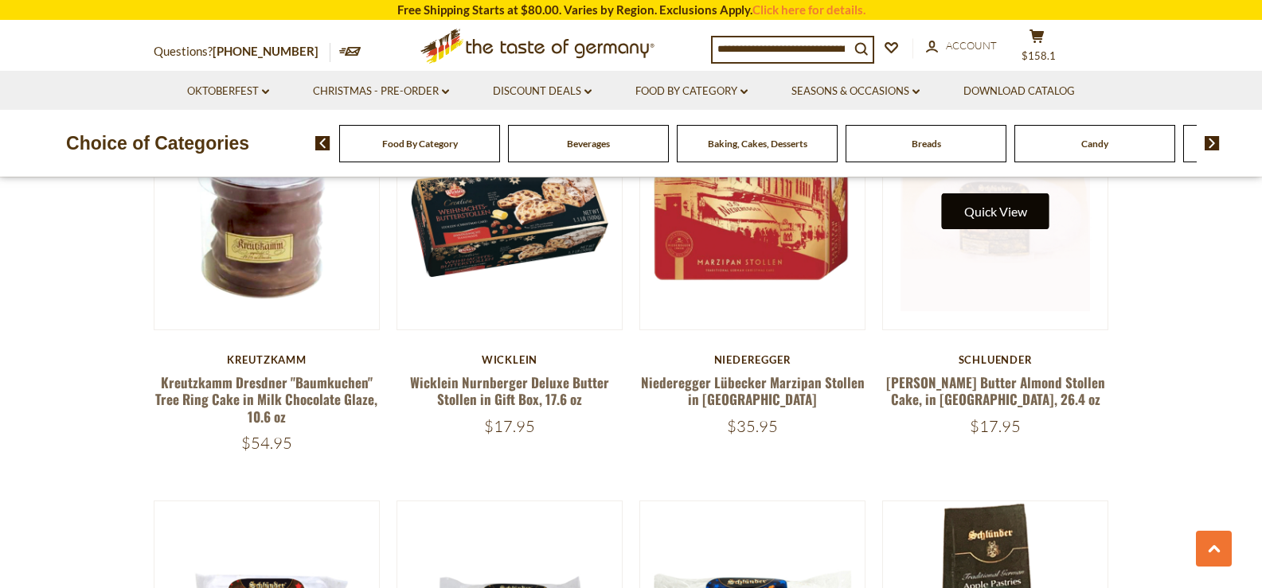
click at [998, 222] on button "Quick View" at bounding box center [995, 211] width 107 height 36
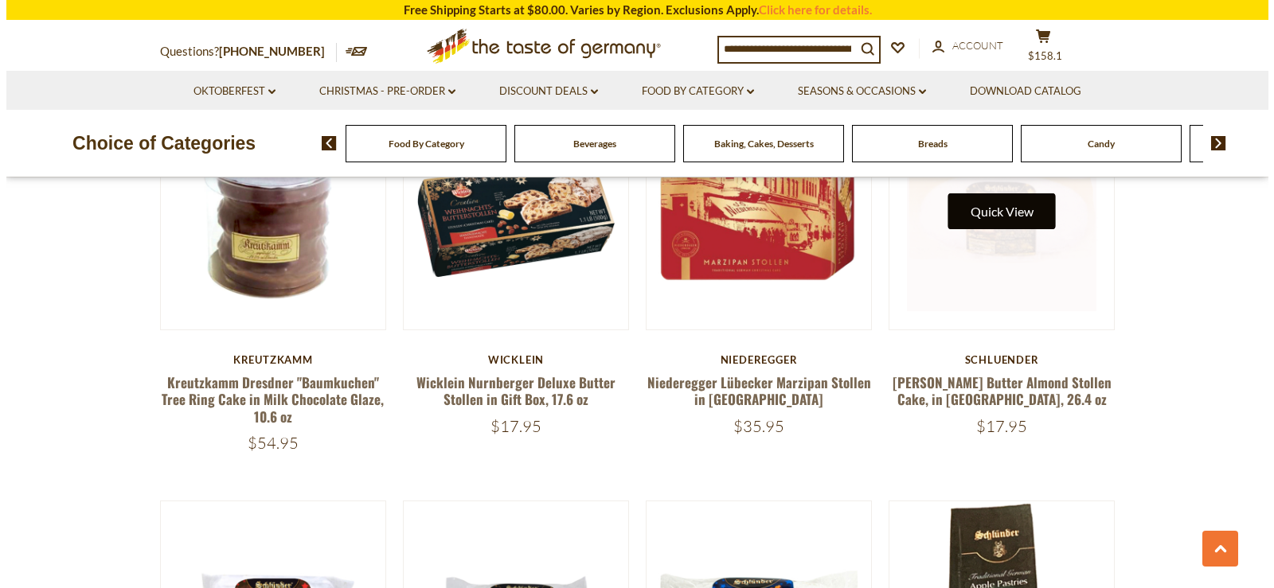
scroll to position [958, 0]
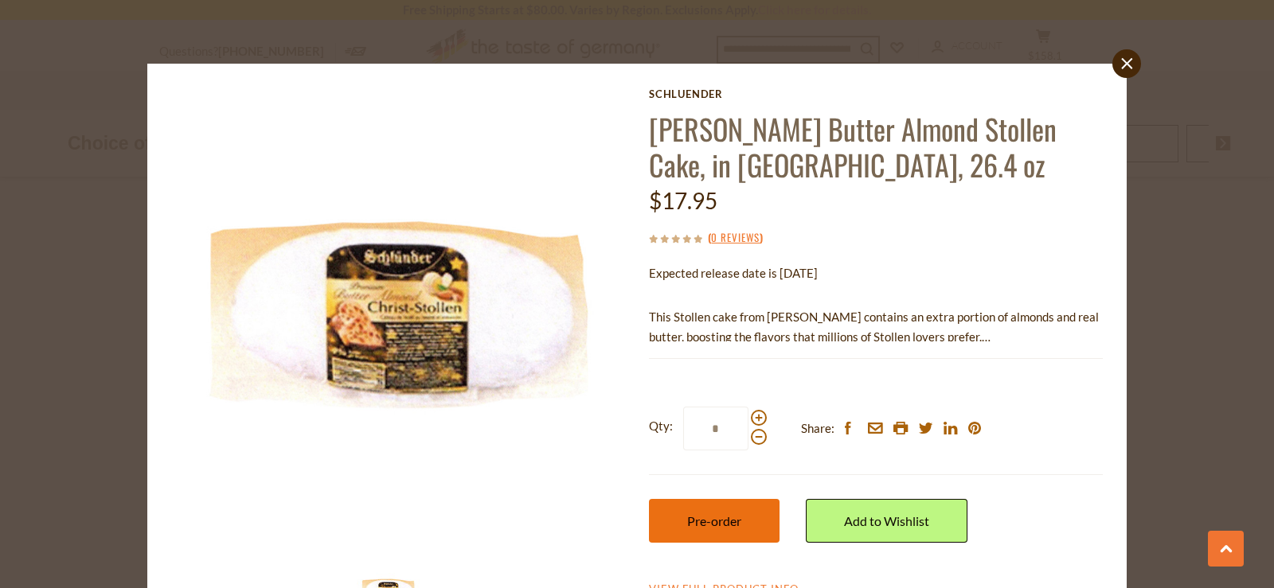
click at [752, 522] on button "Pre-order" at bounding box center [714, 521] width 131 height 44
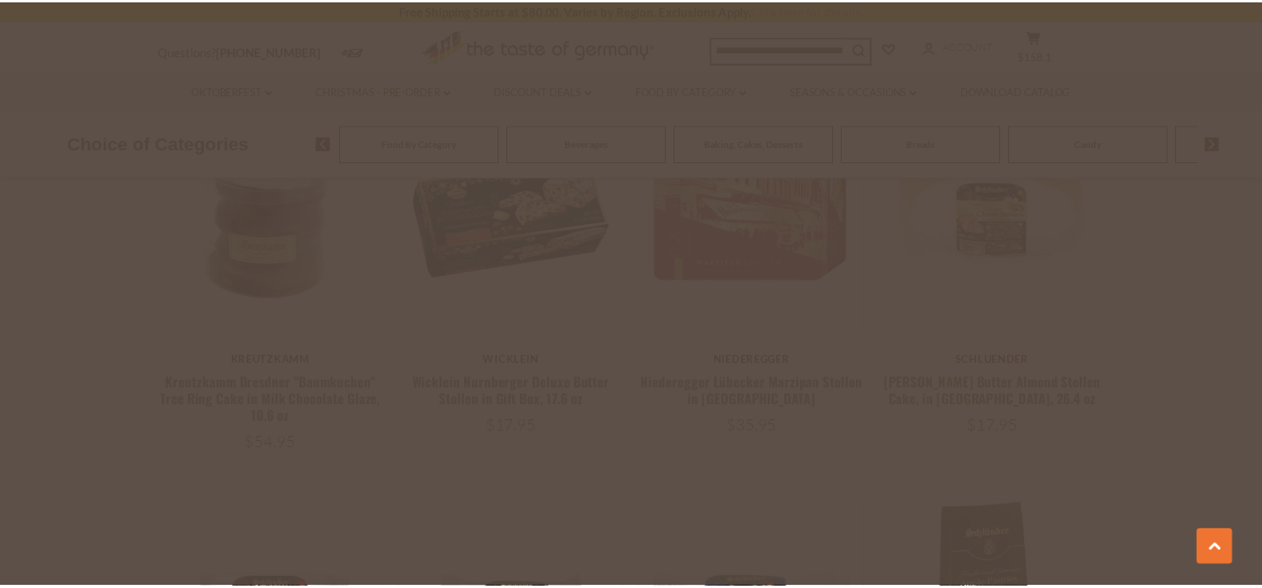
scroll to position [955, 0]
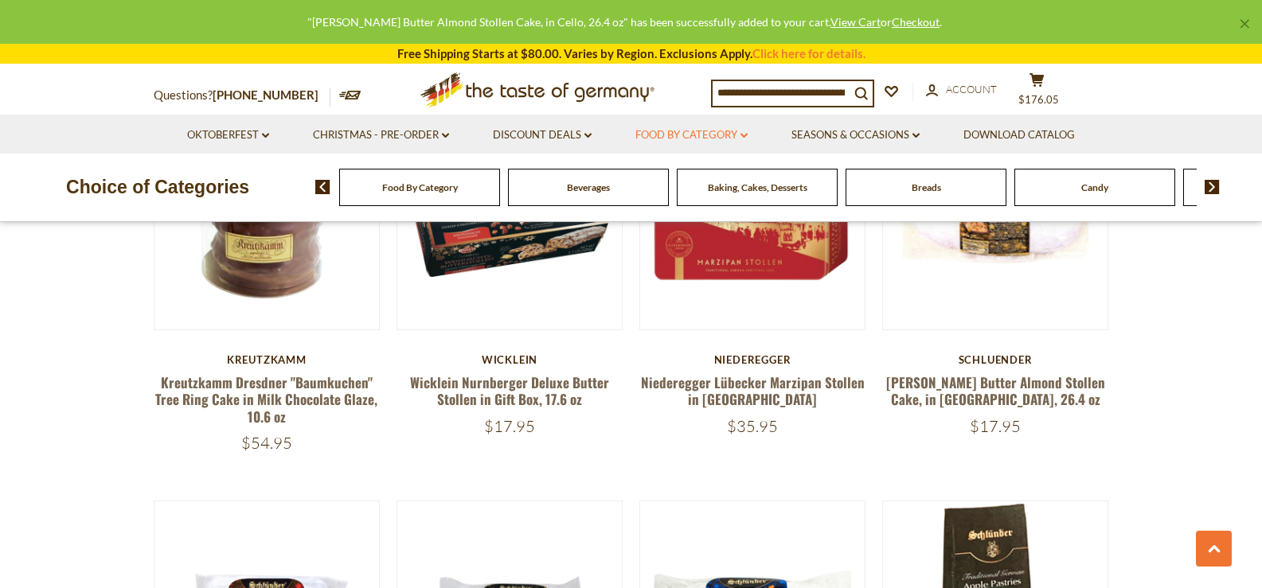
click at [672, 133] on link "Food By Category dropdown_arrow" at bounding box center [691, 136] width 112 height 18
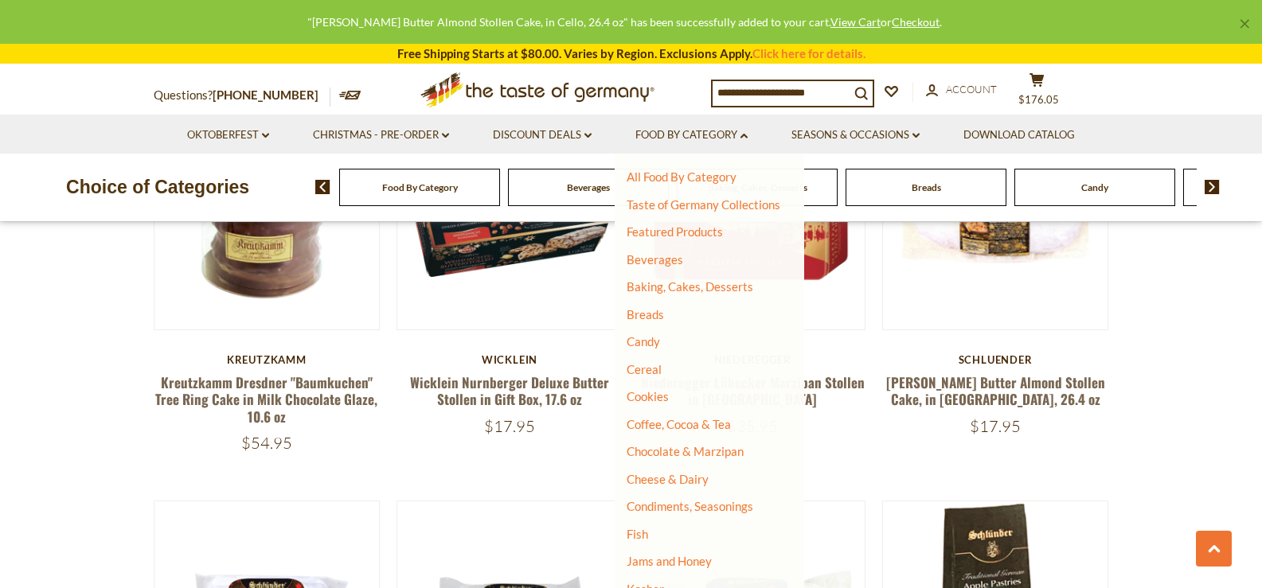
click at [877, 123] on li "Seasons & Occasions dropdown_arrow All Seasons & Occasions Recipes Game Day Val…" at bounding box center [856, 134] width 170 height 39
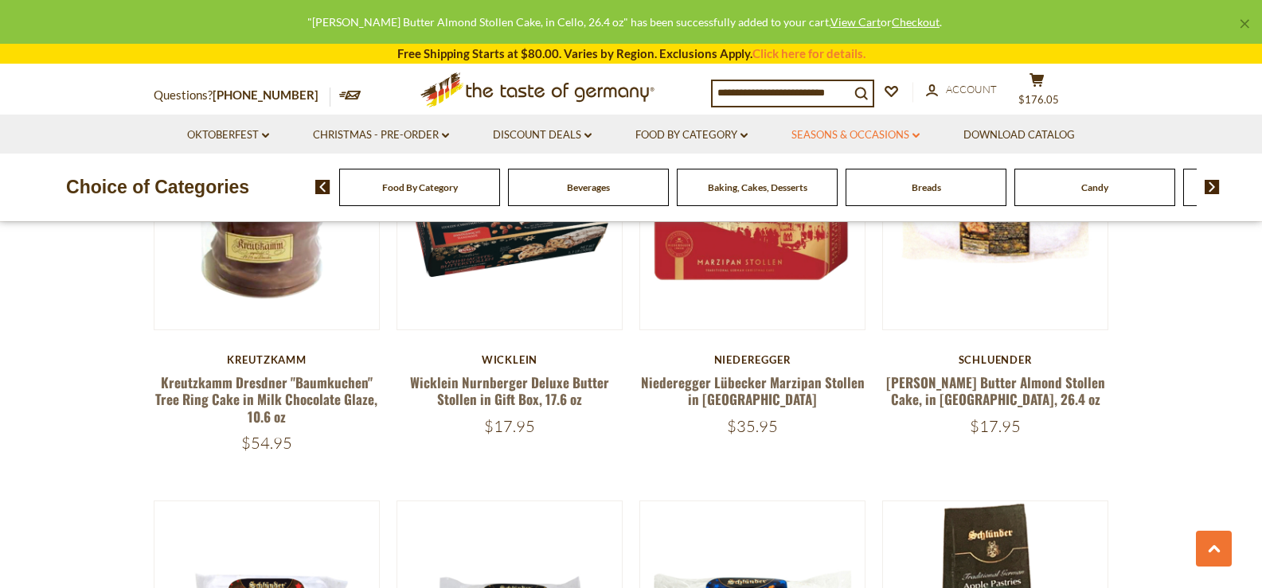
click at [873, 135] on link "Seasons & Occasions dropdown_arrow" at bounding box center [855, 136] width 128 height 18
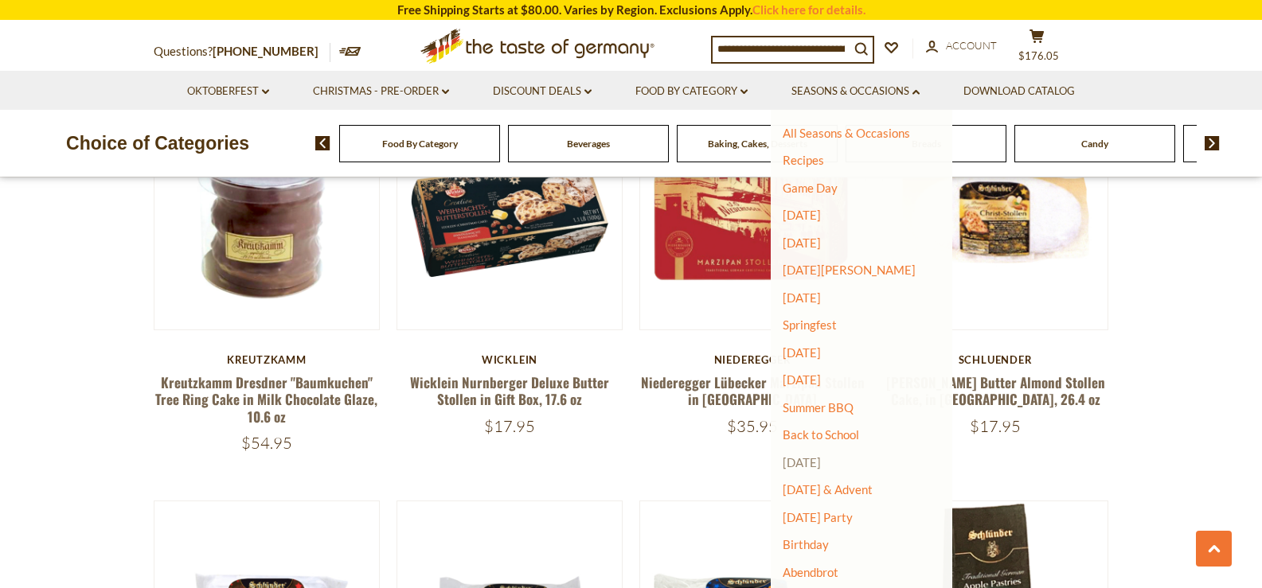
click at [821, 460] on link "[DATE]" at bounding box center [802, 462] width 38 height 14
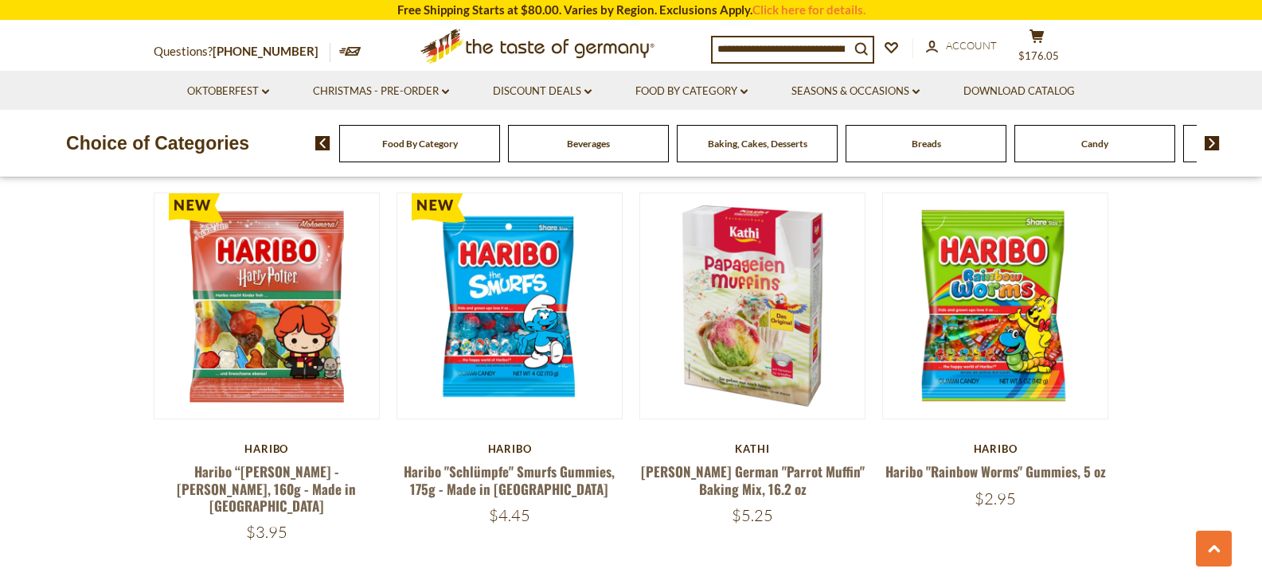
scroll to position [955, 0]
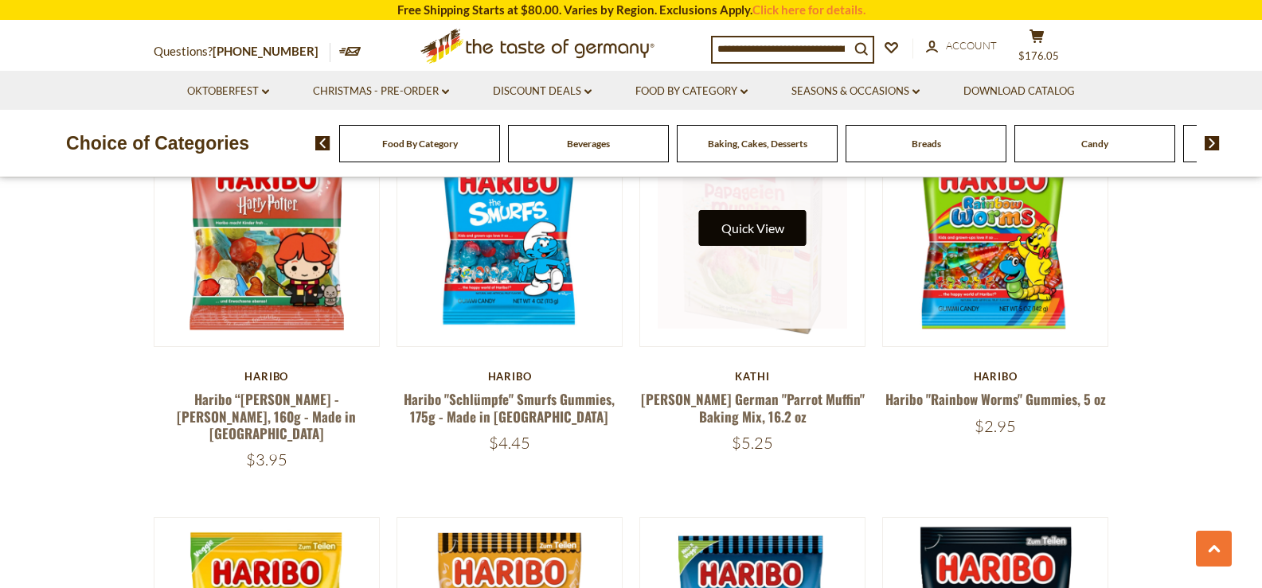
click at [763, 210] on button "Quick View" at bounding box center [752, 228] width 107 height 36
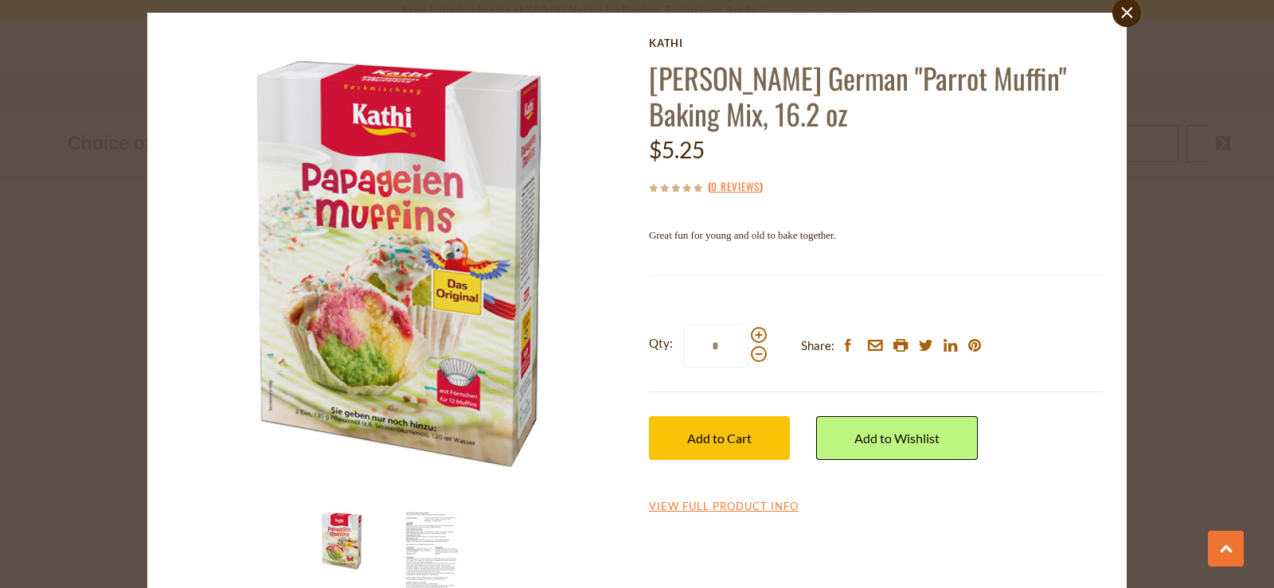
scroll to position [80, 0]
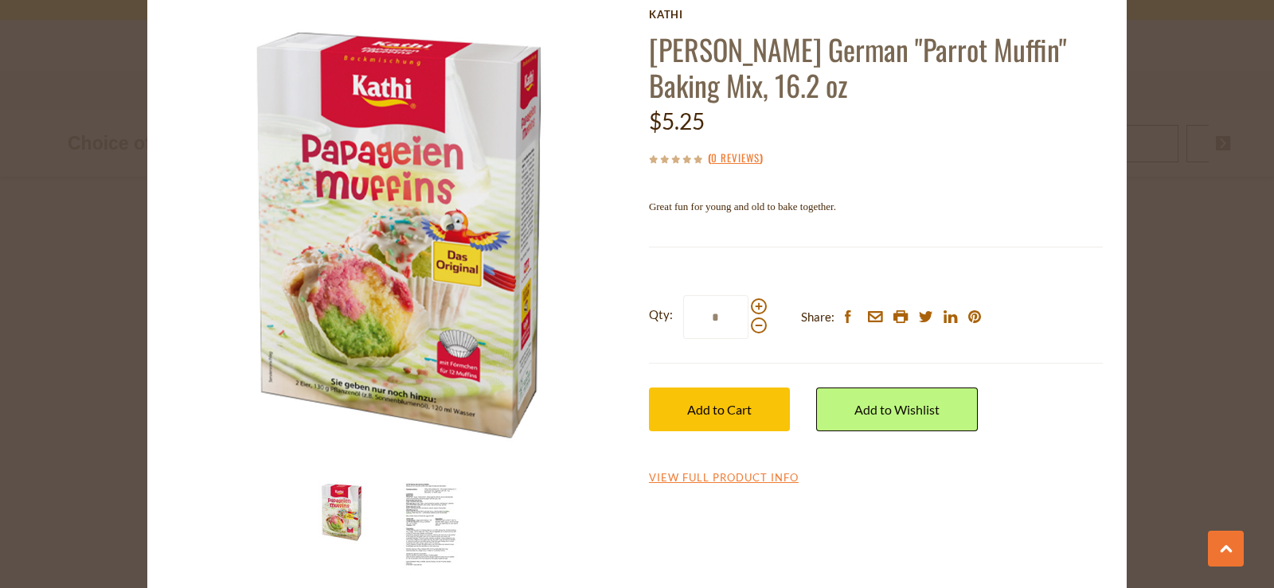
click at [408, 543] on img at bounding box center [435, 526] width 64 height 90
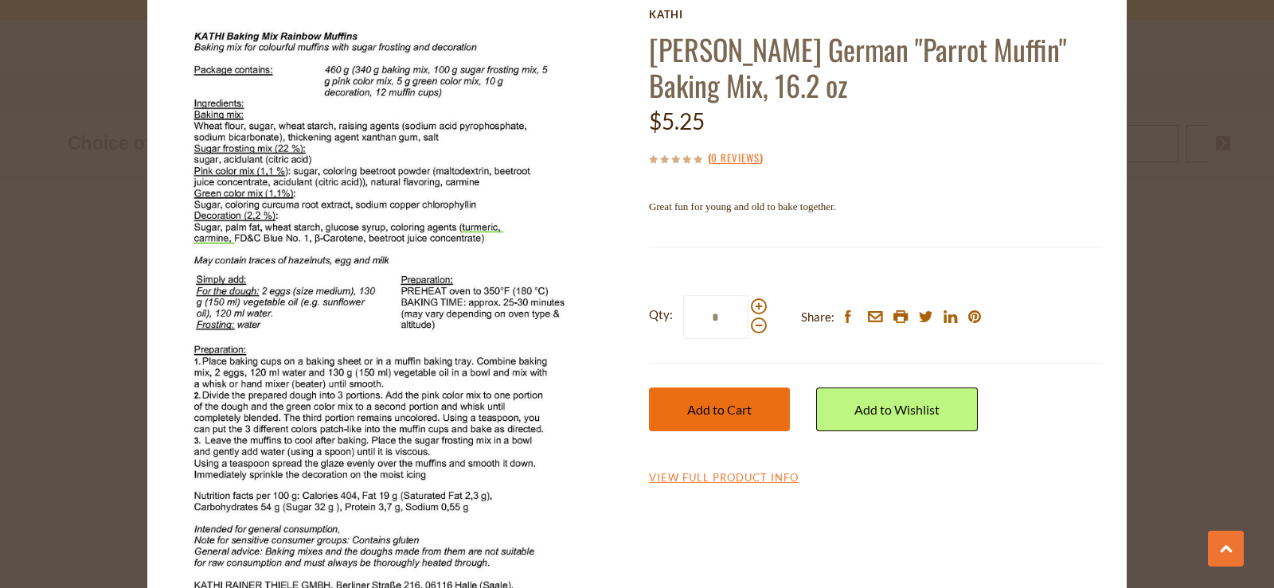
click at [711, 396] on button "Add to Cart" at bounding box center [719, 410] width 141 height 44
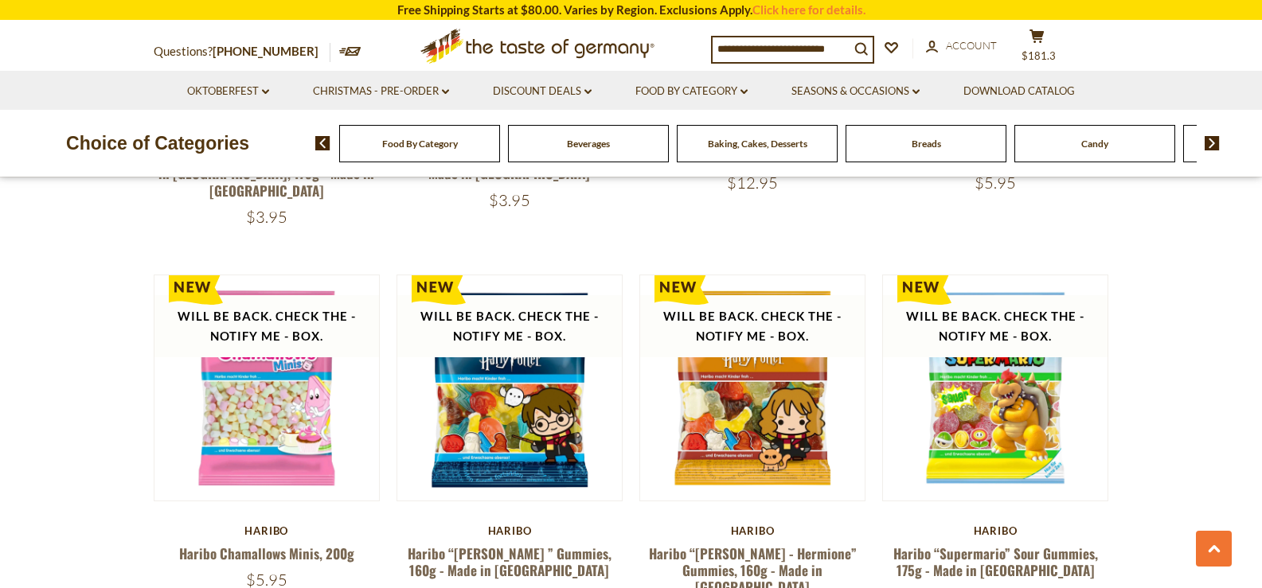
scroll to position [3503, 0]
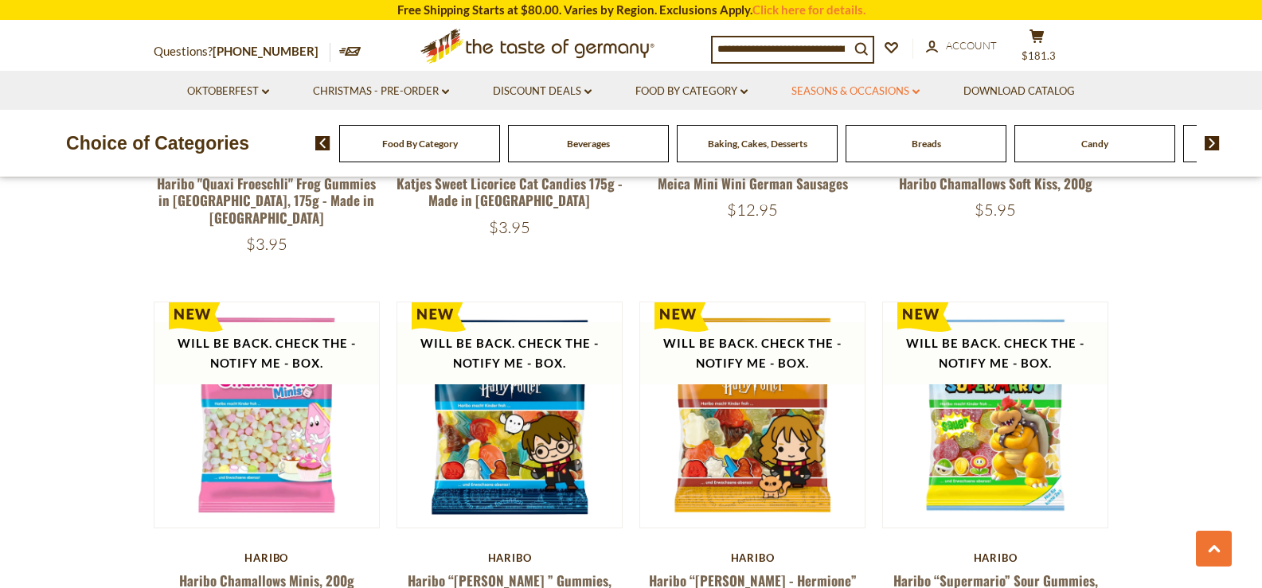
click at [894, 97] on link "Seasons & Occasions dropdown_arrow" at bounding box center [855, 92] width 128 height 18
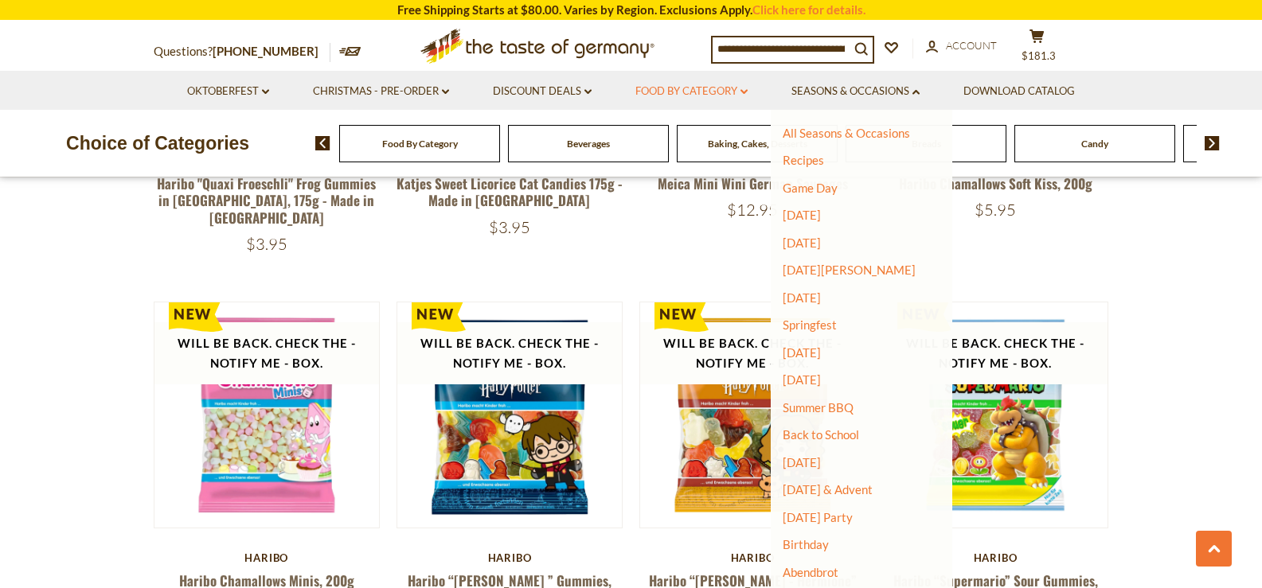
click at [691, 99] on link "Food By Category dropdown_arrow" at bounding box center [691, 92] width 112 height 18
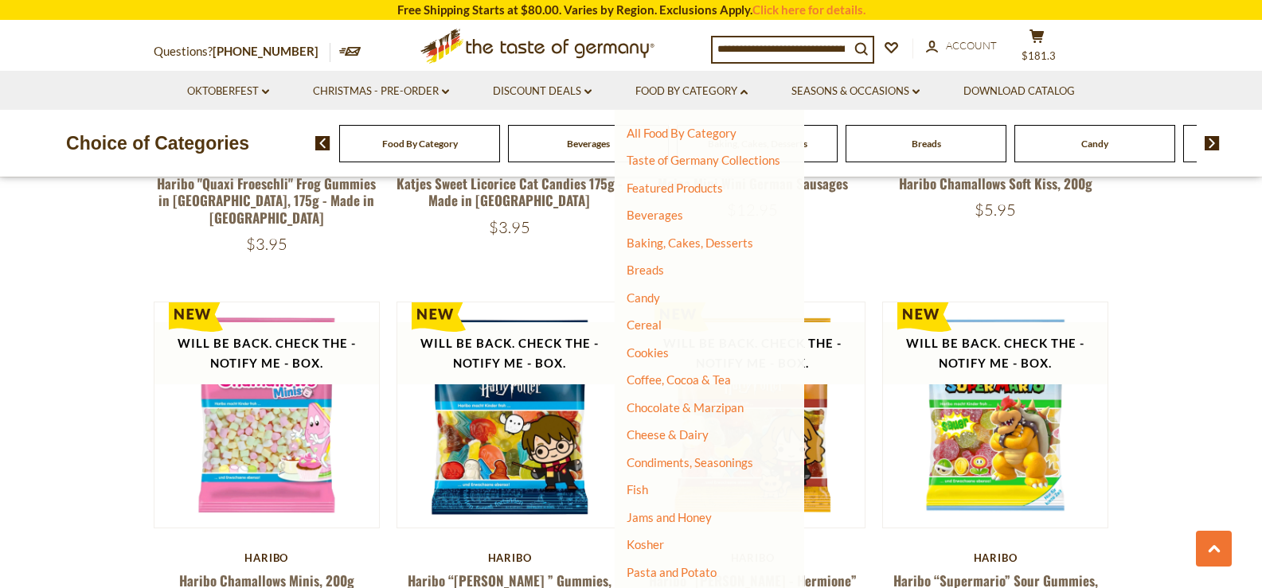
click at [721, 168] on li "Taste of Germany Collections" at bounding box center [704, 161] width 154 height 16
click at [728, 164] on link "Taste of Germany Collections" at bounding box center [704, 160] width 154 height 14
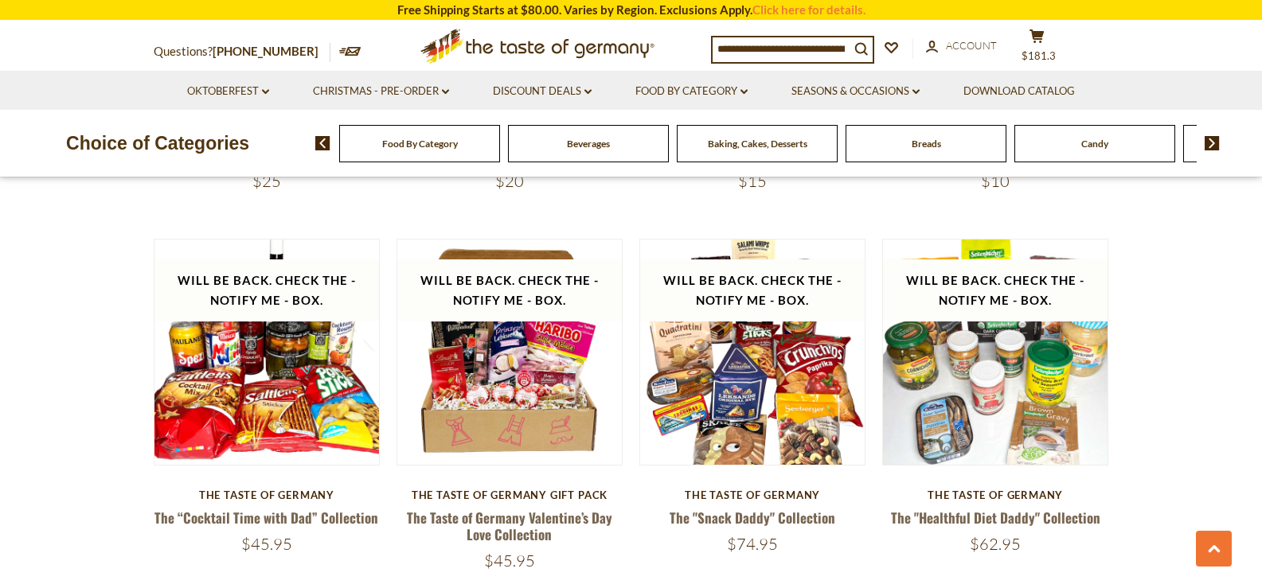
scroll to position [1831, 0]
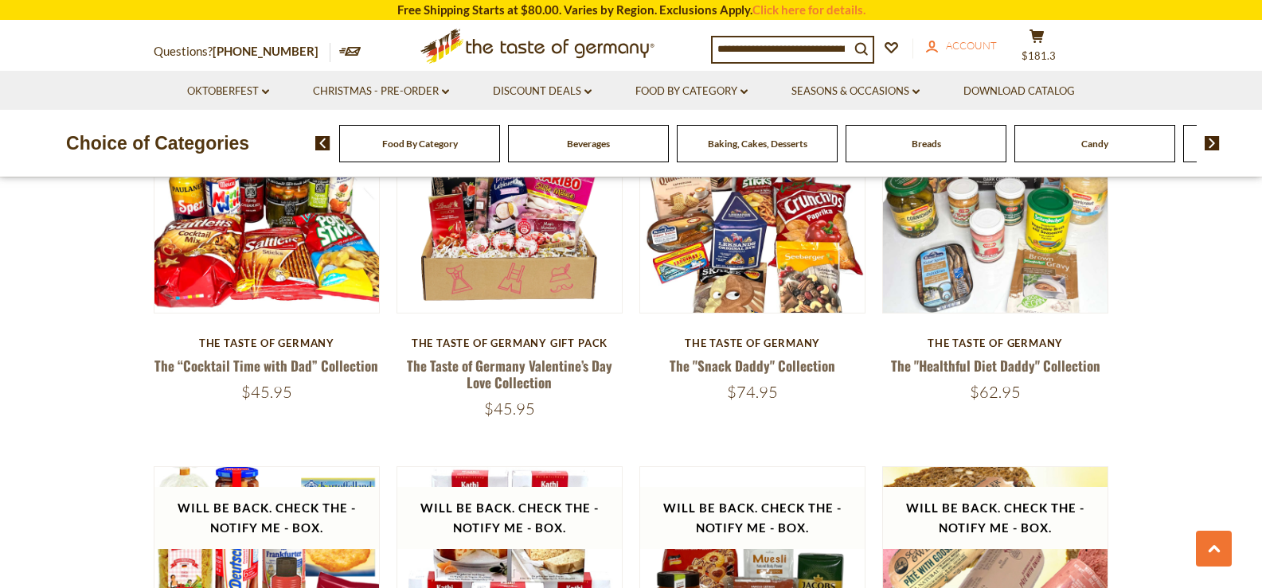
click at [987, 40] on span "Account" at bounding box center [971, 45] width 51 height 13
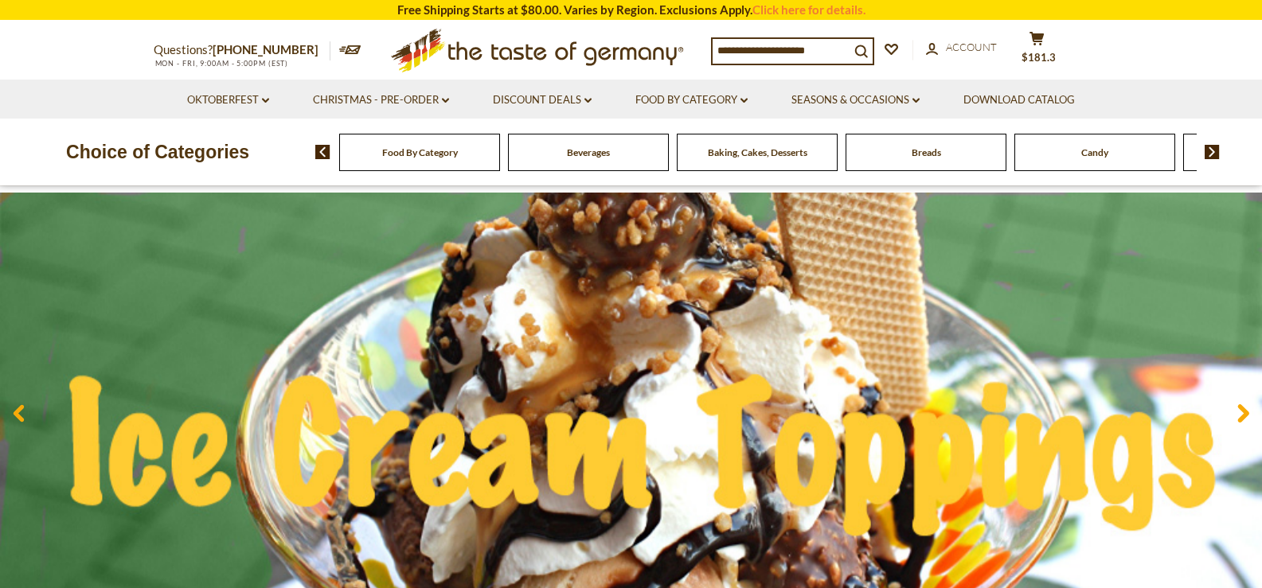
scroll to position [239, 0]
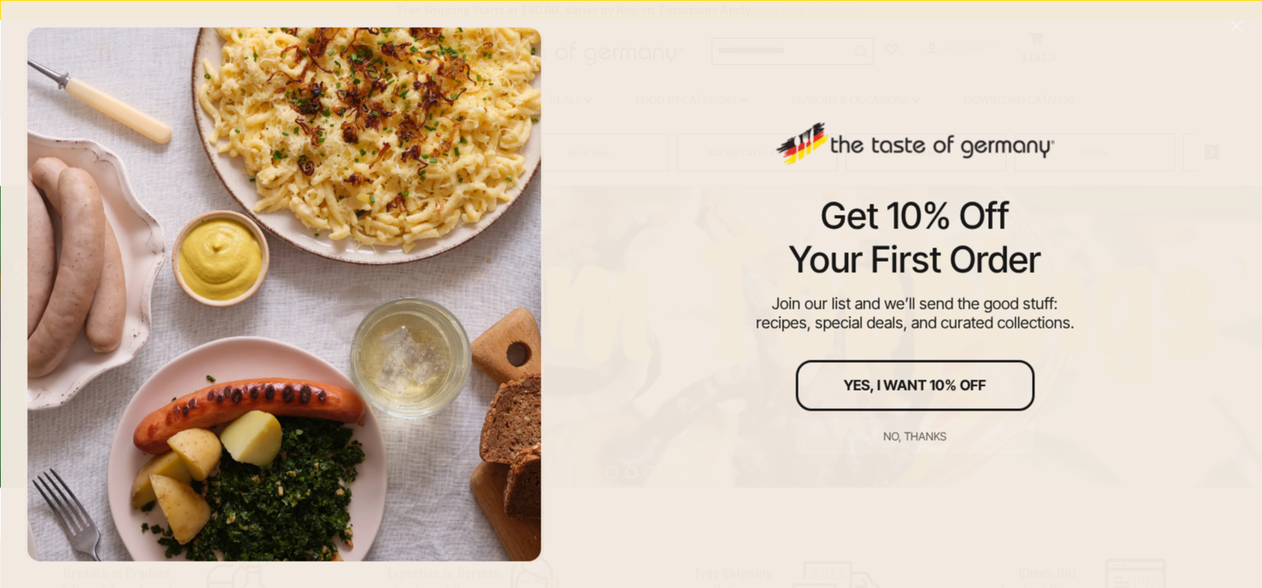
click at [958, 372] on button "Yes, I Want 10% Off" at bounding box center [914, 385] width 239 height 51
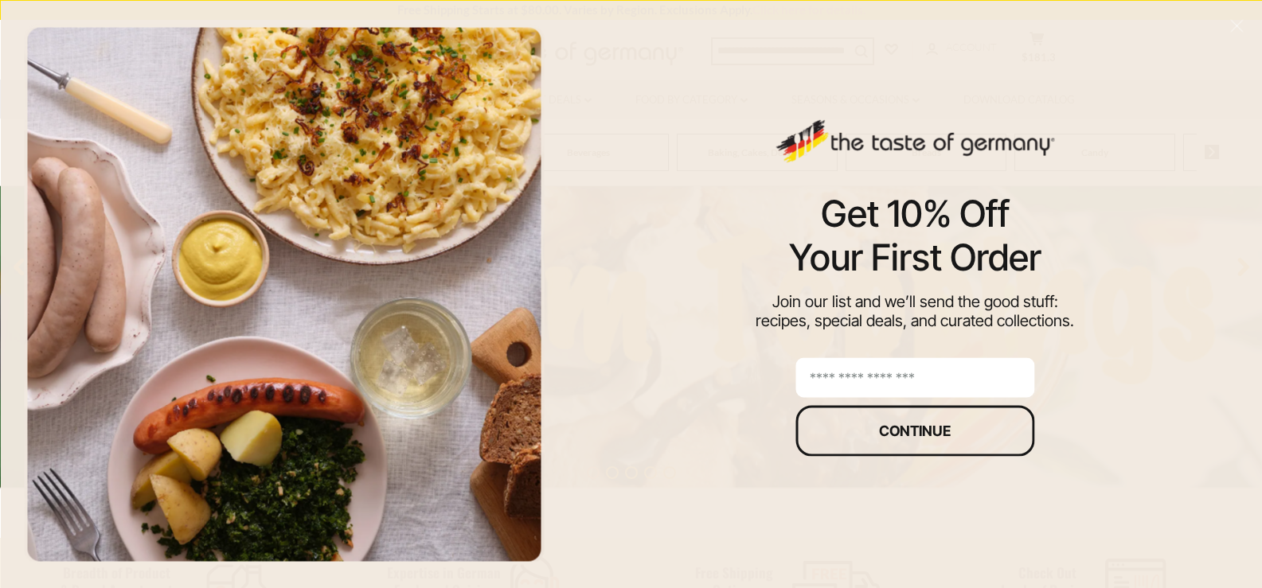
click at [948, 379] on input "email" at bounding box center [914, 377] width 239 height 40
type input "**********"
click at [917, 432] on div "Continue" at bounding box center [915, 431] width 72 height 14
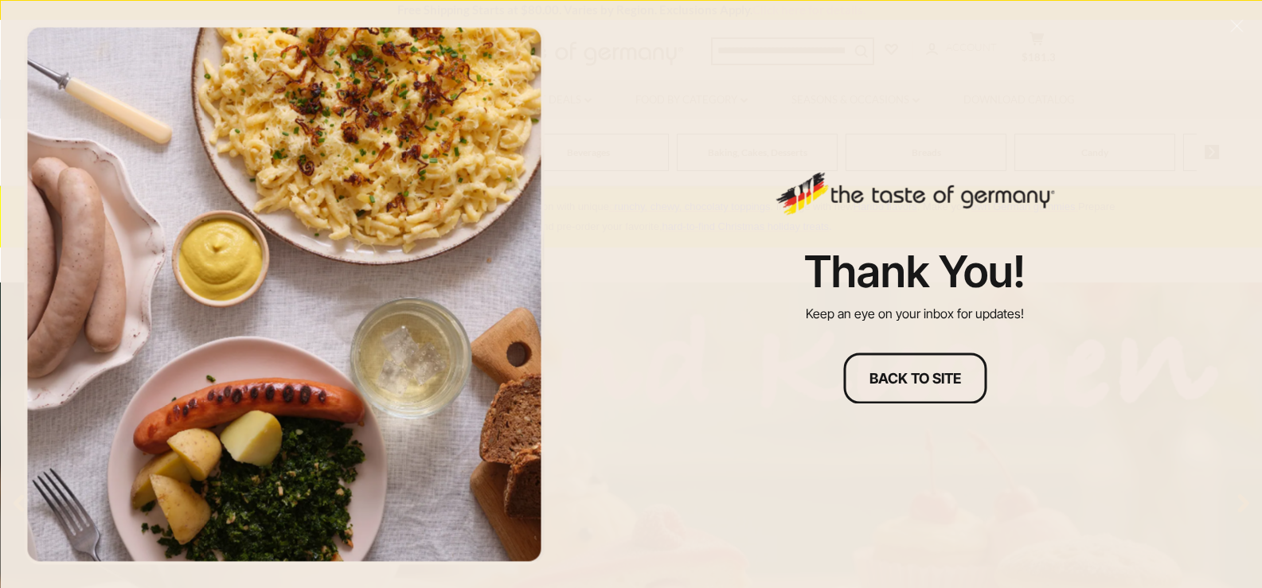
scroll to position [0, 0]
